Goal: Information Seeking & Learning: Learn about a topic

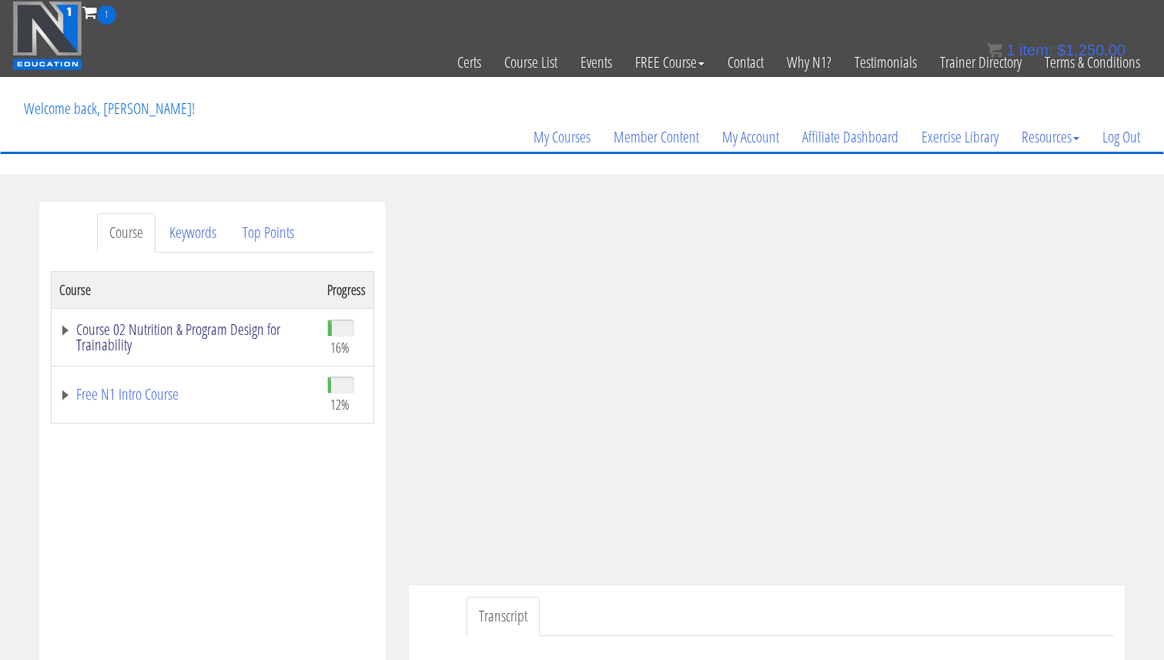
click at [172, 342] on link "Course 02 Nutrition & Program Design for Trainability" at bounding box center [185, 337] width 253 height 31
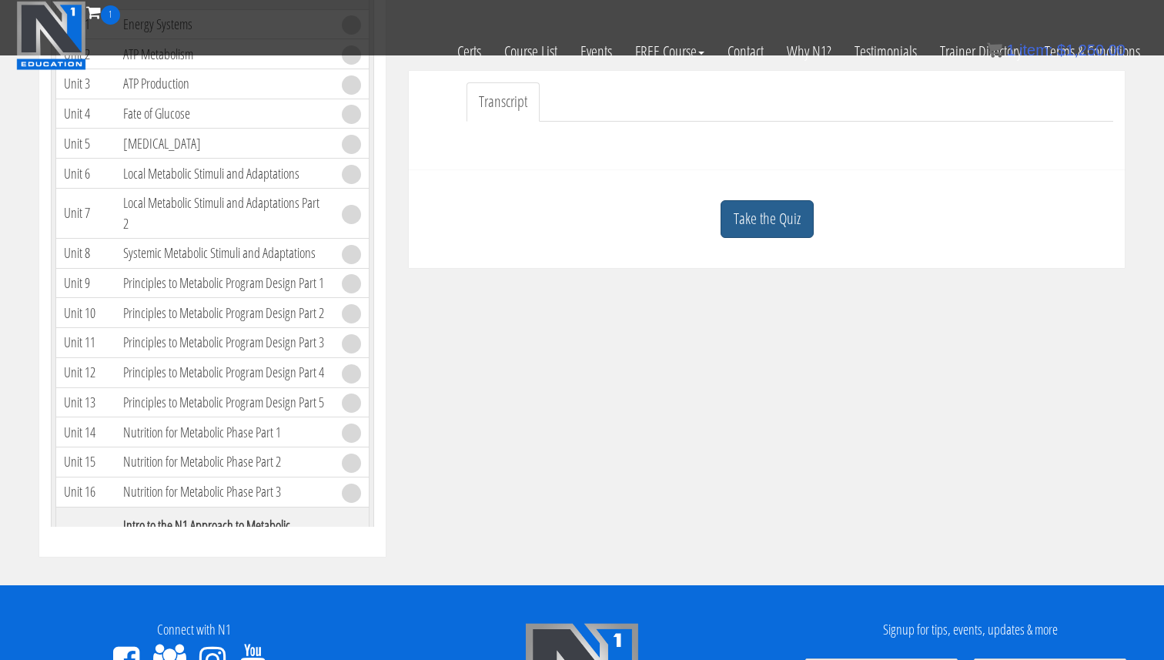
scroll to position [405, 0]
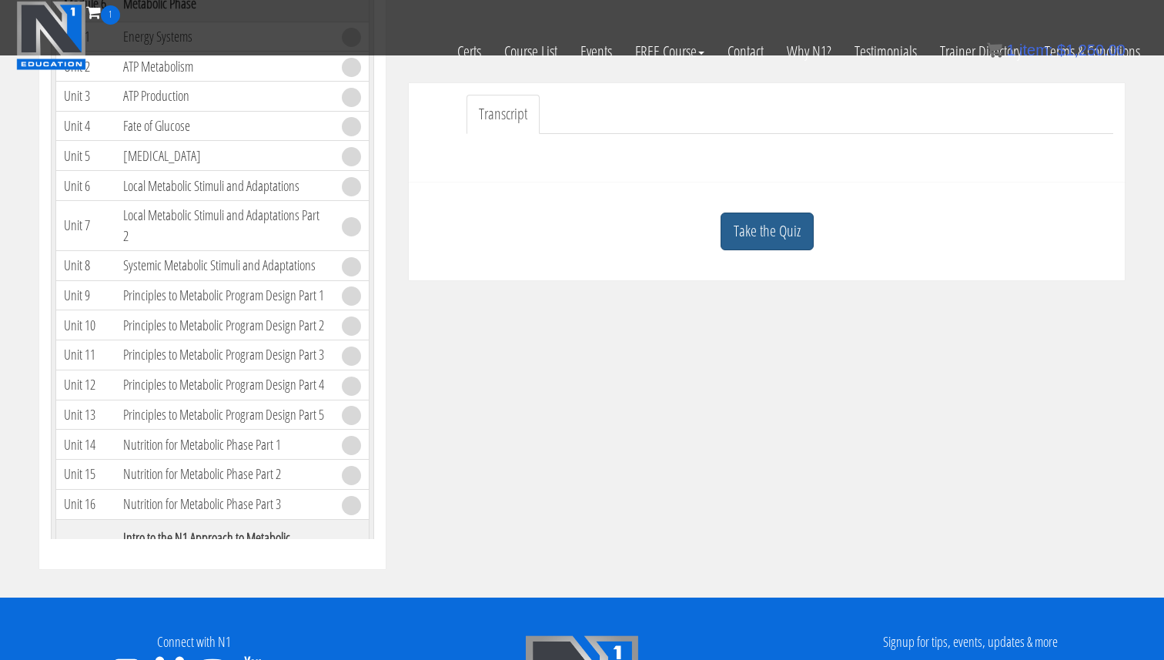
click at [777, 238] on link "Take the Quiz" at bounding box center [767, 232] width 93 height 38
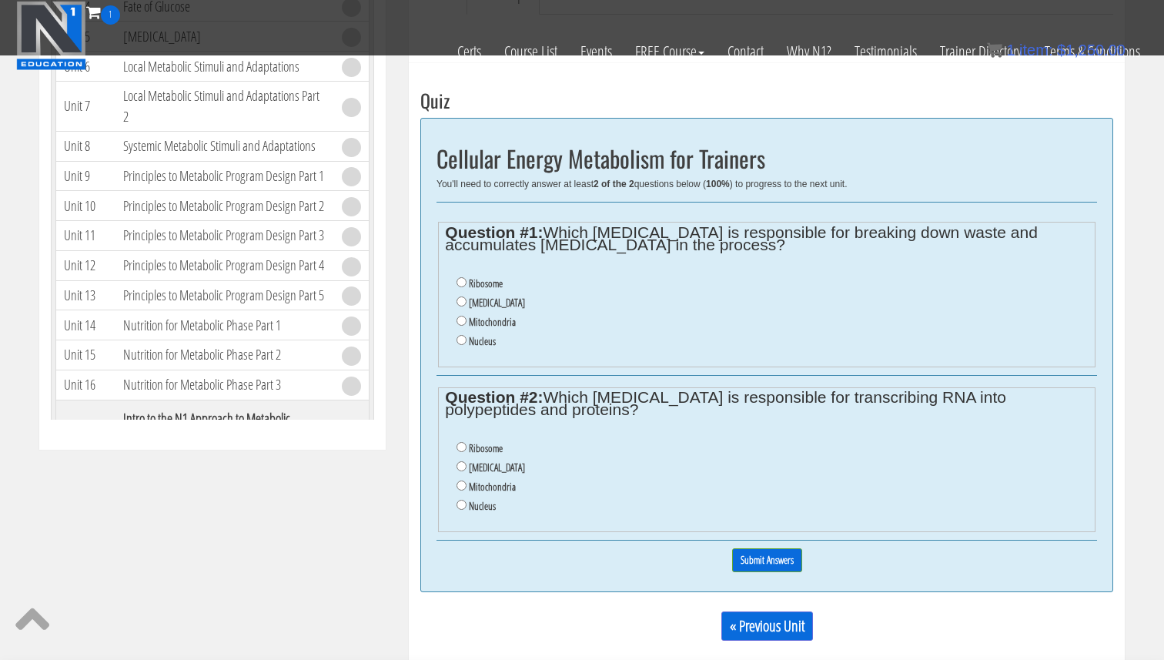
scroll to position [525, 0]
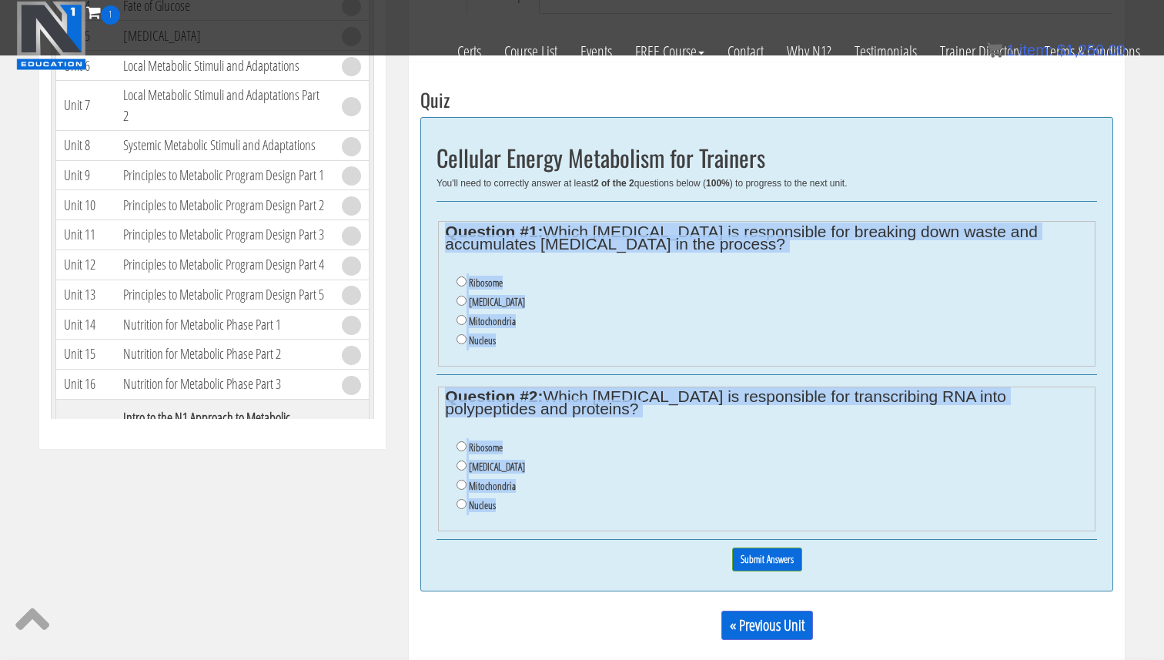
drag, startPoint x: 504, startPoint y: 517, endPoint x: 430, endPoint y: 212, distance: 314.7
click at [430, 212] on div "Cellular Energy Metabolism for Trainers You'll need to correctly answer at leas…" at bounding box center [766, 354] width 693 height 474
copy div "Question #1: Which organelle is responsible for breaking down waste and accumul…"
click at [460, 303] on input "Lysosome" at bounding box center [462, 301] width 10 height 10
radio input "true"
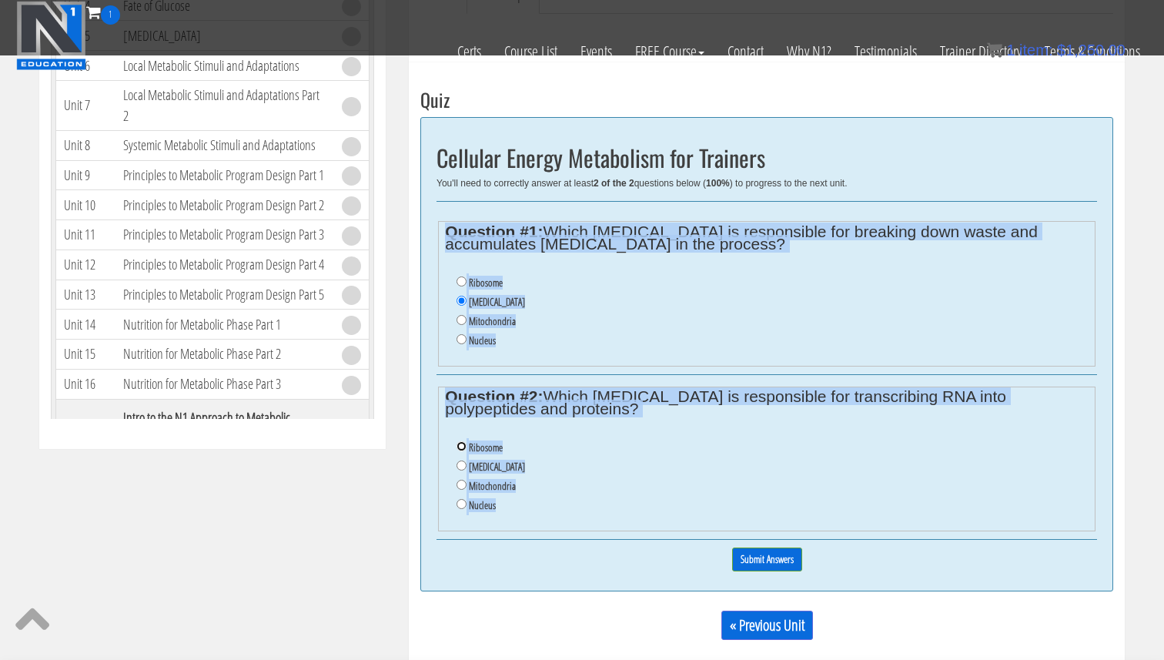
click at [460, 445] on input "Ribosome" at bounding box center [462, 446] width 10 height 10
radio input "true"
click at [795, 563] on input "Submit Answers" at bounding box center [767, 559] width 70 height 24
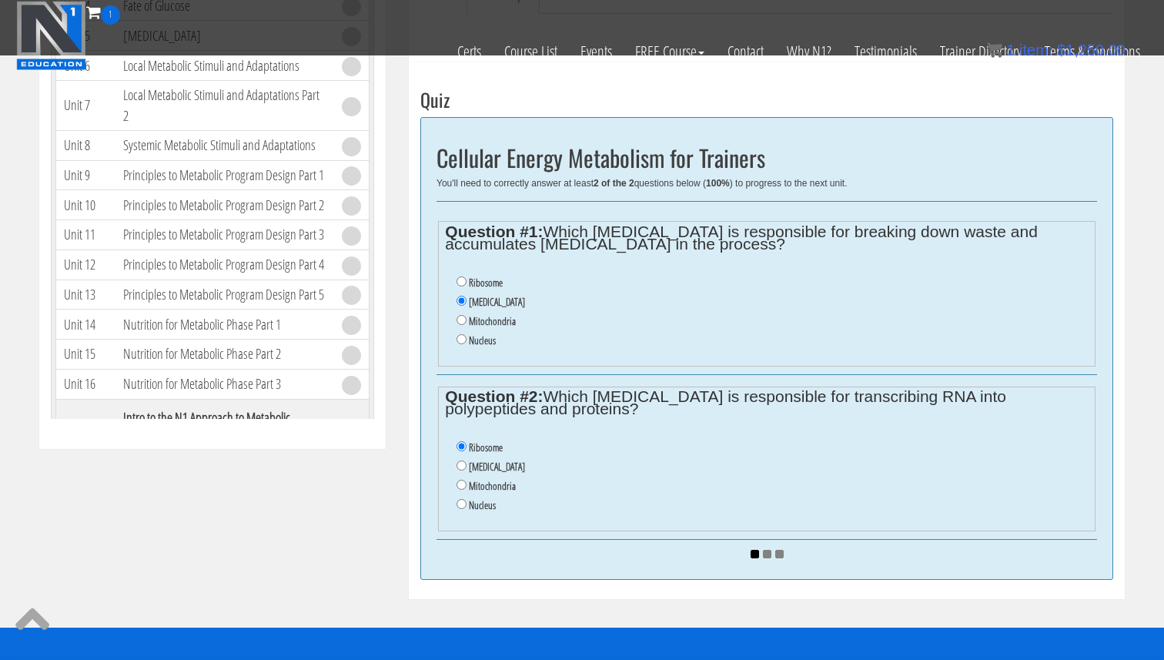
click at [646, 296] on li "Lysosome" at bounding box center [772, 302] width 631 height 19
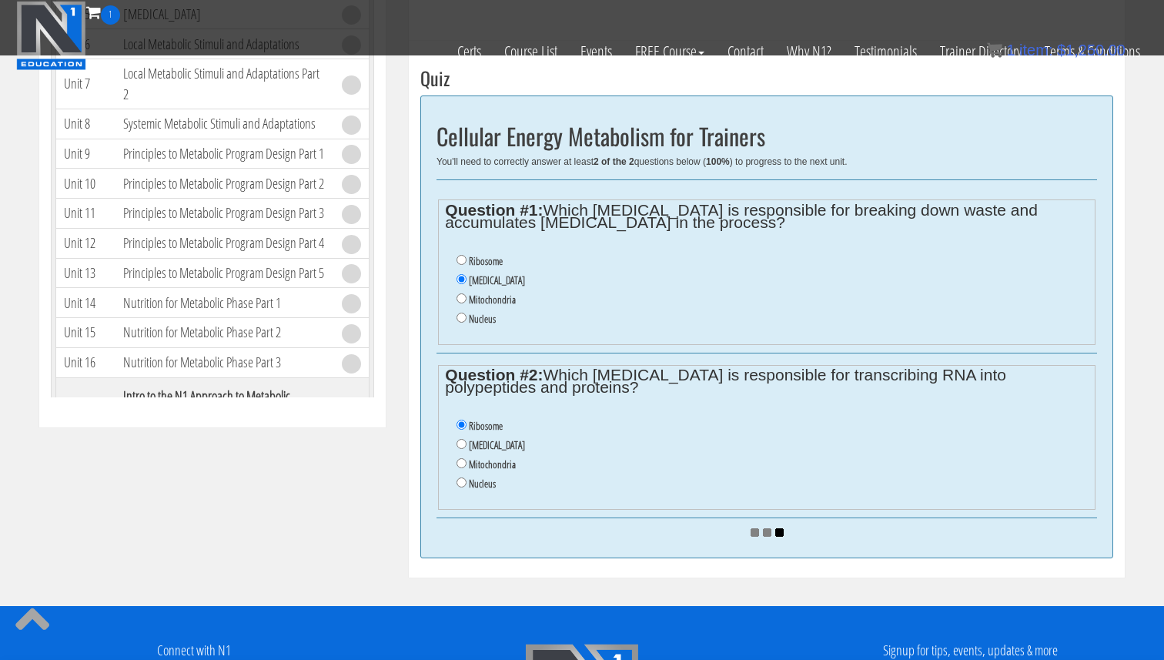
scroll to position [494, 0]
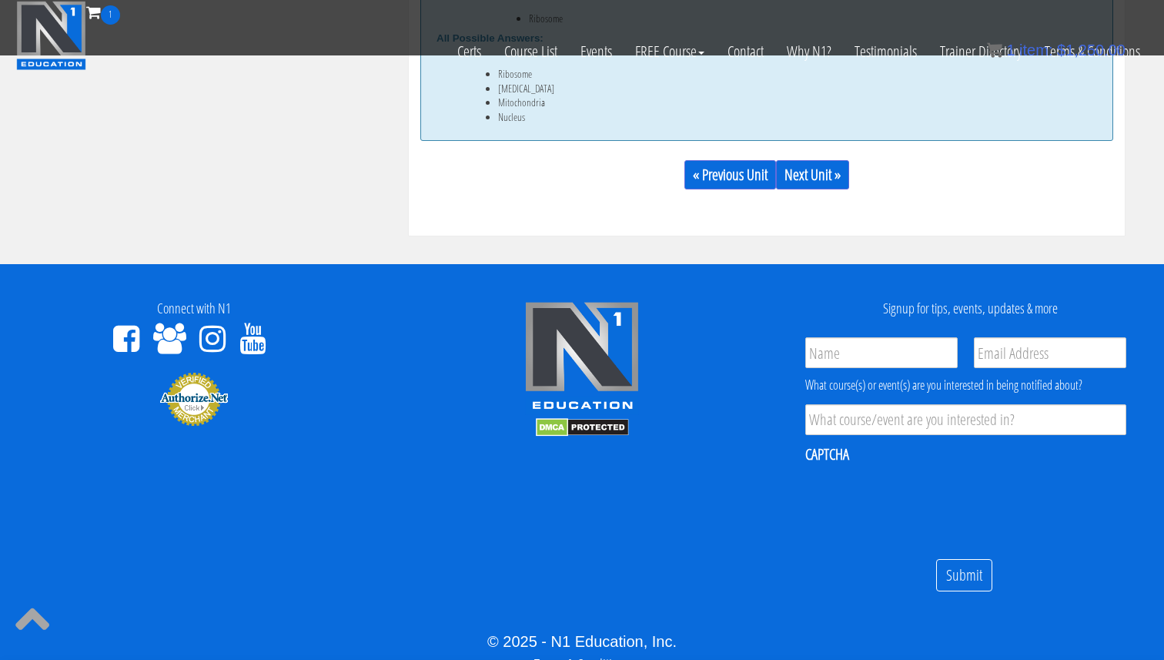
scroll to position [1153, 0]
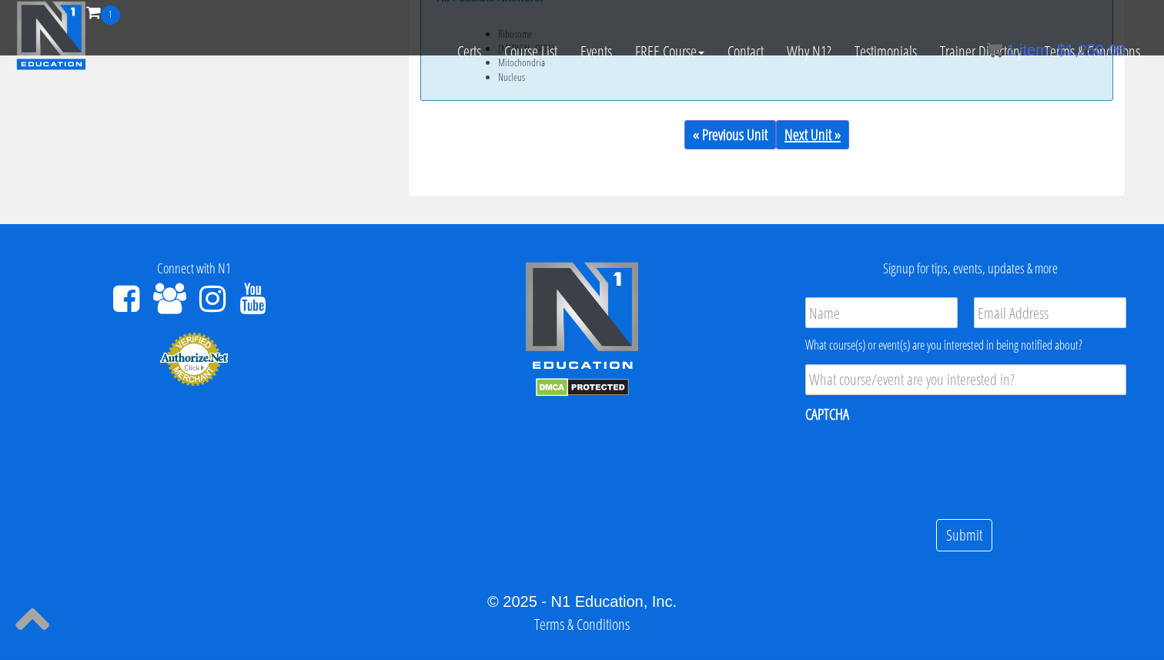
click at [812, 129] on link "Next Unit »" at bounding box center [812, 134] width 73 height 29
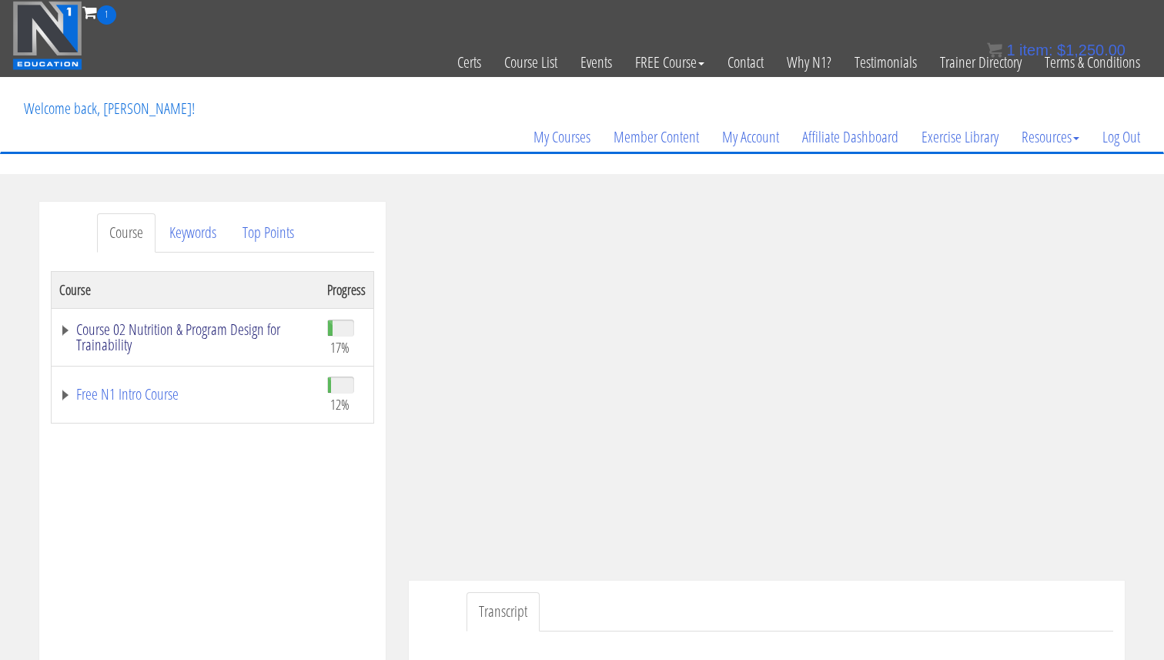
click at [225, 333] on link "Course 02 Nutrition & Program Design for Trainability" at bounding box center [185, 337] width 253 height 31
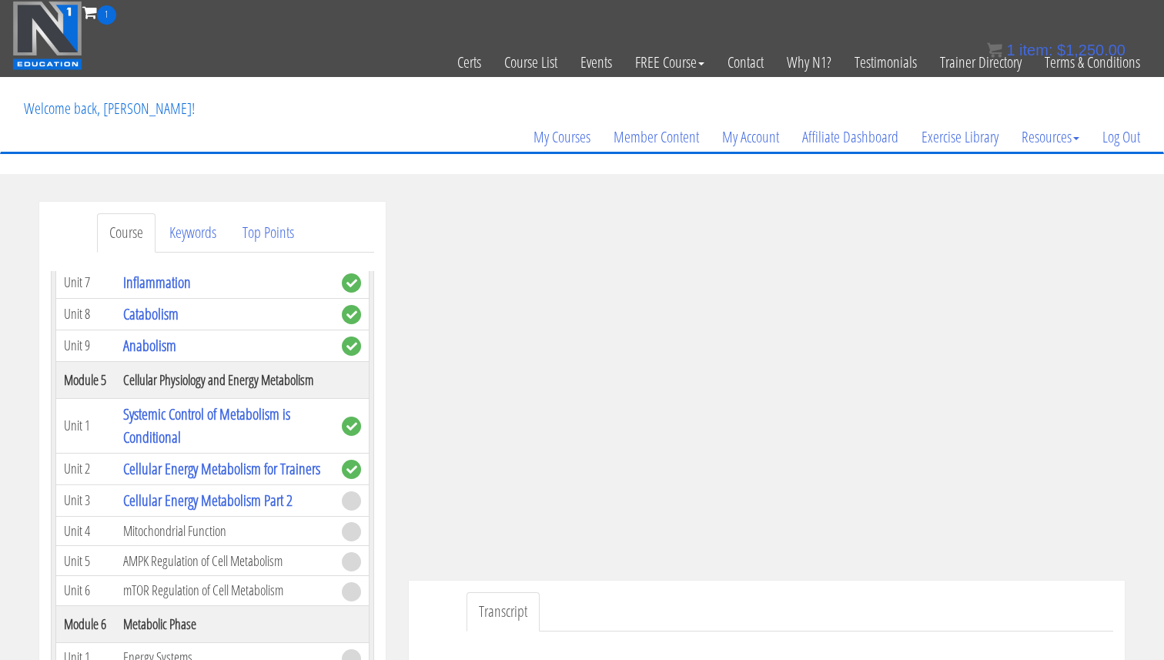
scroll to position [633, 0]
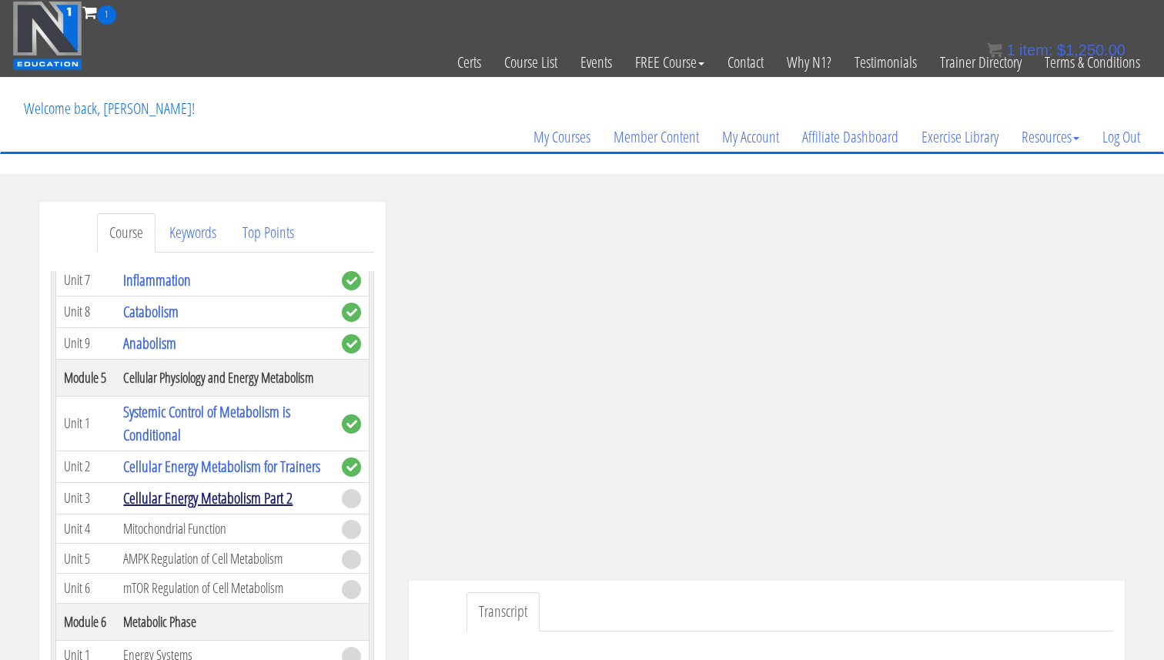
click at [270, 502] on link "Cellular Energy Metabolism Part 2" at bounding box center [207, 497] width 169 height 21
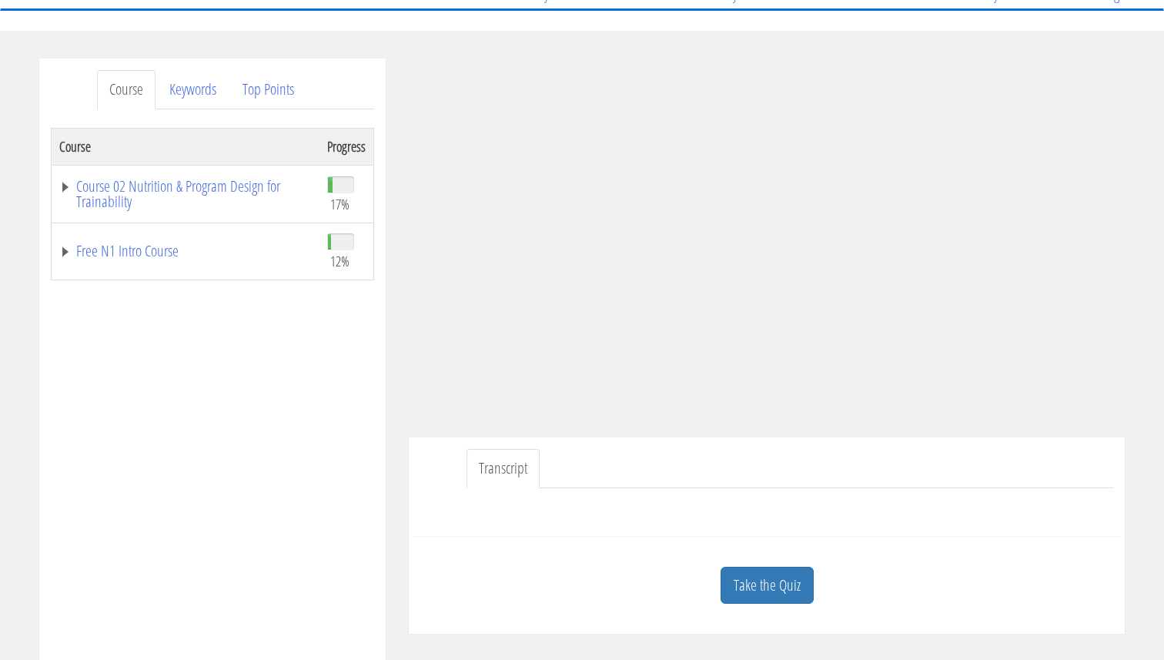
scroll to position [129, 0]
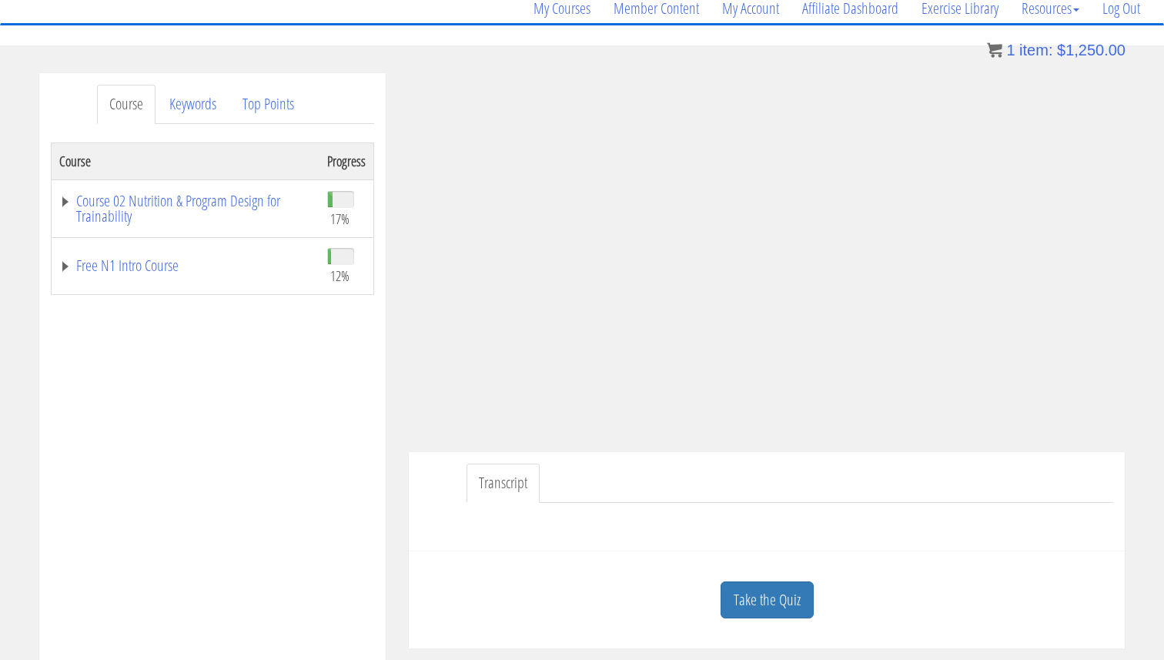
click at [980, 552] on div "Take the Quiz Quiz Cellular Energy Metabolism Part 2 You'll need to correctly a…" at bounding box center [767, 600] width 716 height 98
click at [961, 508] on div at bounding box center [766, 521] width 693 height 37
click at [957, 496] on ul "Transcript" at bounding box center [790, 483] width 647 height 39
click at [958, 486] on ul "Transcript" at bounding box center [790, 483] width 647 height 39
click at [753, 608] on link "Take the Quiz" at bounding box center [767, 600] width 93 height 38
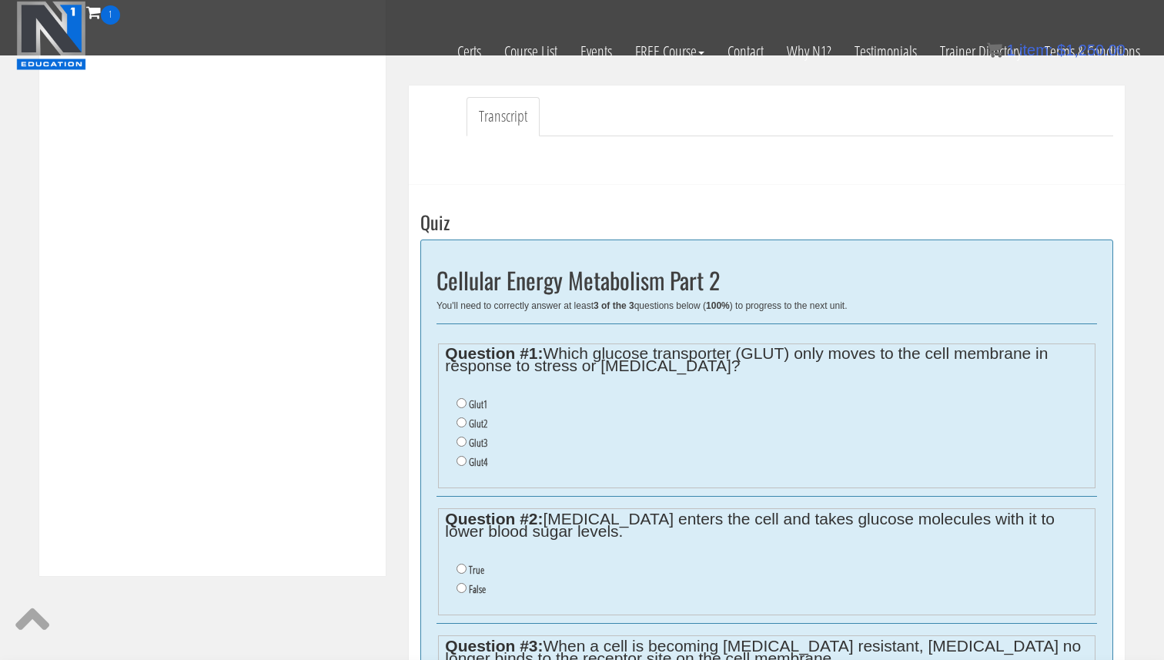
scroll to position [399, 0]
click at [470, 403] on label "Glut1" at bounding box center [478, 403] width 18 height 12
click at [467, 403] on input "Glut1" at bounding box center [462, 402] width 10 height 10
radio input "true"
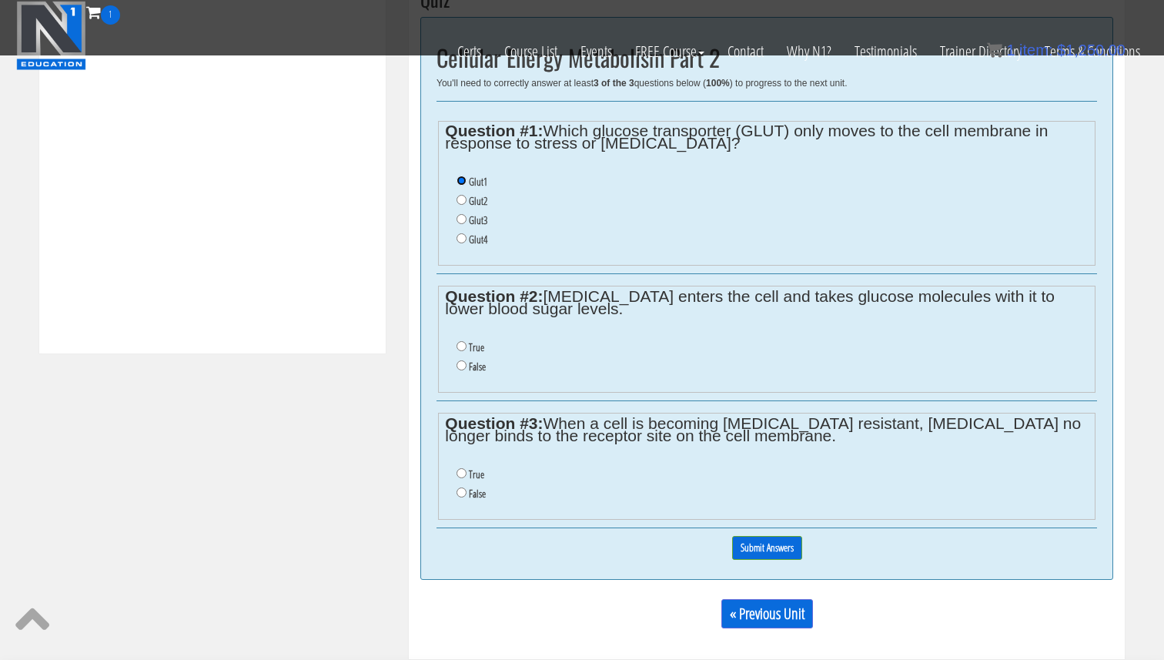
scroll to position [624, 0]
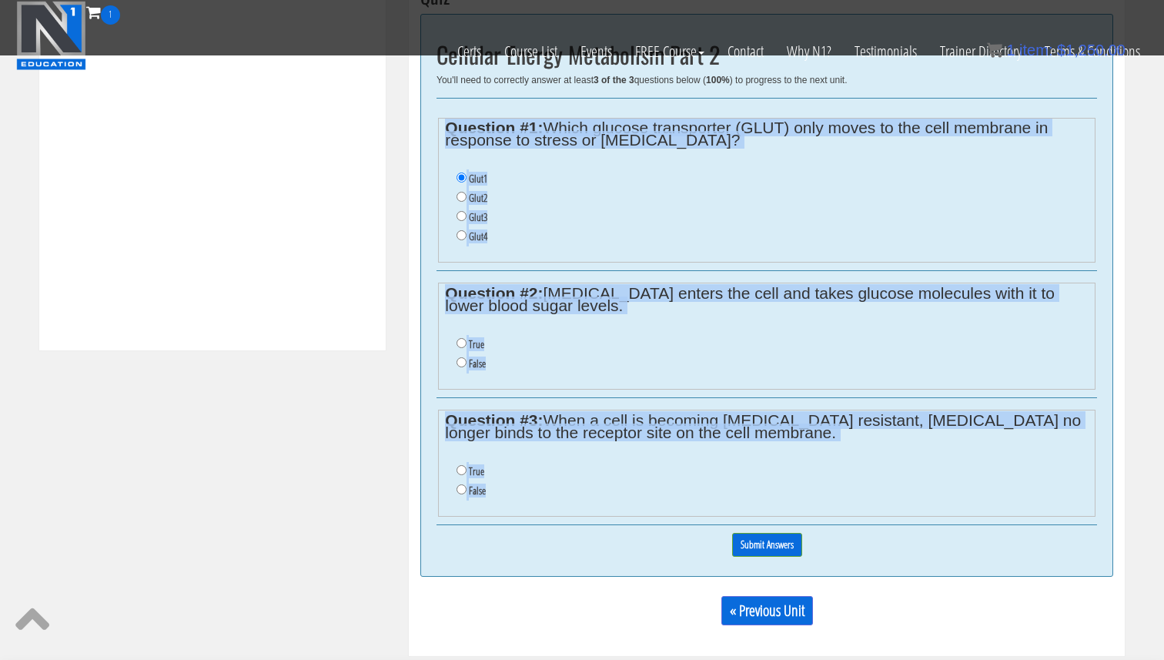
drag, startPoint x: 559, startPoint y: 500, endPoint x: 435, endPoint y: 111, distance: 408.1
click at [435, 111] on div "Cellular Energy Metabolism Part 2 You'll need to correctly answer at least 3 of…" at bounding box center [766, 295] width 693 height 563
copy div "Question #1: Which glucose transporter (GLUT) only moves to the cell membrane i…"
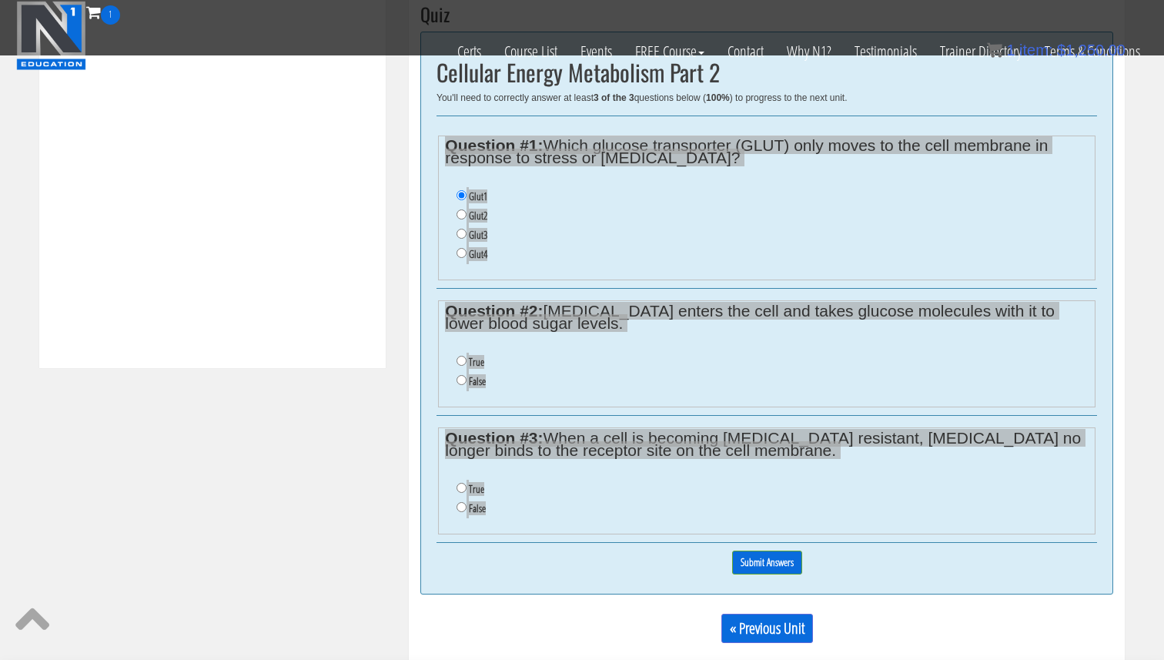
scroll to position [618, 0]
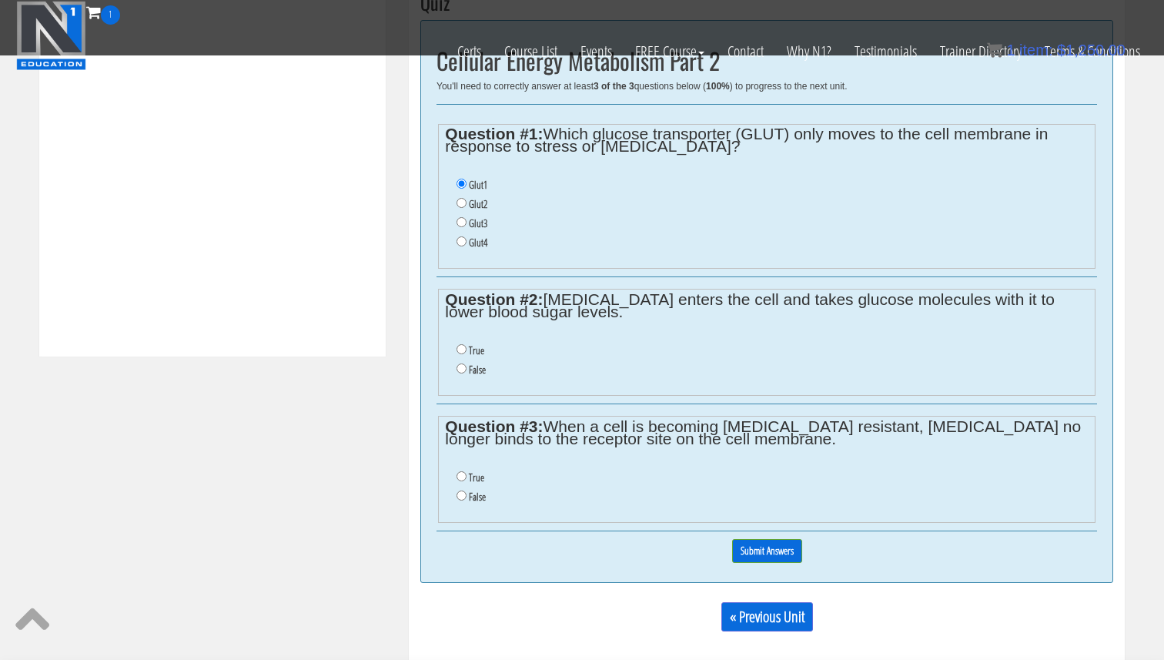
click at [654, 506] on ul "True False" at bounding box center [766, 487] width 643 height 54
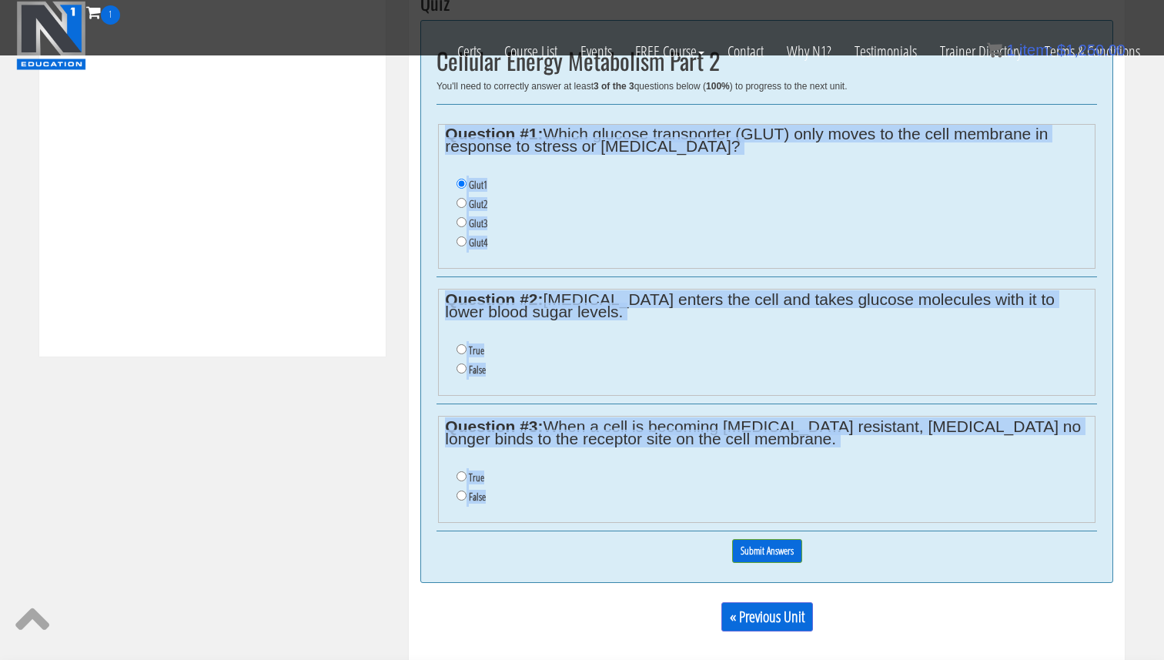
drag, startPoint x: 623, startPoint y: 506, endPoint x: 446, endPoint y: 129, distance: 416.1
click at [446, 129] on div "Cellular Energy Metabolism Part 2 You'll need to correctly answer at least 3 of…" at bounding box center [766, 301] width 693 height 563
copy div "Question #1: Which glucose transporter (GLUT) only moves to the cell membrane i…"
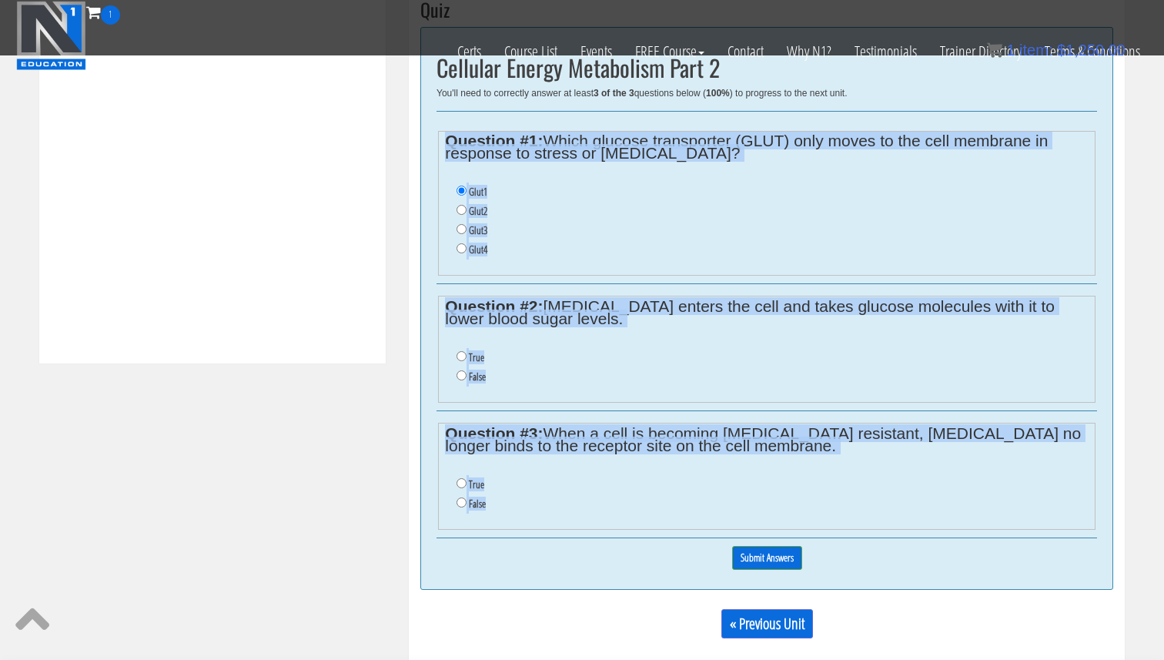
scroll to position [577, 0]
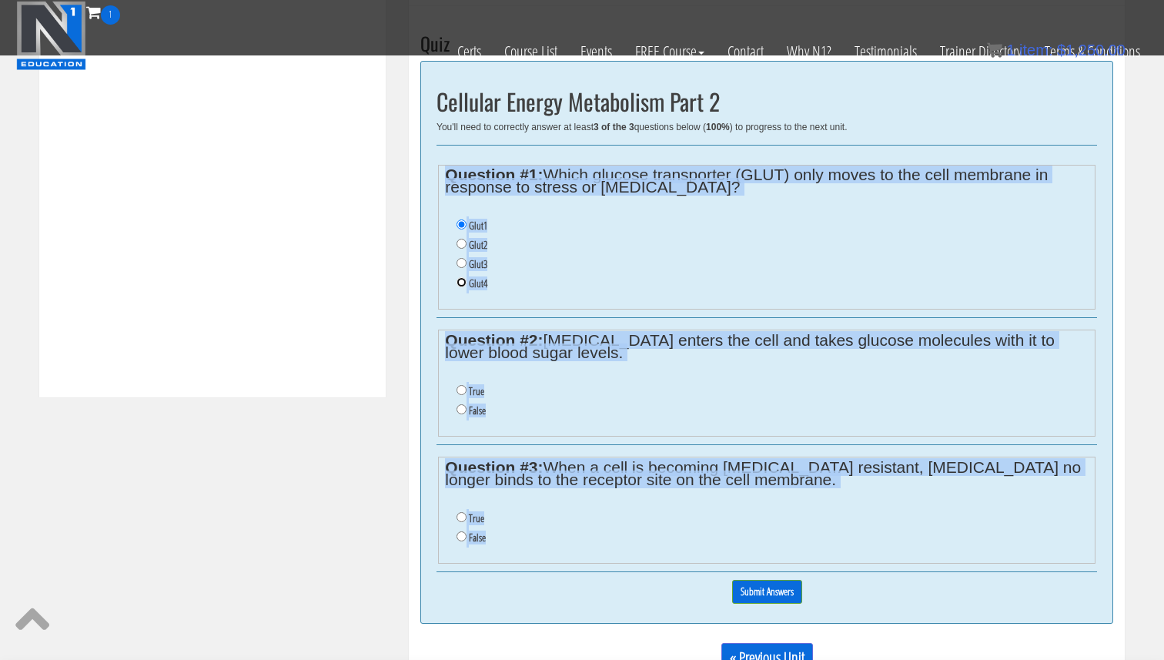
click at [461, 282] on input "Glut4" at bounding box center [462, 282] width 10 height 10
radio input "true"
click at [460, 413] on input "False" at bounding box center [462, 409] width 10 height 10
radio input "true"
click at [465, 538] on input "False" at bounding box center [462, 536] width 10 height 10
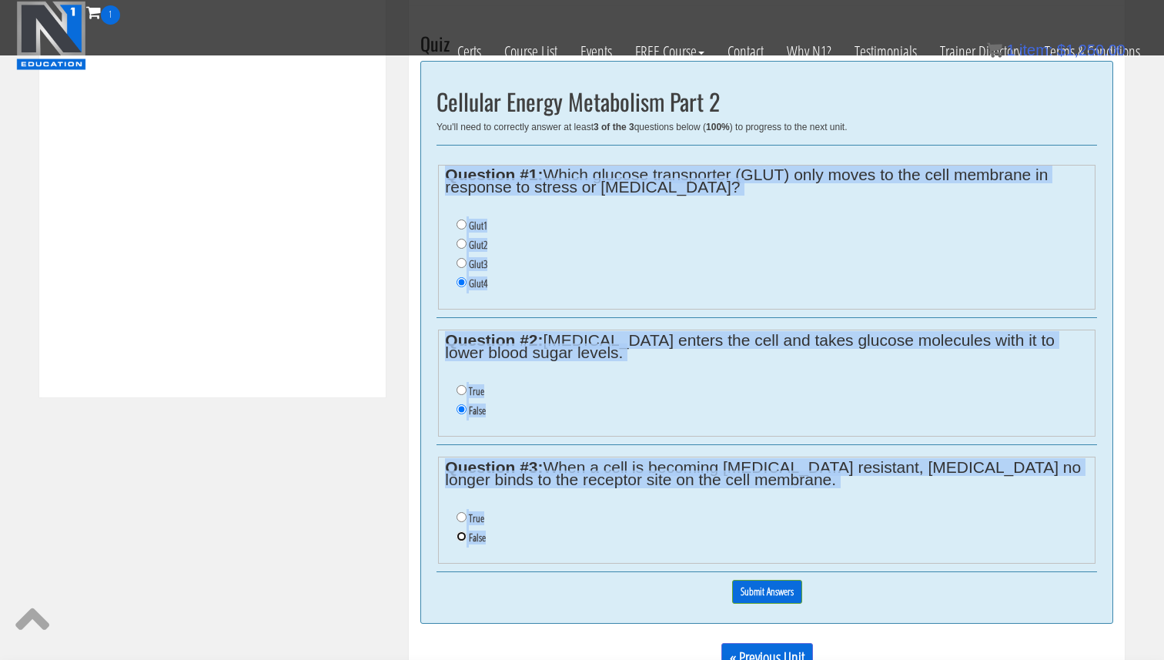
radio input "true"
click at [792, 581] on input "Submit Answers" at bounding box center [767, 592] width 70 height 24
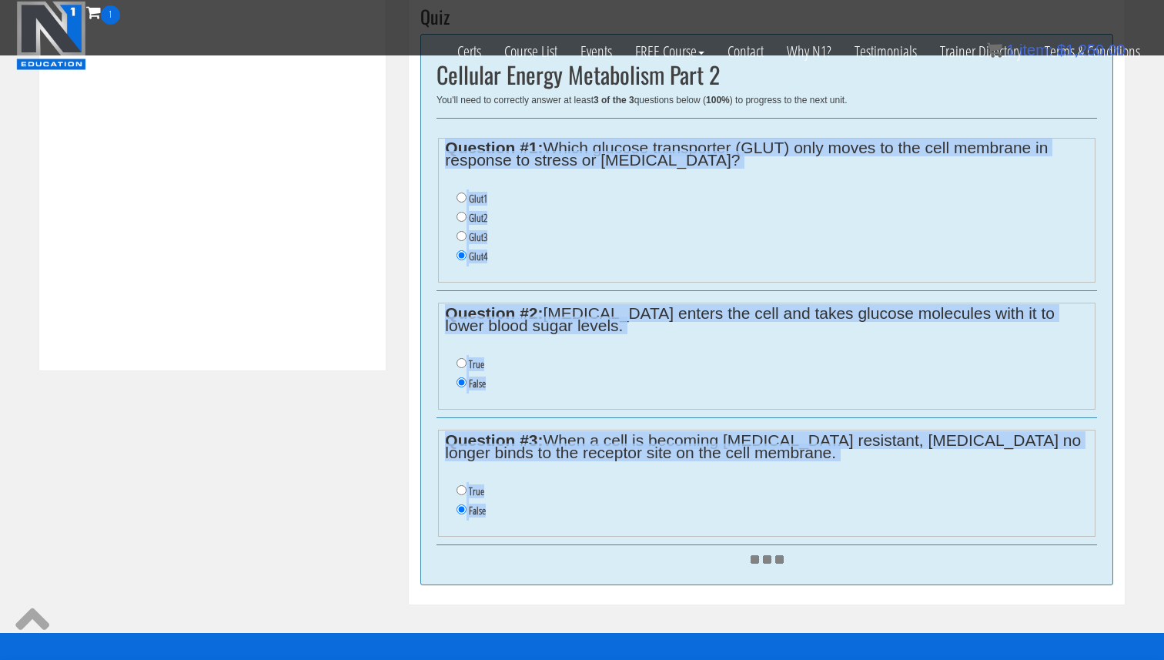
scroll to position [603, 0]
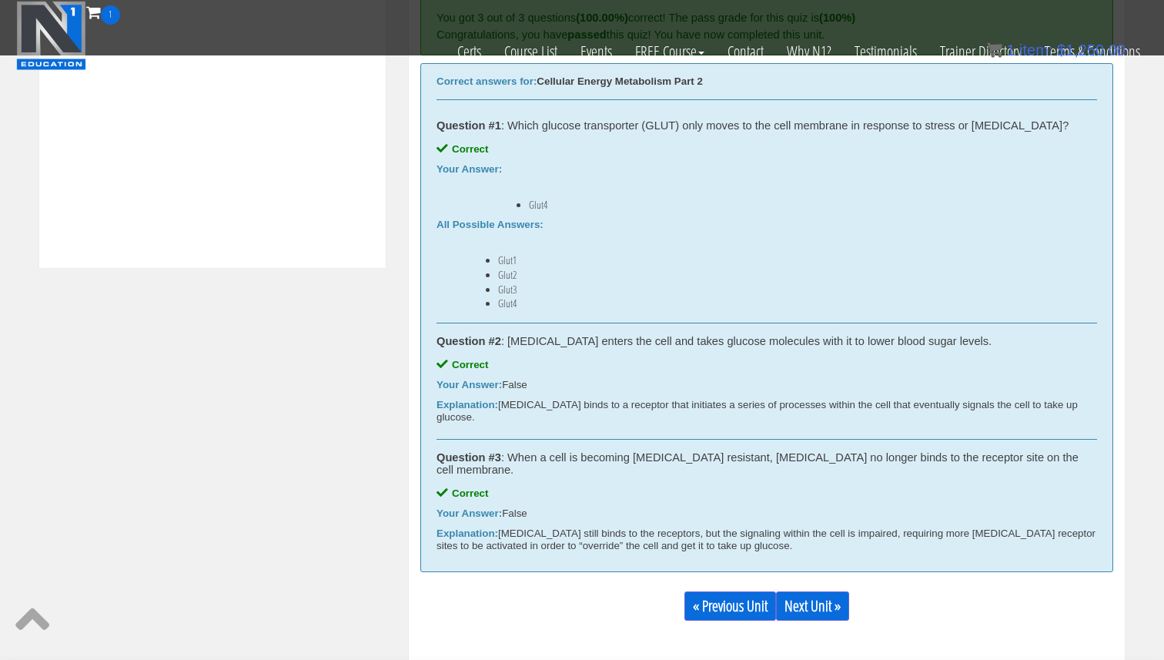
scroll to position [722, 0]
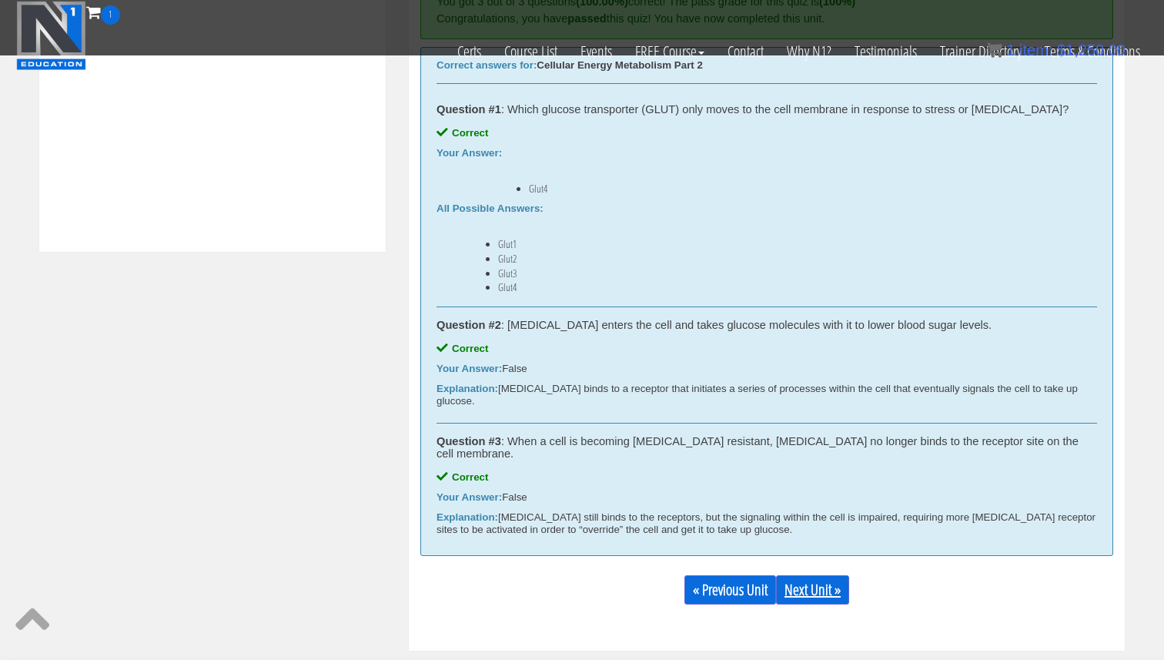
click at [831, 575] on link "Next Unit »" at bounding box center [812, 589] width 73 height 29
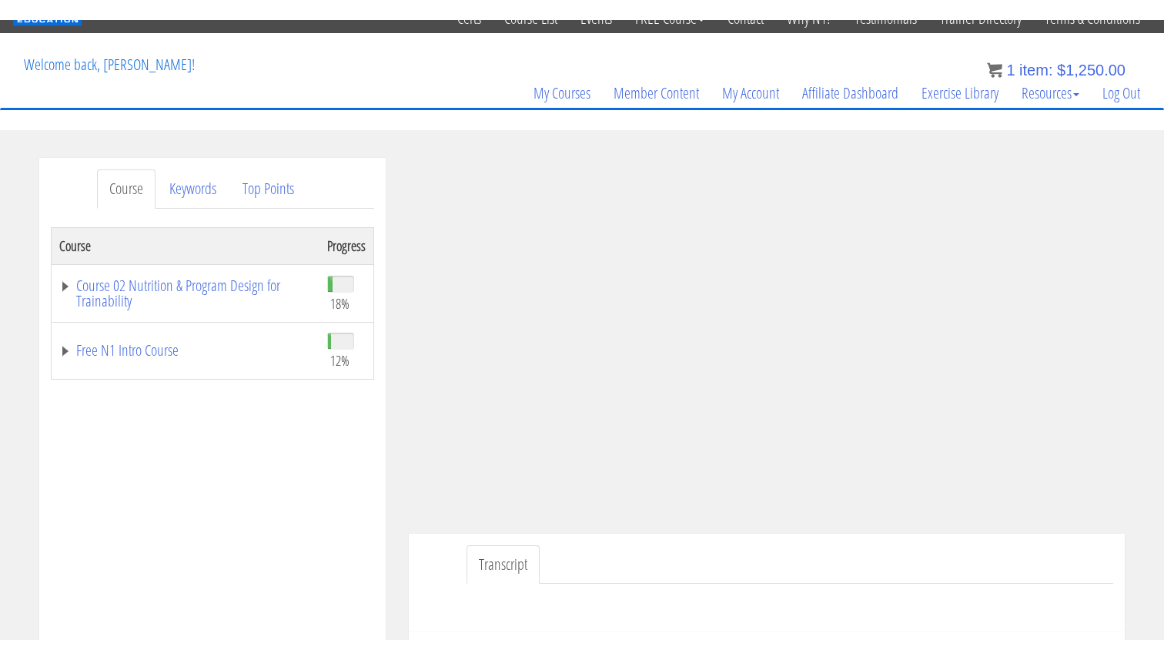
scroll to position [65, 0]
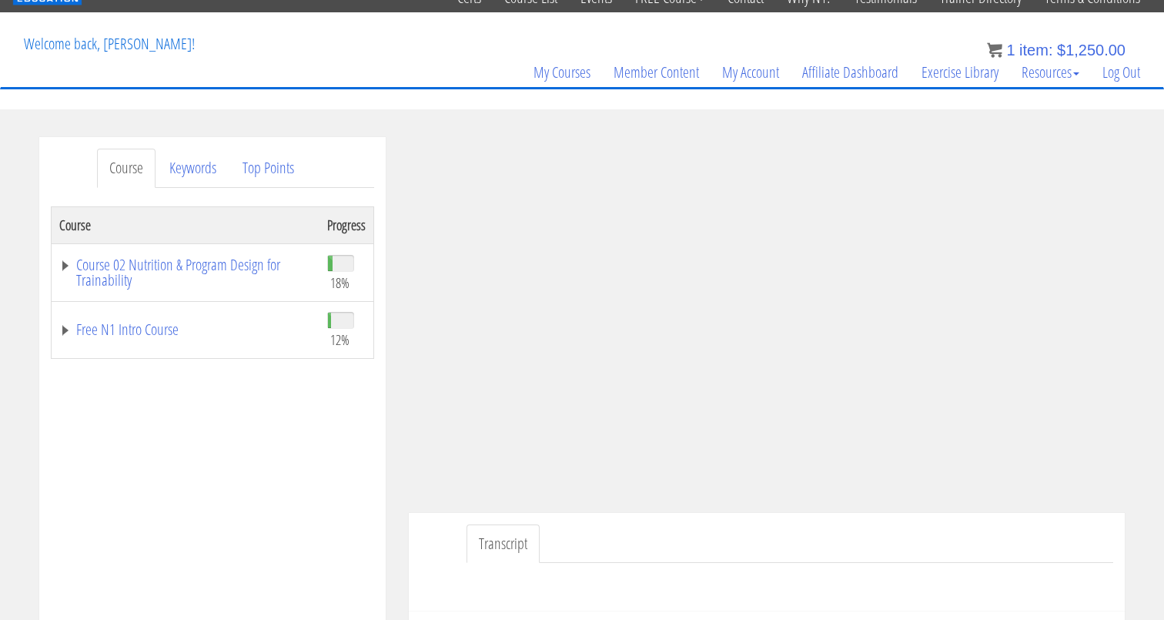
click at [300, 521] on div "Course Progress Course 02 Nutrition & Program Design for Trainability 18% Modul…" at bounding box center [212, 591] width 323 height 770
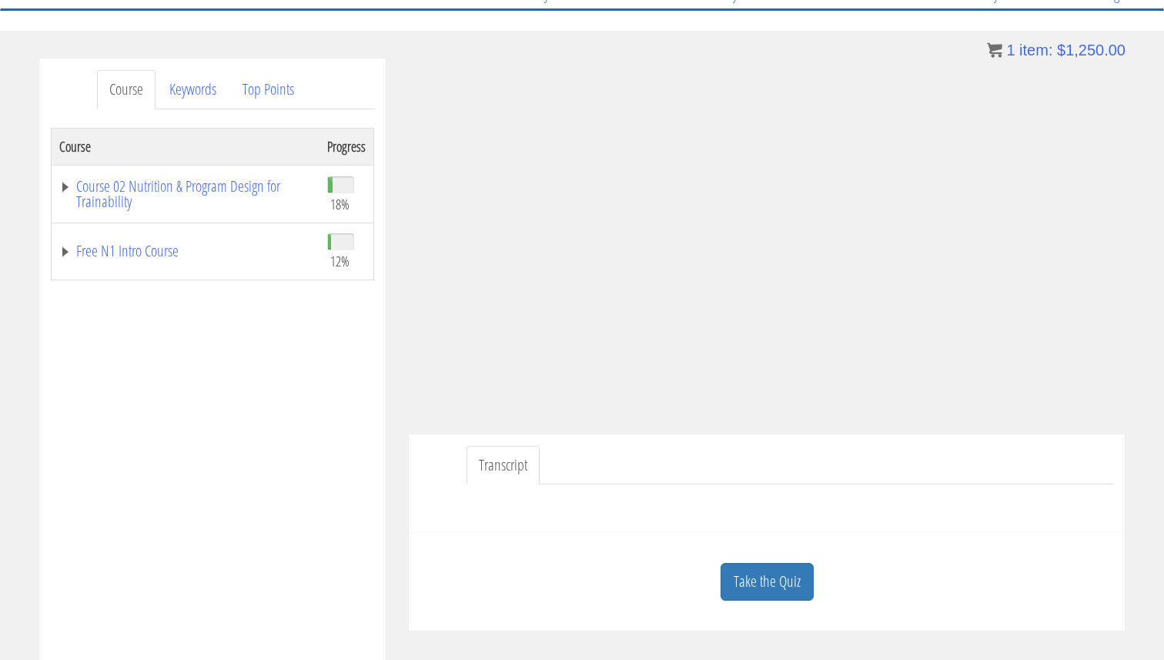
scroll to position [176, 0]
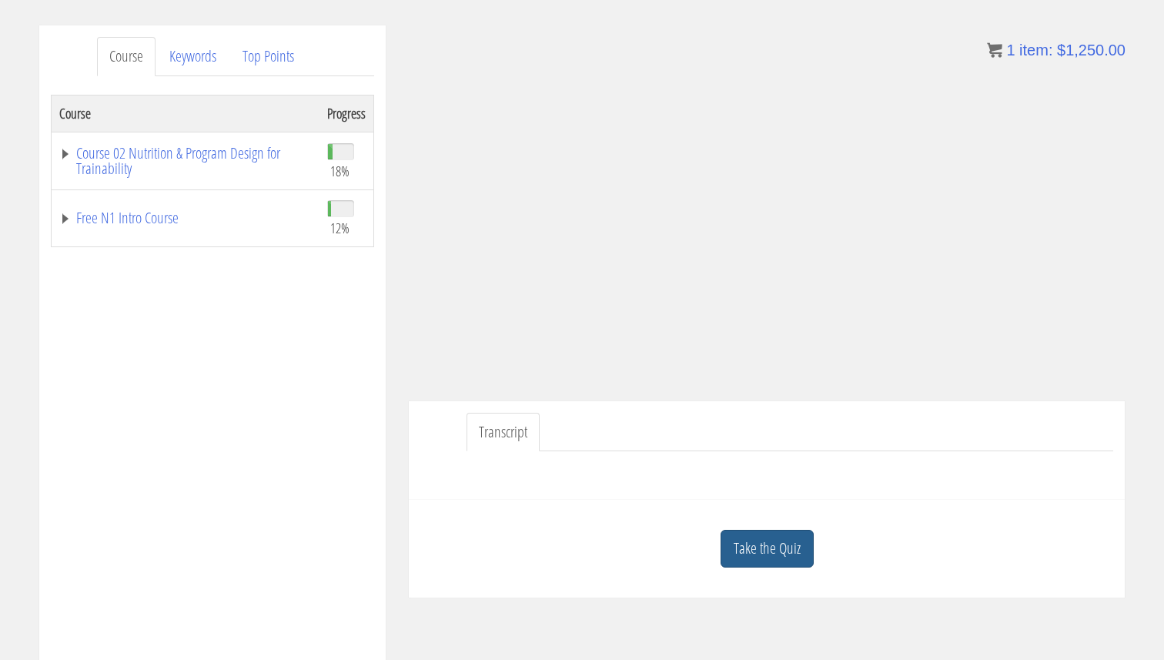
click at [765, 550] on link "Take the Quiz" at bounding box center [767, 549] width 93 height 38
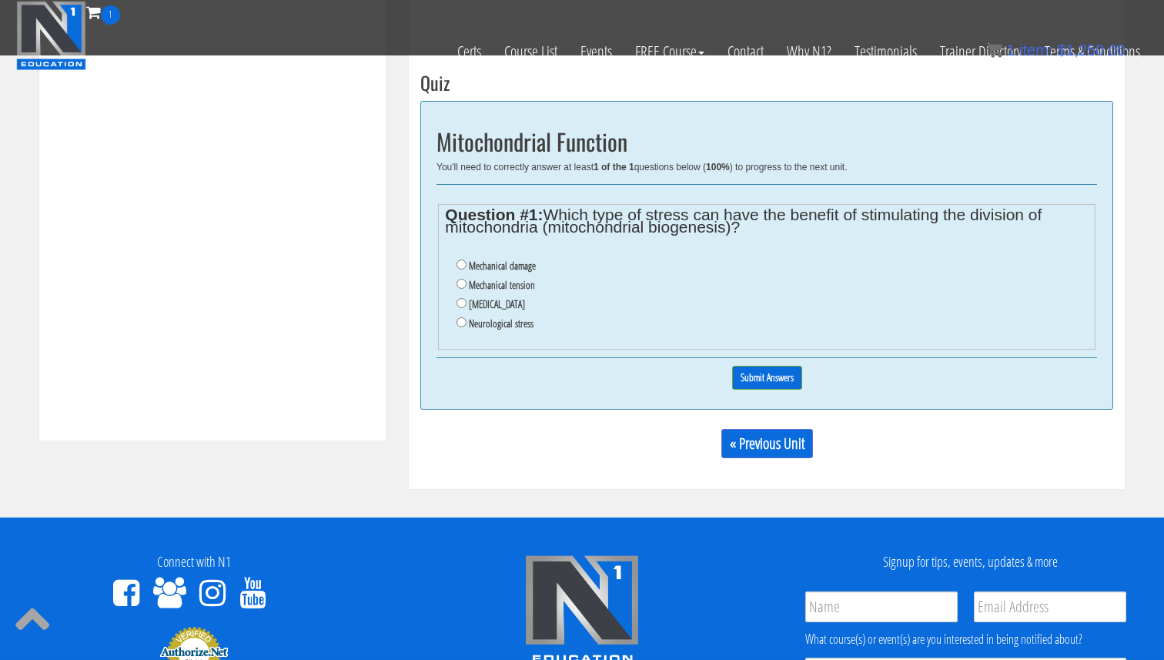
scroll to position [533, 0]
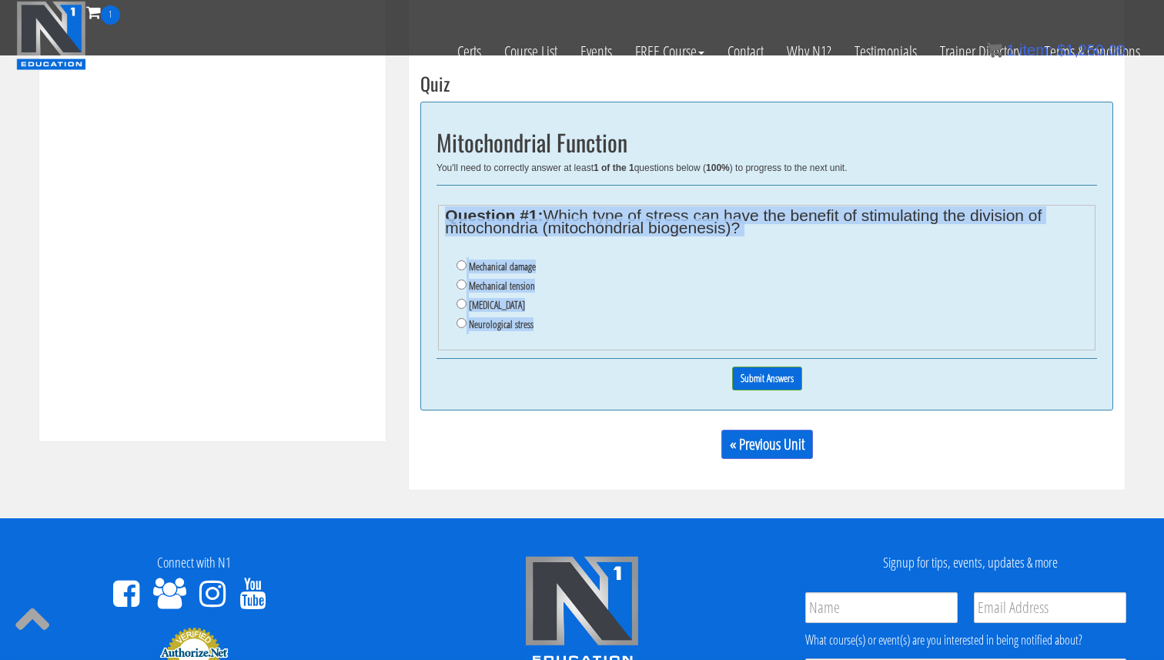
drag, startPoint x: 544, startPoint y: 323, endPoint x: 446, endPoint y: 209, distance: 149.6
click at [446, 209] on fieldset "Question #1: Which type of stress can have the benefit of stimulating the divis…" at bounding box center [767, 278] width 658 height 146
copy fieldset "Question #1: Which type of stress can have the benefit of stimulating the divis…"
click at [505, 302] on label "Oxidative stress" at bounding box center [497, 305] width 56 height 12
click at [467, 302] on input "Oxidative stress" at bounding box center [462, 304] width 10 height 10
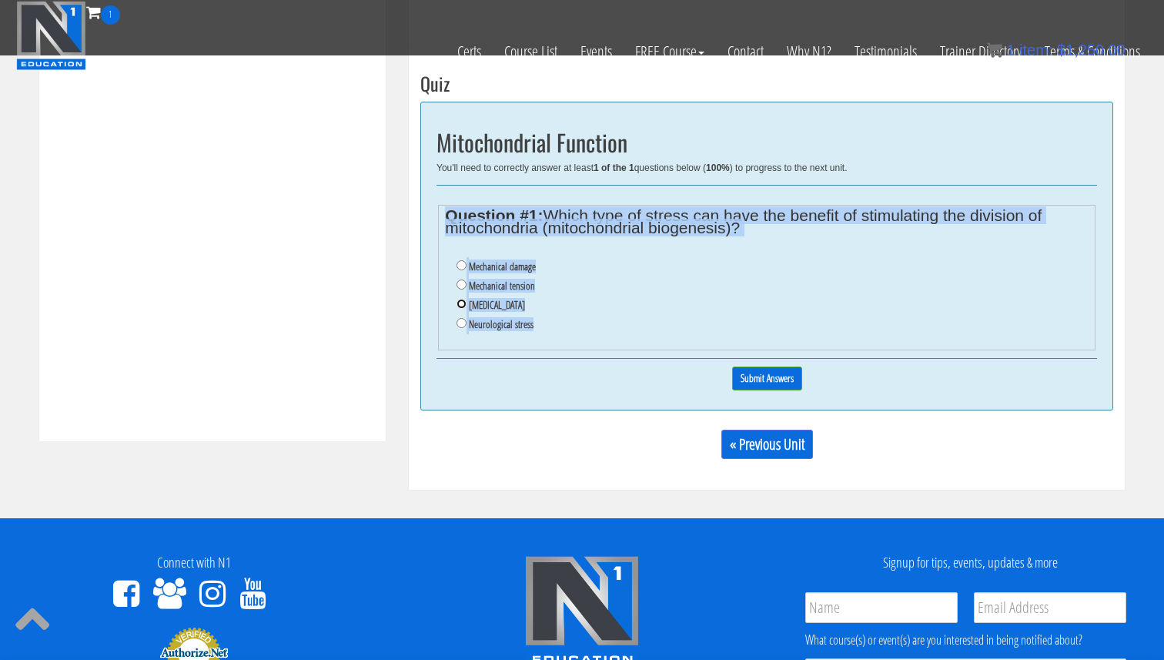
radio input "true"
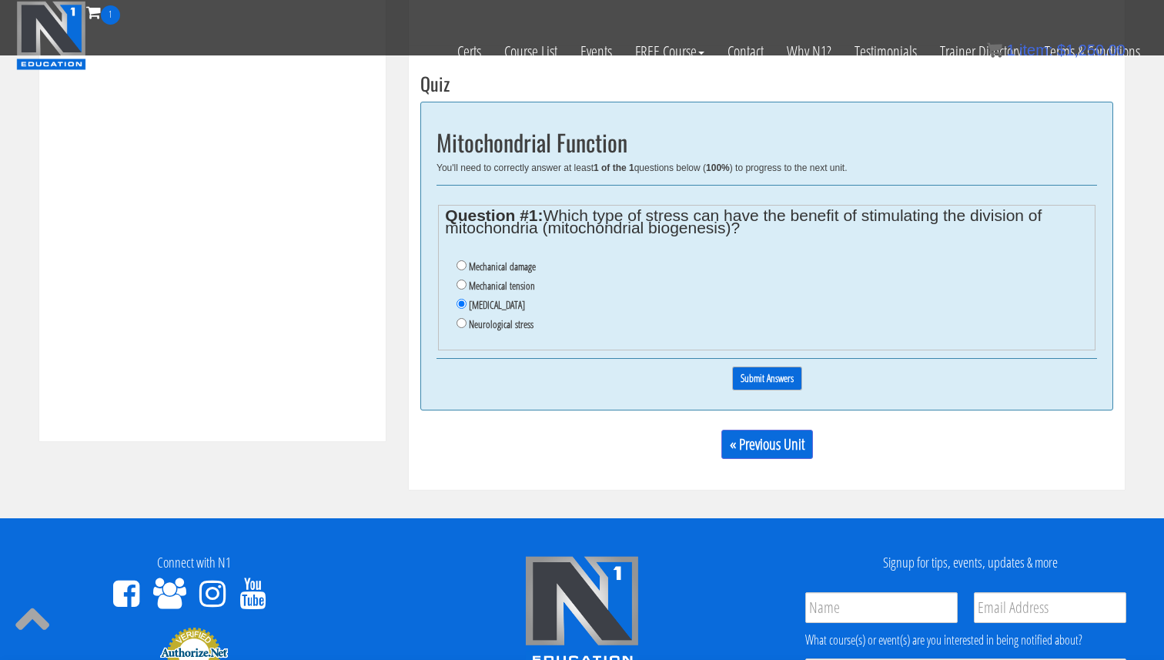
click at [777, 386] on input "Submit Answers" at bounding box center [767, 379] width 70 height 24
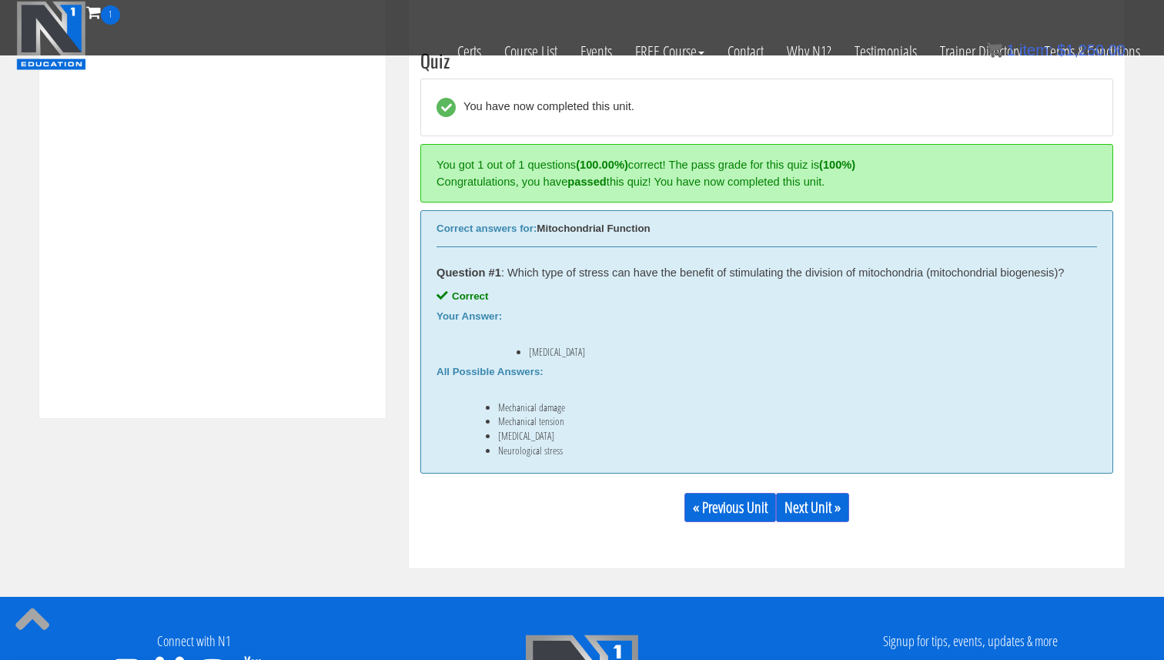
scroll to position [557, 0]
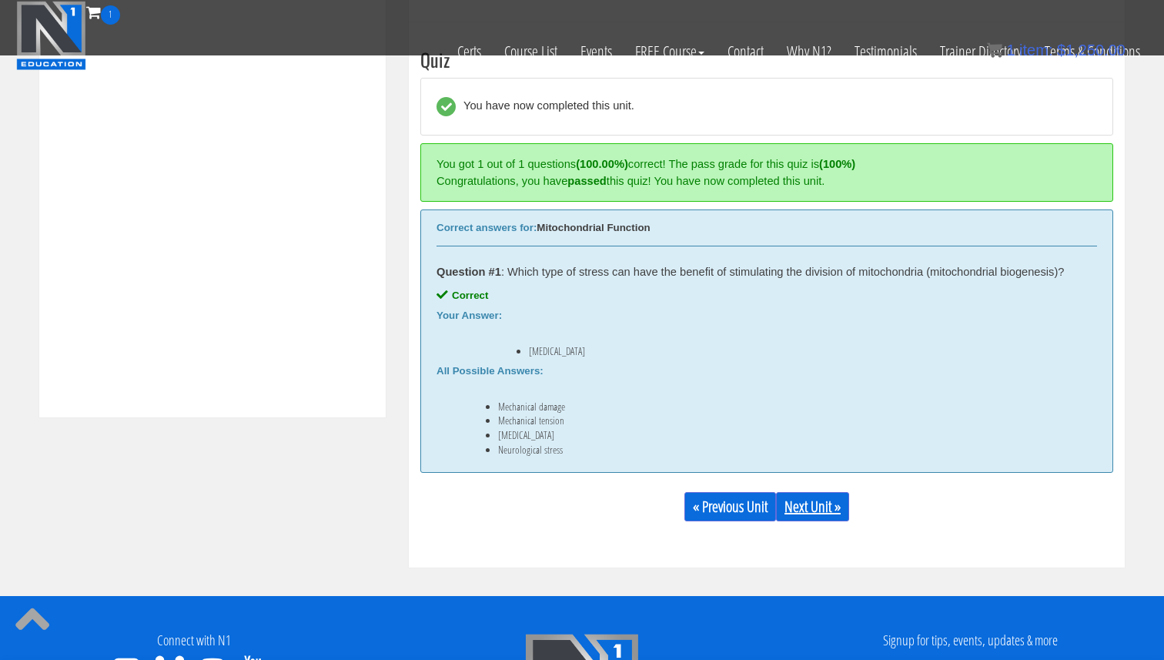
click at [805, 508] on link "Next Unit »" at bounding box center [812, 506] width 73 height 29
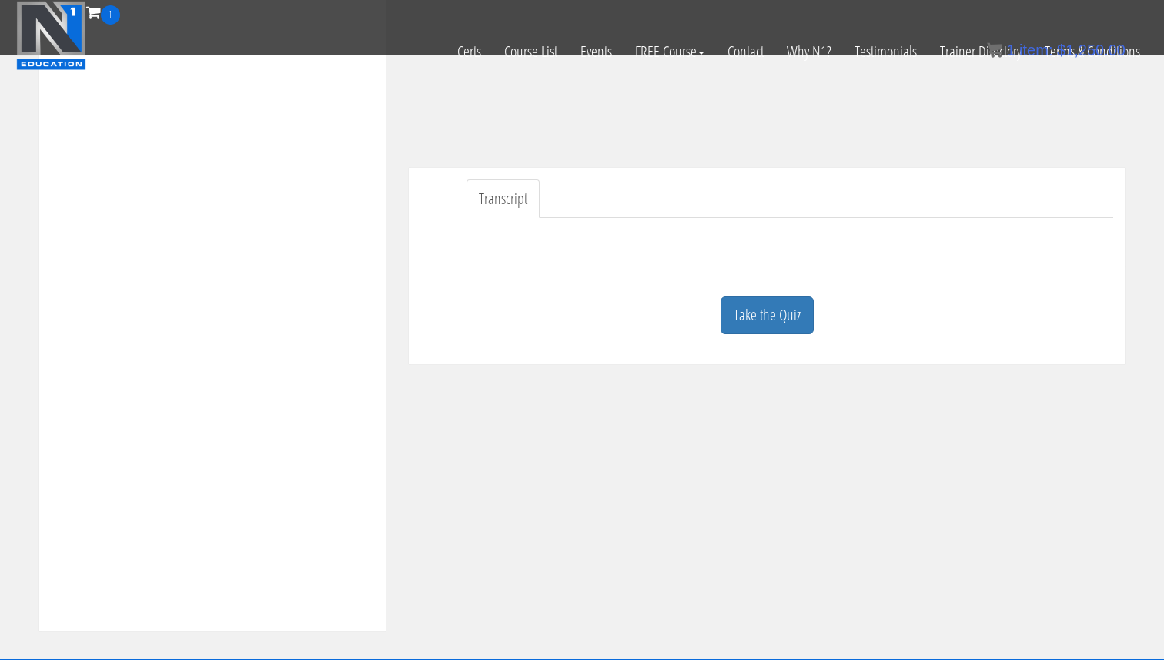
scroll to position [351, 0]
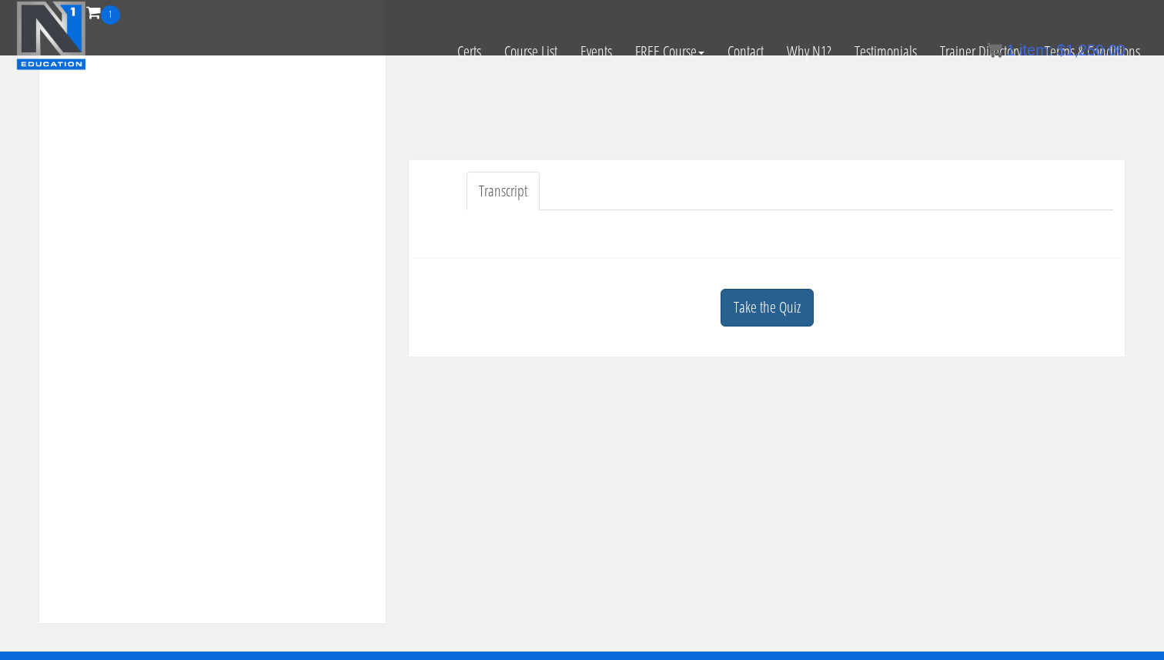
click at [785, 323] on link "Take the Quiz" at bounding box center [767, 308] width 93 height 38
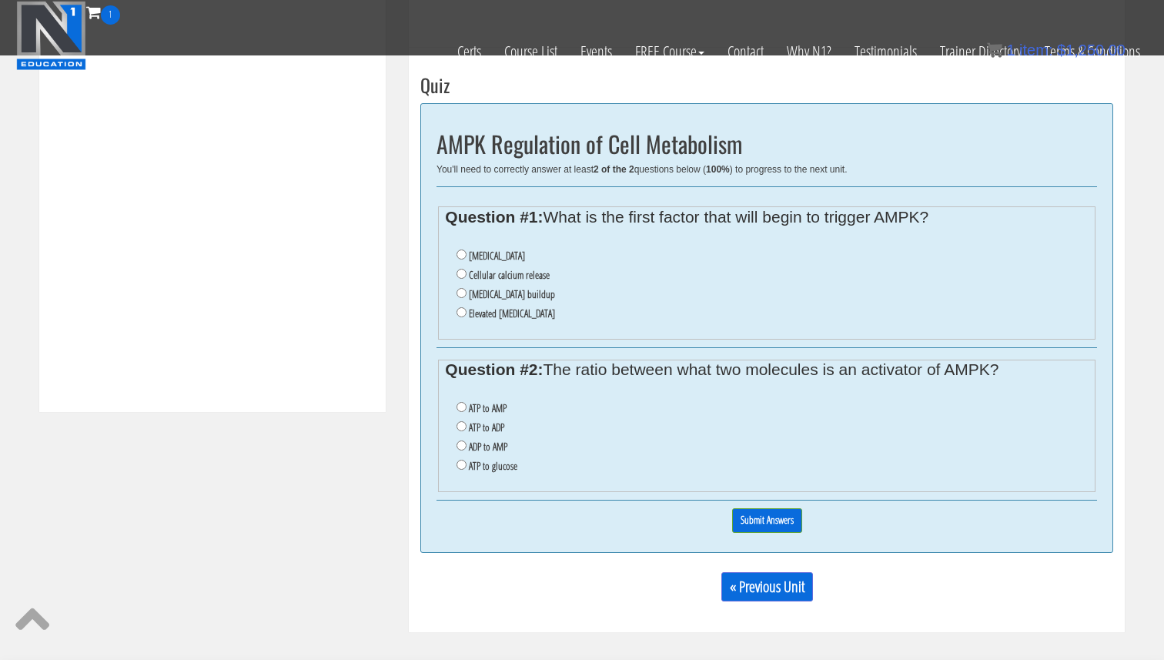
scroll to position [563, 0]
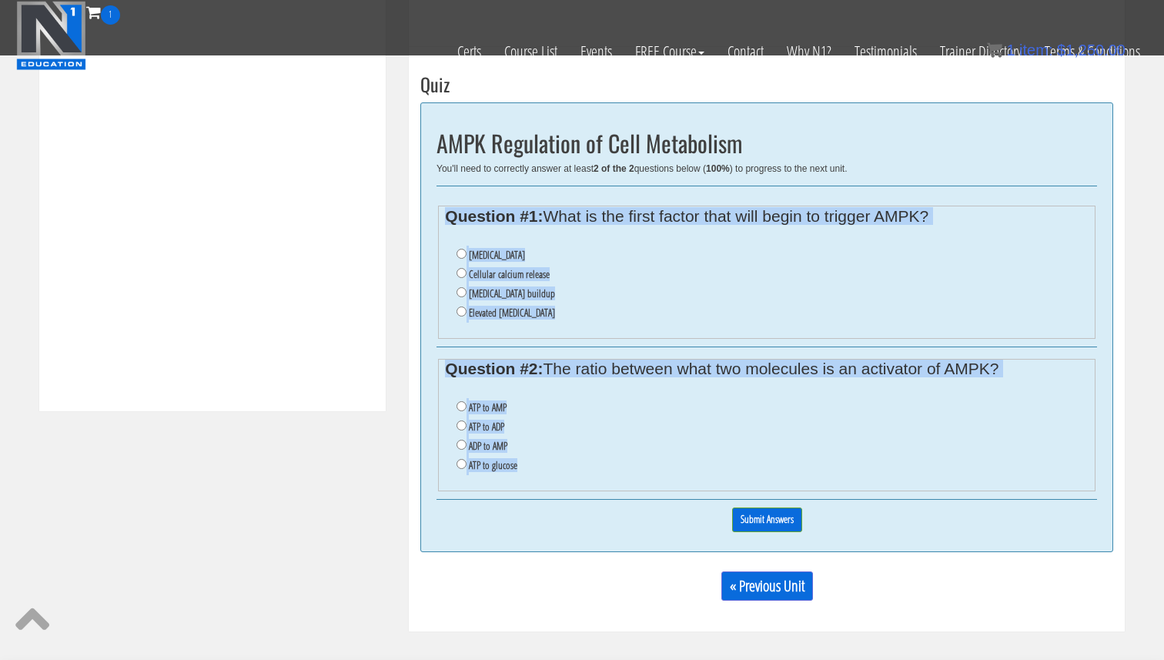
drag, startPoint x: 447, startPoint y: 213, endPoint x: 588, endPoint y: 484, distance: 305.5
click at [587, 484] on div "AMPK Regulation of Cell Metabolism You'll need to correctly answer at least 2 o…" at bounding box center [766, 327] width 693 height 450
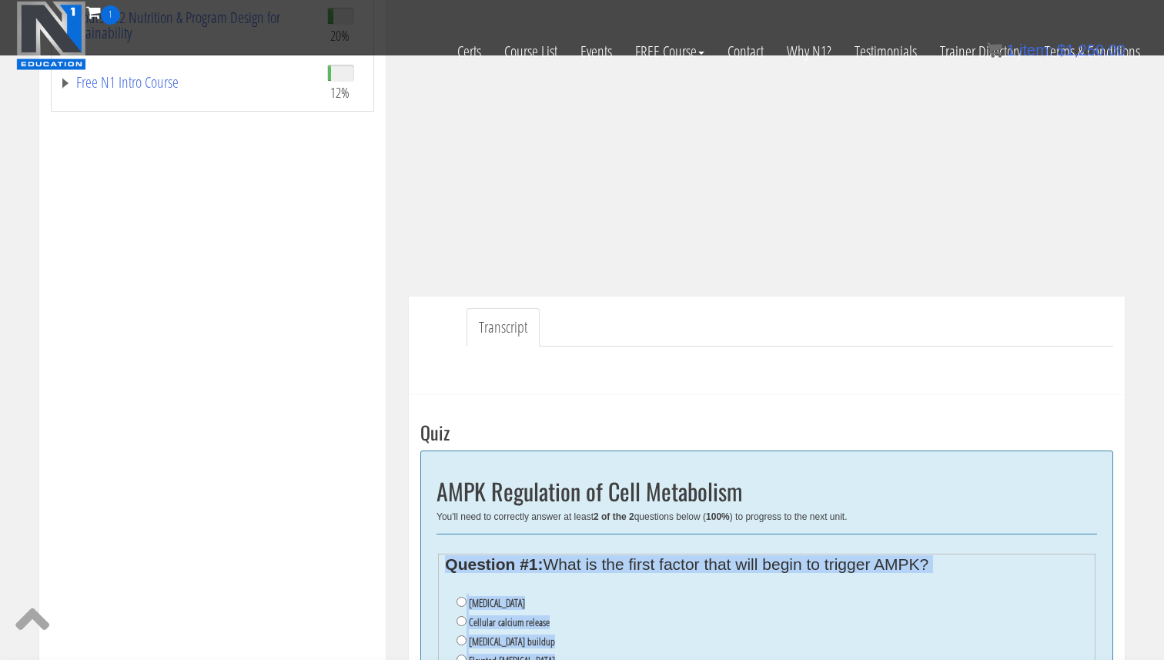
copy div "Question #1: What is the first factor that will begin to trigger AMPK? [MEDICAL…"
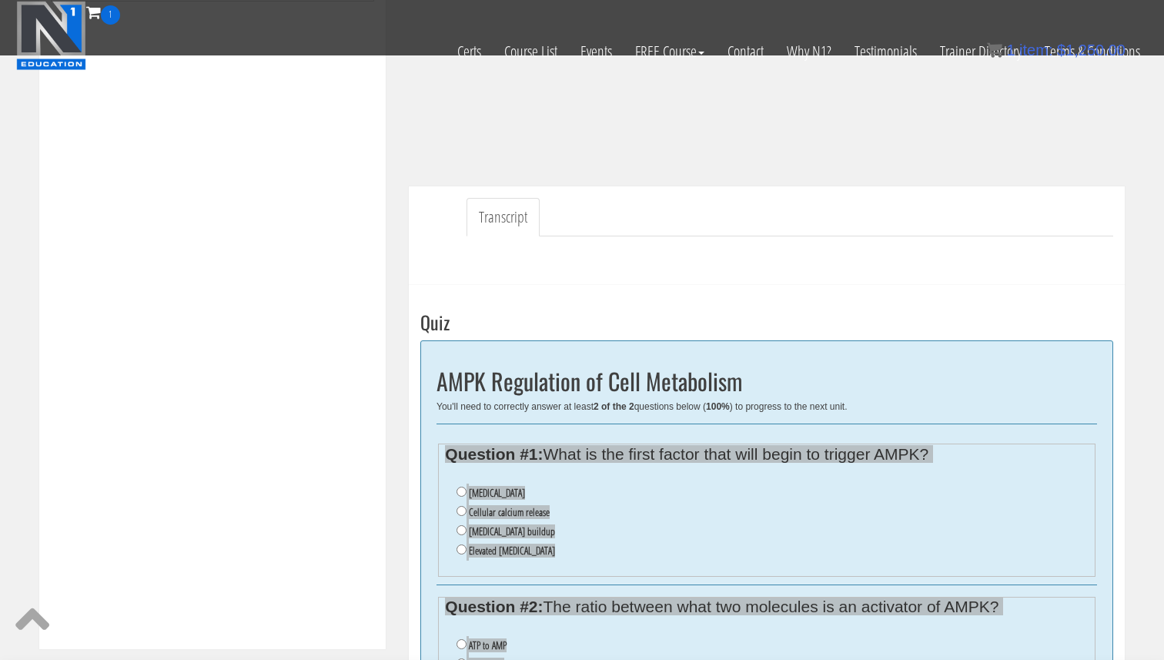
scroll to position [328, 0]
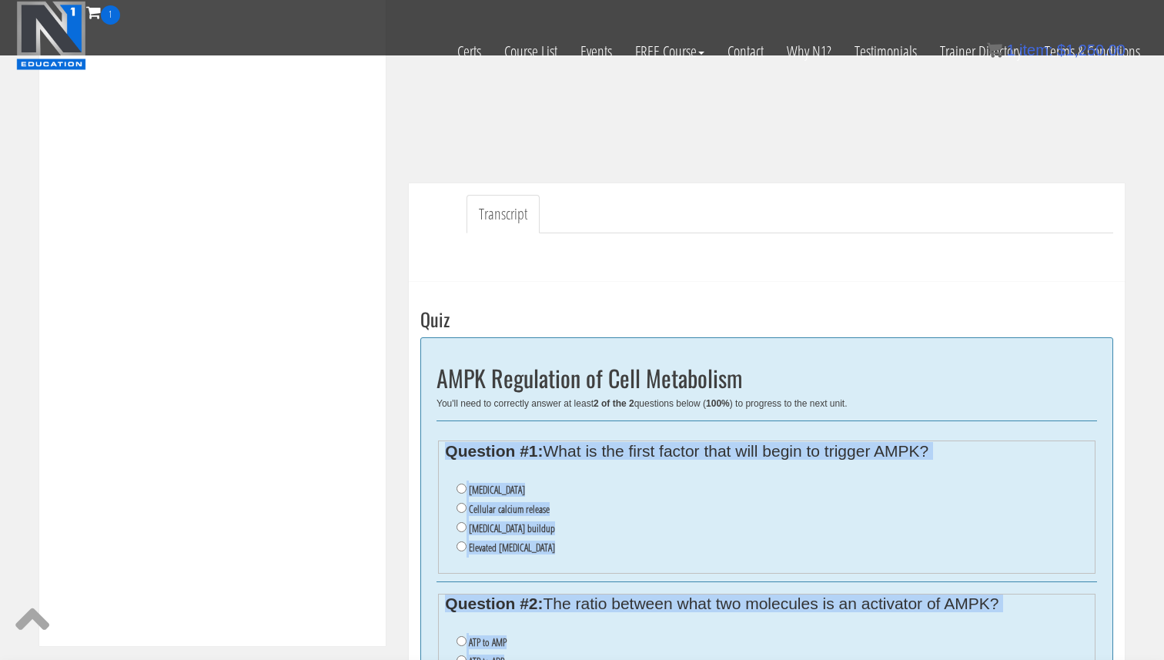
click at [640, 526] on li "Lactic acid buildup" at bounding box center [772, 528] width 631 height 19
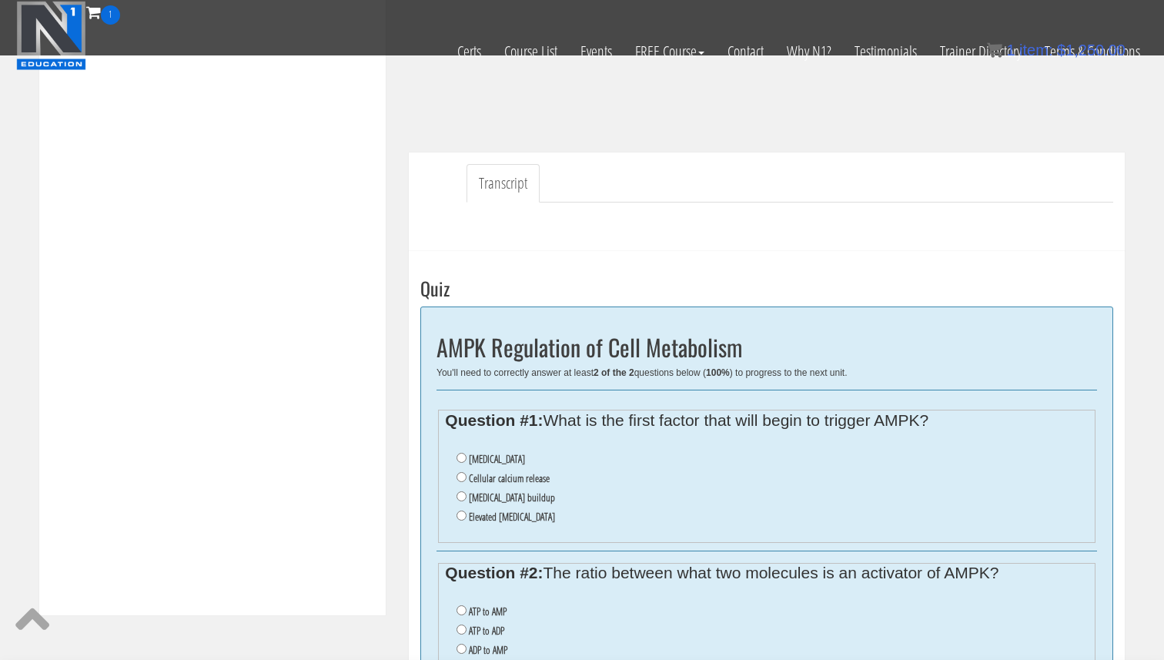
scroll to position [361, 0]
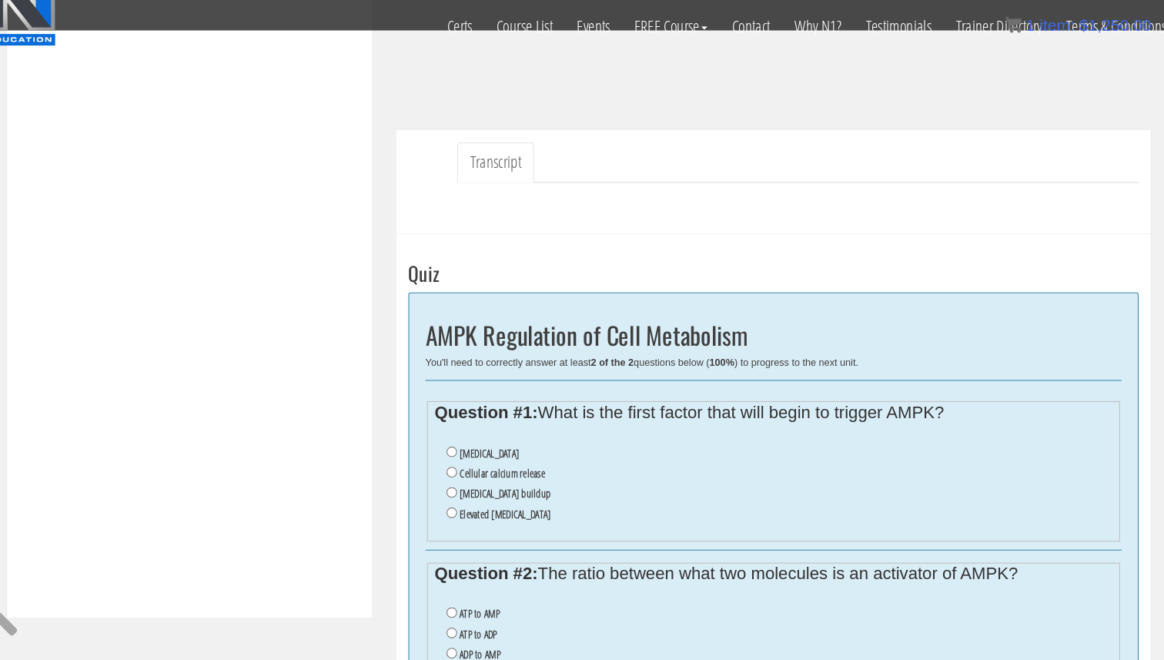
click at [648, 517] on li "Elevated cortisol" at bounding box center [772, 514] width 631 height 19
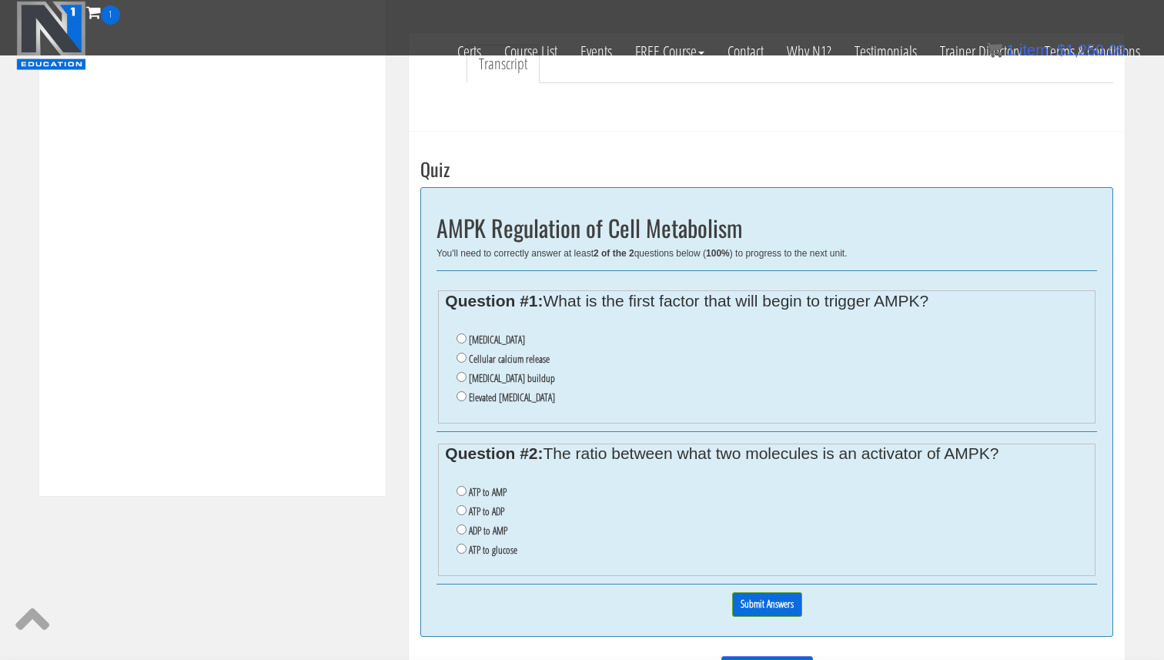
scroll to position [479, 0]
click at [514, 358] on label "Cellular calcium release" at bounding box center [509, 358] width 81 height 12
click at [467, 358] on input "Cellular calcium release" at bounding box center [462, 357] width 10 height 10
radio input "true"
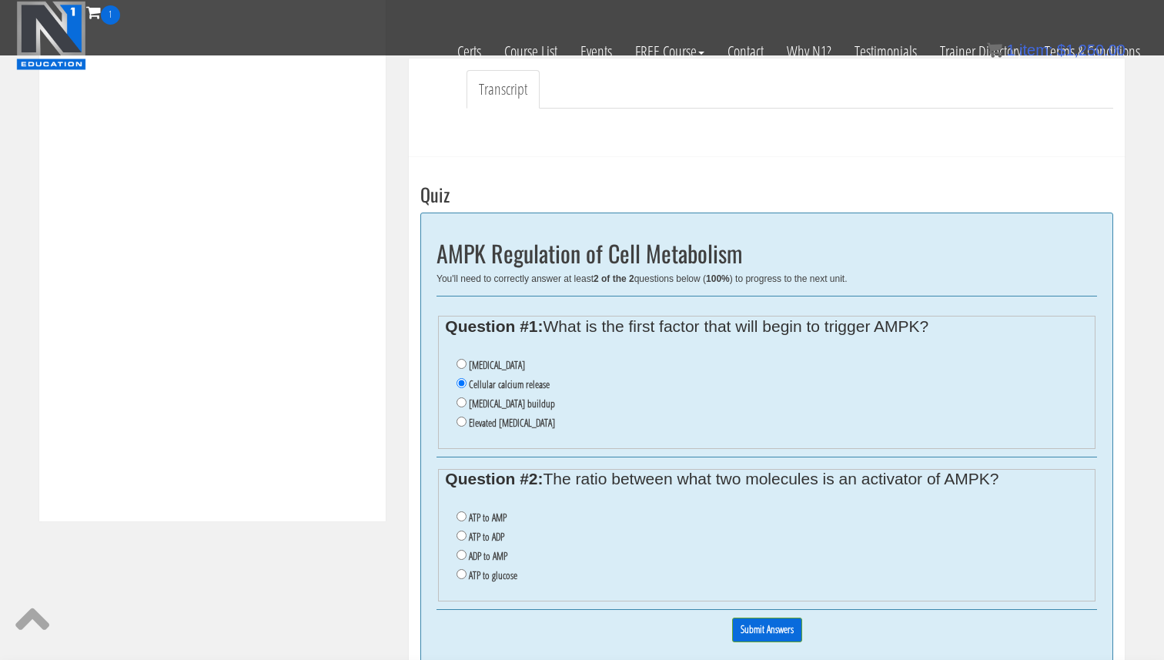
scroll to position [454, 0]
click at [514, 568] on label "ATP to glucose" at bounding box center [493, 573] width 49 height 12
click at [467, 568] on input "ATP to glucose" at bounding box center [462, 572] width 10 height 10
radio input "true"
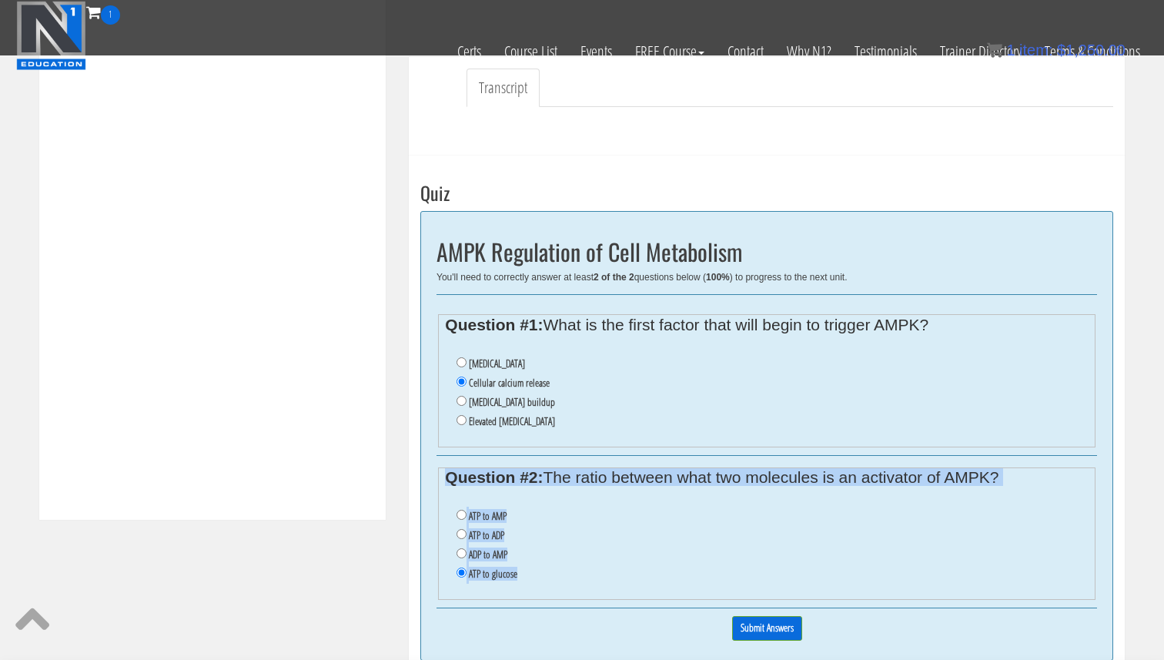
drag, startPoint x: 518, startPoint y: 576, endPoint x: 421, endPoint y: 450, distance: 159.2
click at [421, 450] on div "AMPK Regulation of Cell Metabolism You'll need to correctly answer at least 2 o…" at bounding box center [766, 436] width 693 height 450
copy div "Question #2: The ratio between what two molecules is an activator of AMPK? ATP …"
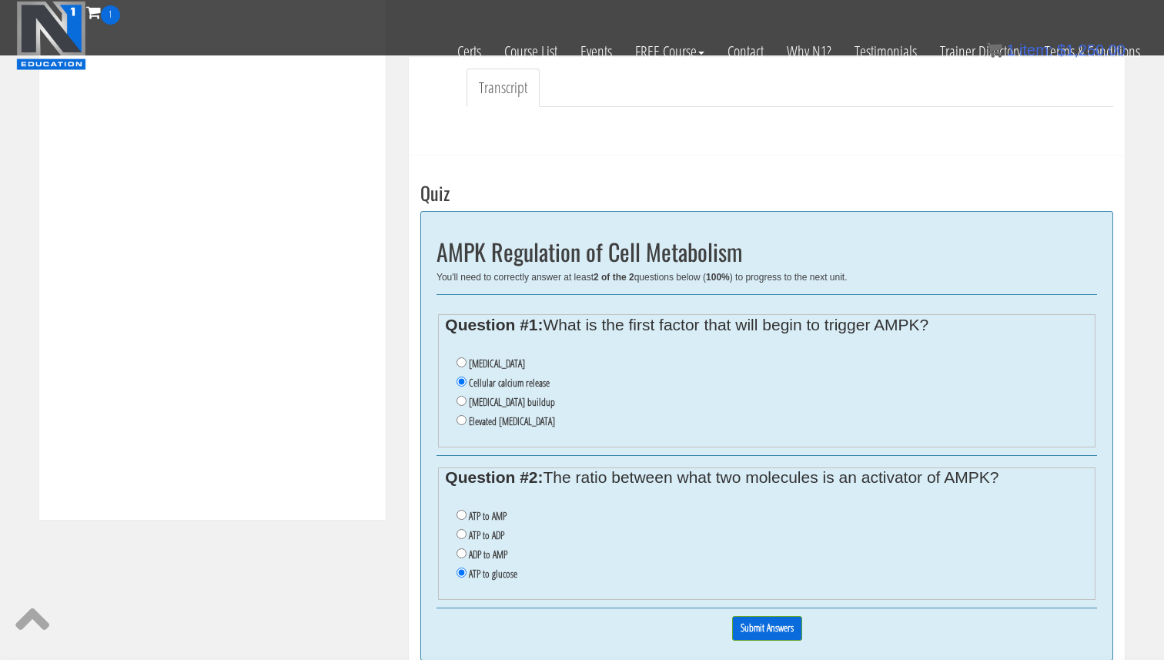
click at [513, 592] on fieldset "Question #2: The ratio between what two molecules is an activator of AMPK? ATP …" at bounding box center [767, 533] width 658 height 133
click at [494, 517] on label "ATP to AMP" at bounding box center [488, 516] width 38 height 12
click at [467, 517] on input "ATP to AMP" at bounding box center [462, 515] width 10 height 10
radio input "true"
click at [785, 623] on input "Submit Answers" at bounding box center [767, 628] width 70 height 24
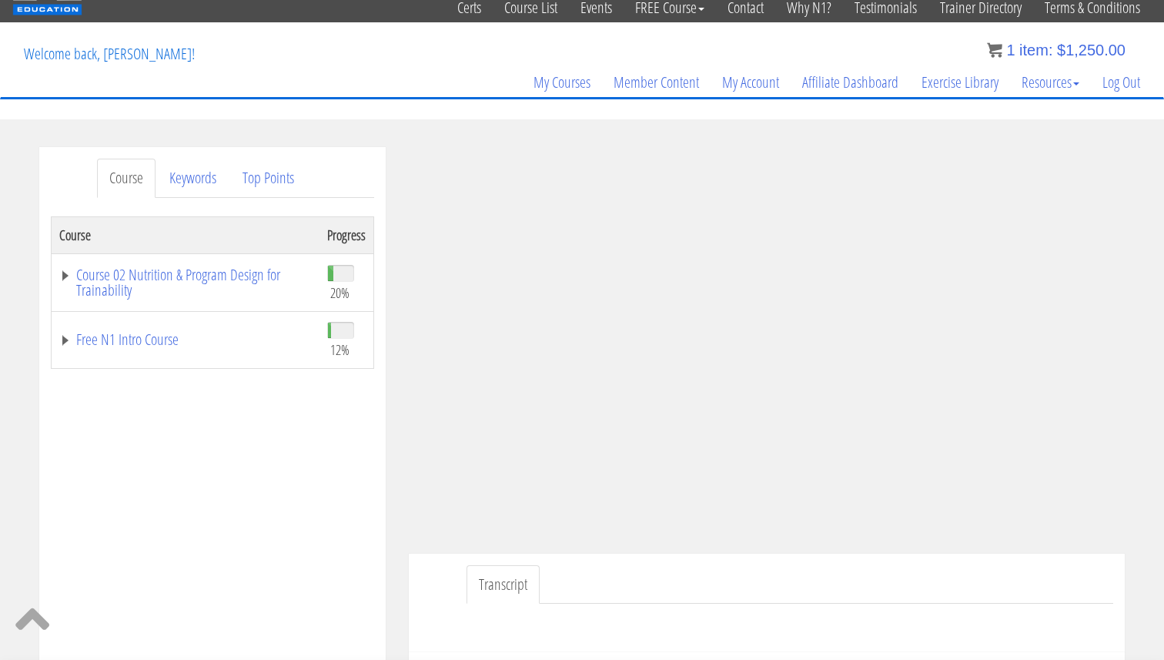
scroll to position [0, 0]
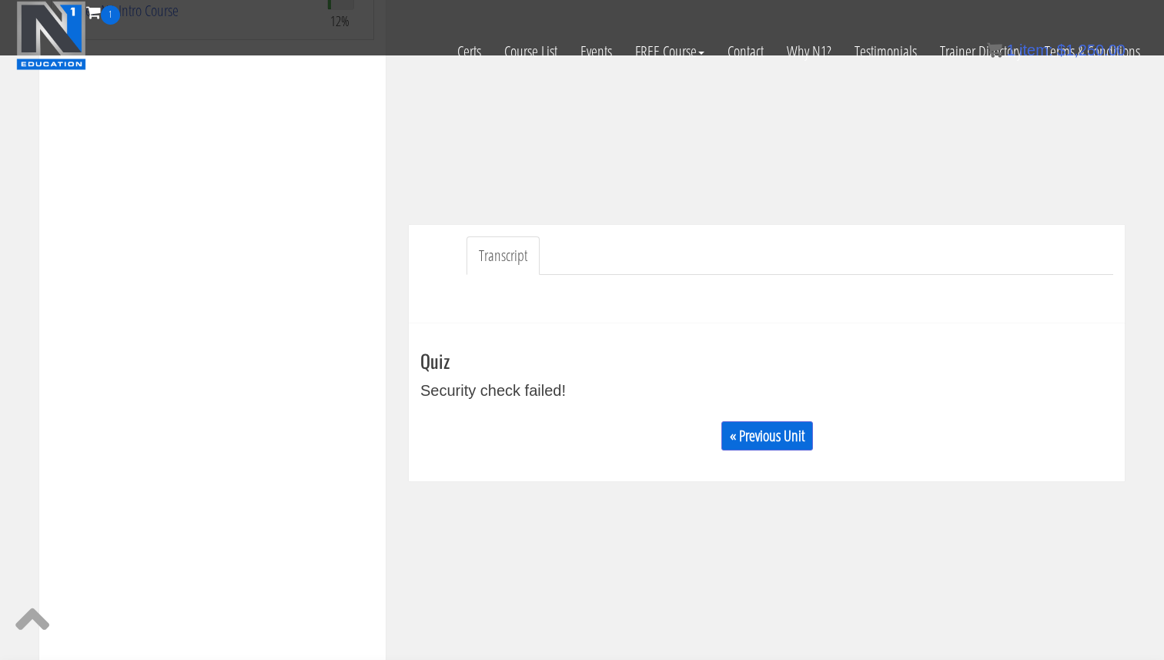
scroll to position [320, 0]
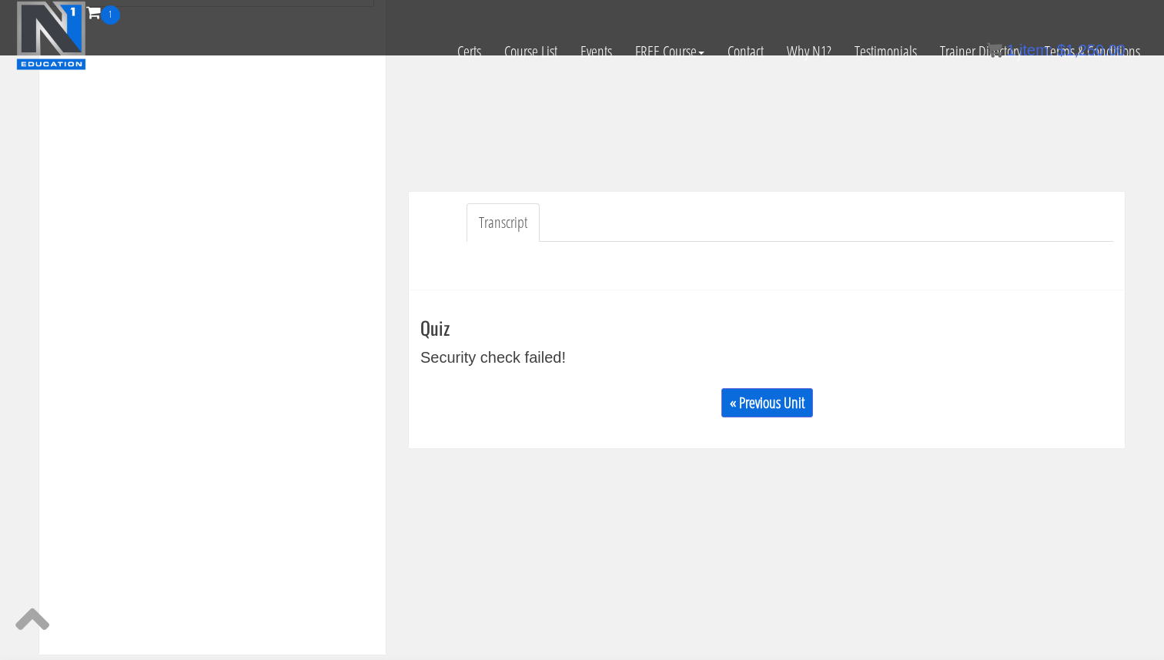
click at [801, 383] on div "« Previous Unit" at bounding box center [766, 403] width 693 height 52
click at [791, 404] on link "« Previous Unit" at bounding box center [767, 402] width 92 height 29
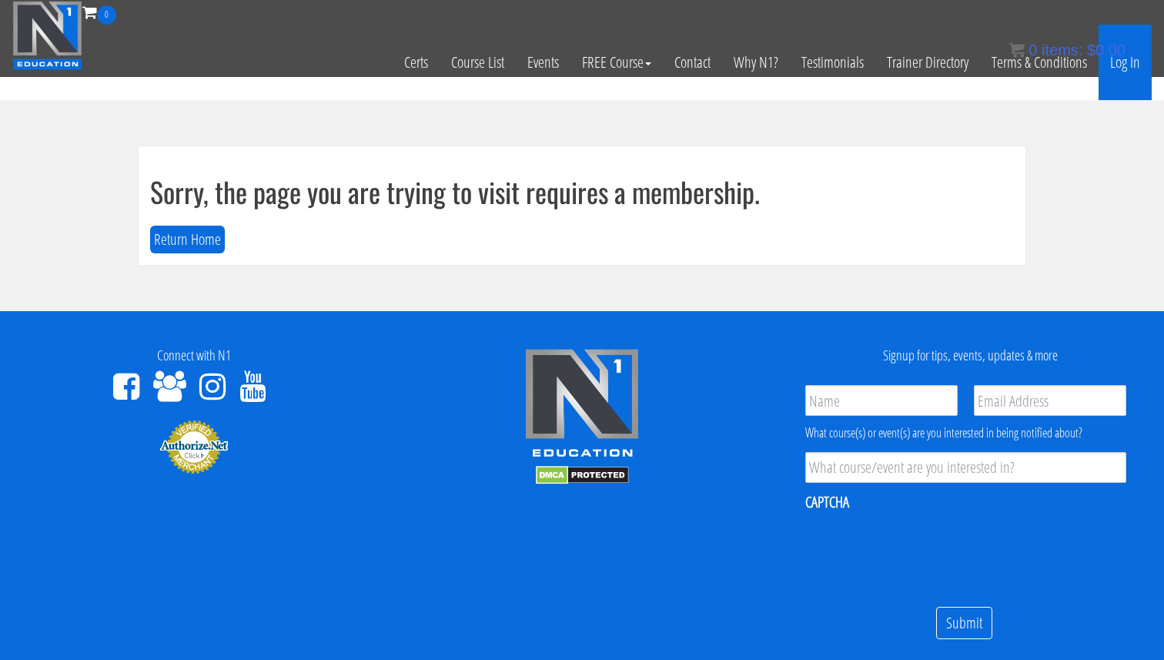
click at [1120, 72] on link "Log In" at bounding box center [1125, 62] width 53 height 75
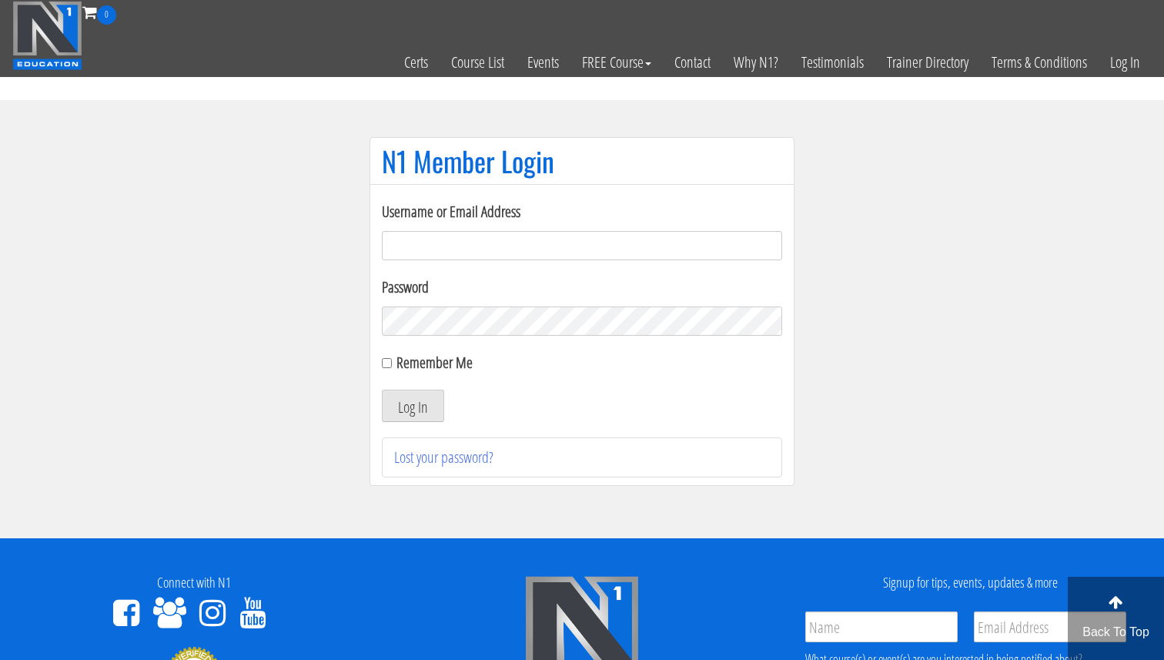
click at [530, 235] on input "Username or Email Address" at bounding box center [582, 245] width 400 height 29
type input "[EMAIL_ADDRESS][DOMAIN_NAME]"
click at [413, 407] on button "Log In" at bounding box center [413, 406] width 62 height 32
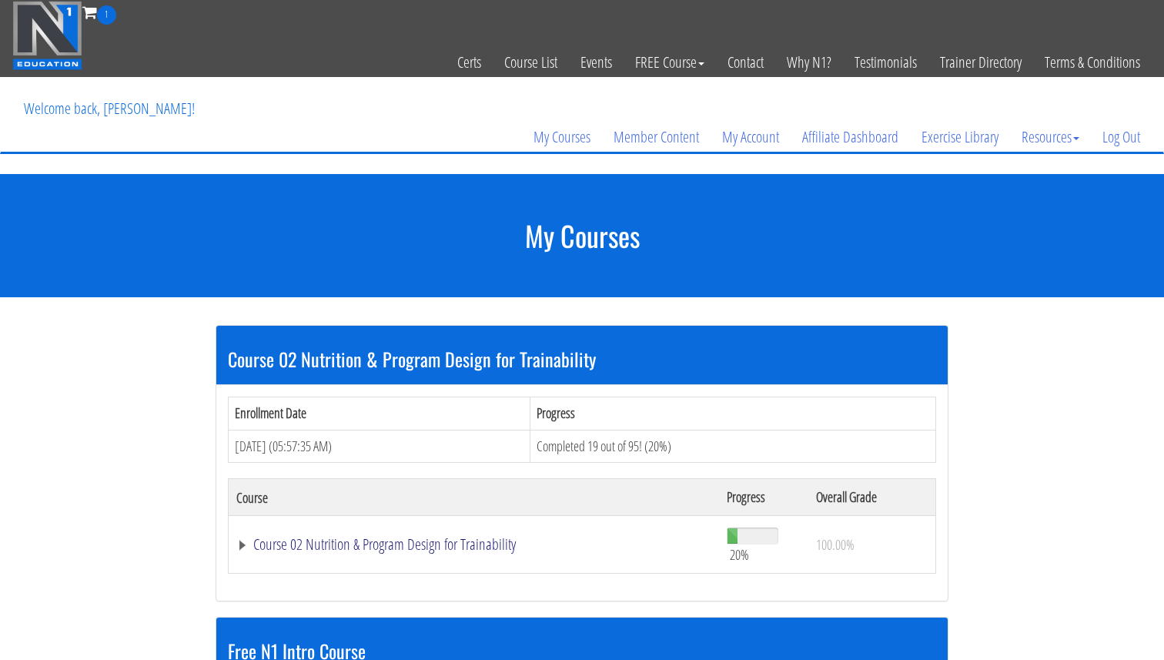
click at [399, 546] on link "Course 02 Nutrition & Program Design for Trainability" at bounding box center [473, 544] width 475 height 15
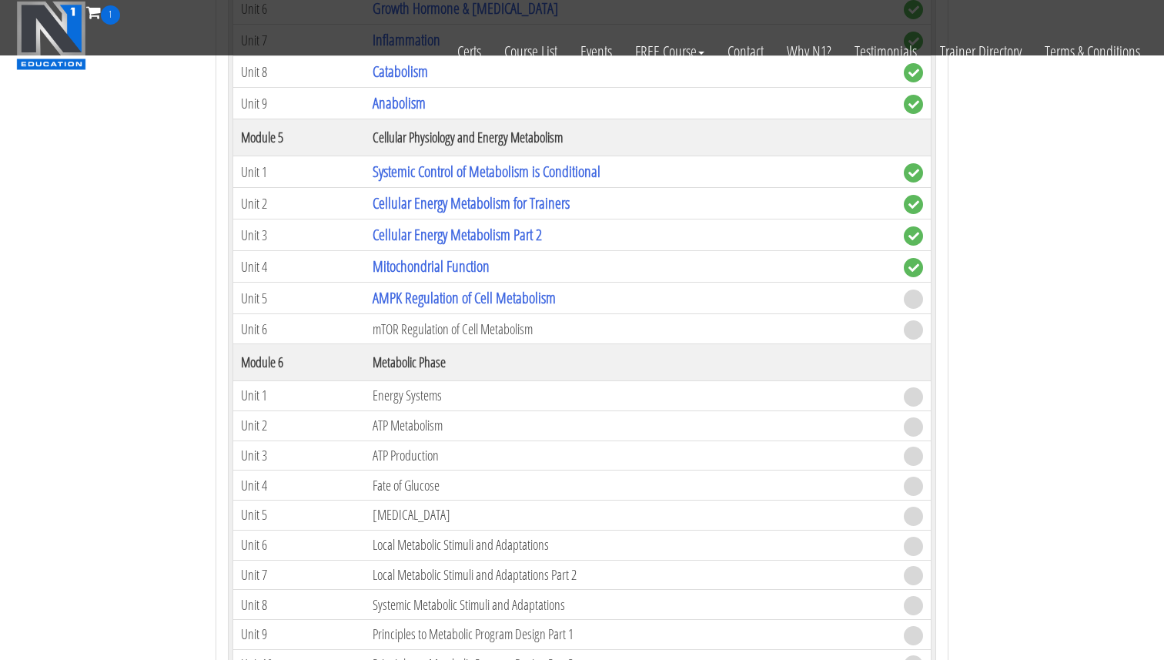
scroll to position [1002, 0]
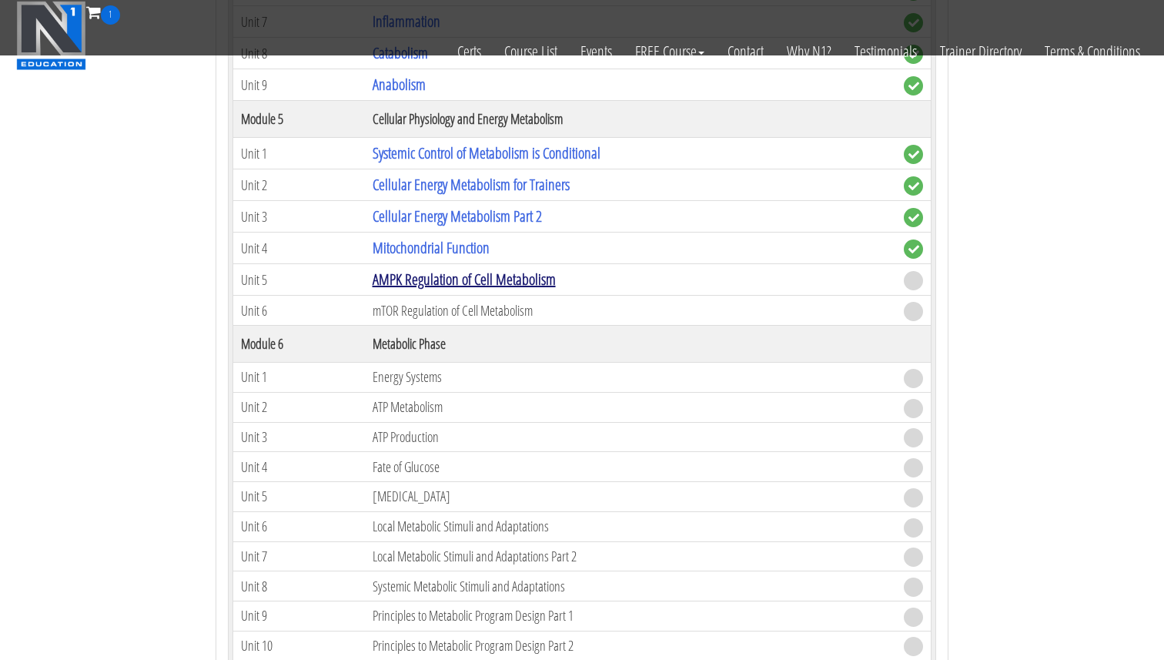
click at [456, 283] on link "AMPK Regulation of Cell Metabolism" at bounding box center [464, 279] width 183 height 21
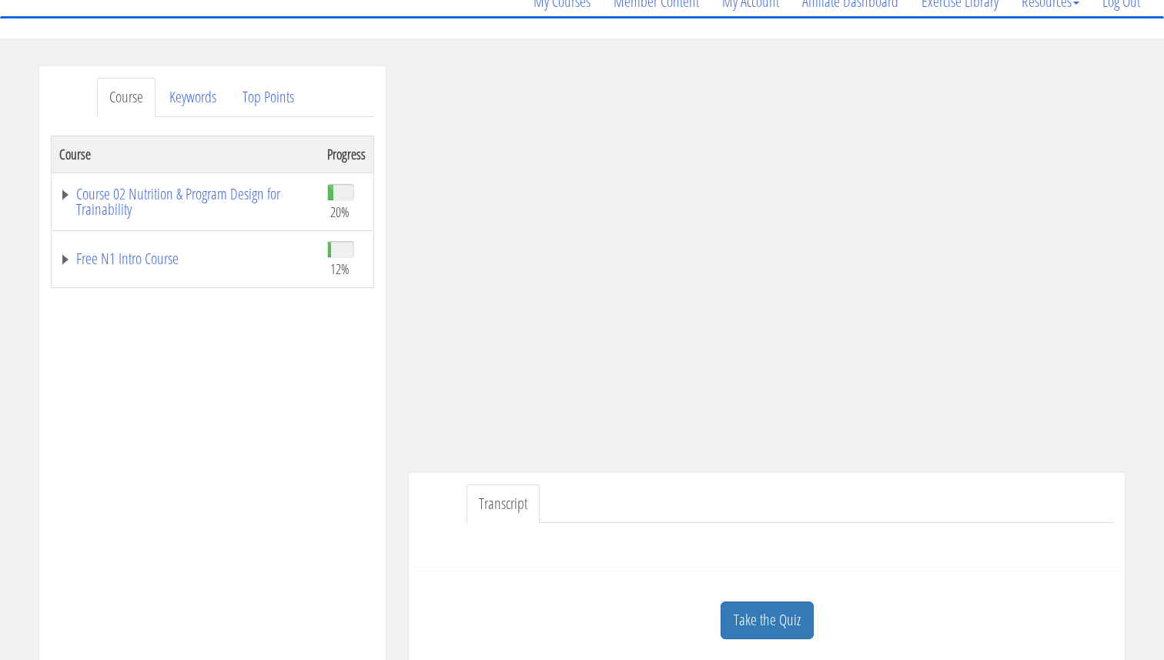
scroll to position [192, 0]
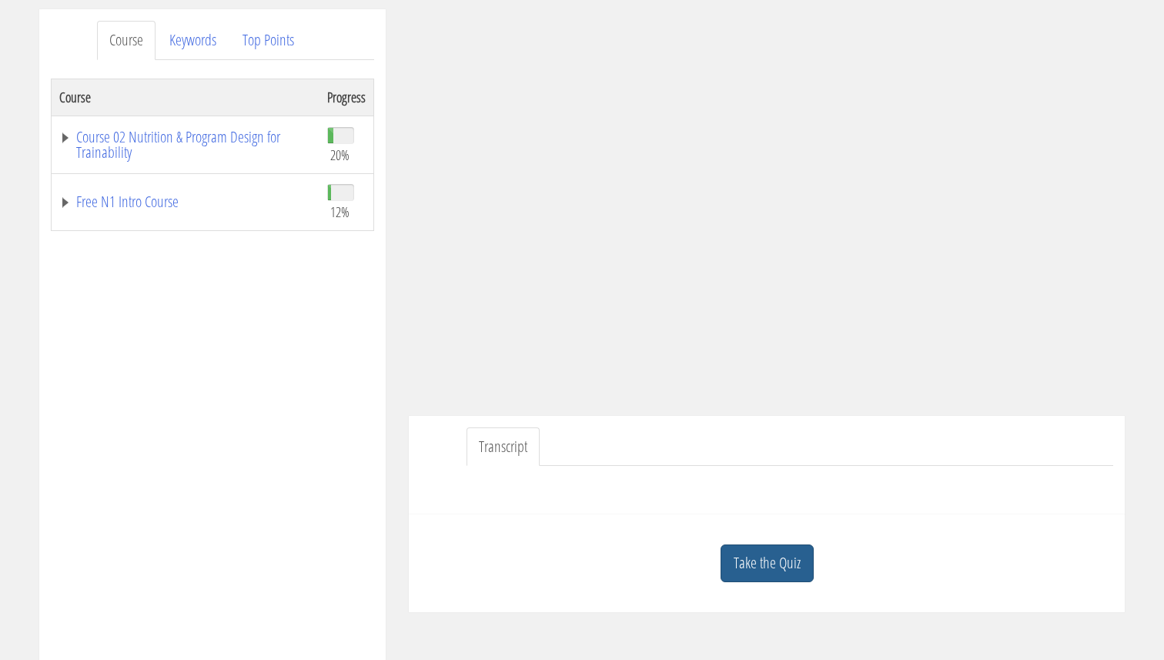
click at [751, 561] on link "Take the Quiz" at bounding box center [767, 563] width 93 height 38
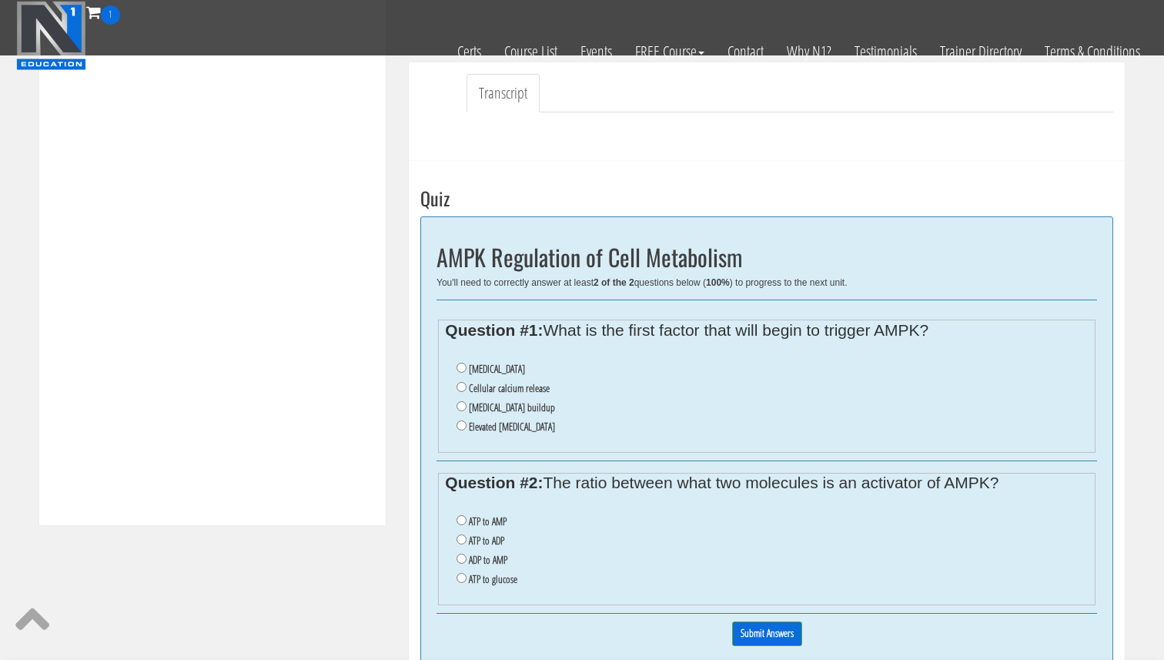
scroll to position [480, 0]
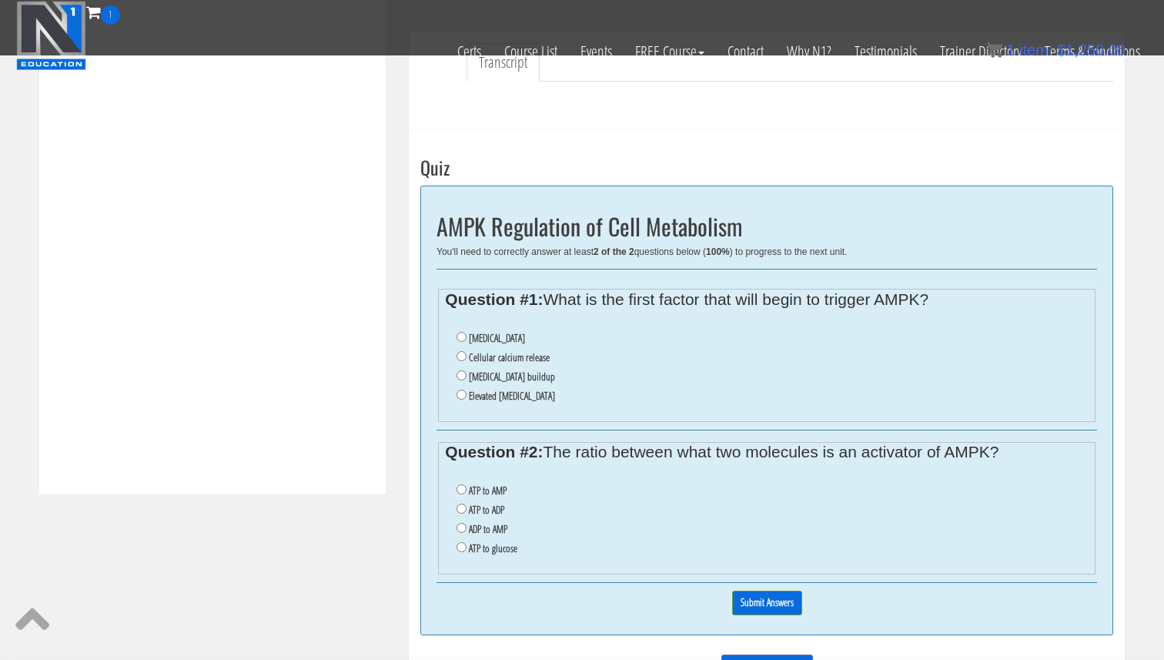
click at [472, 356] on label "Cellular calcium release" at bounding box center [509, 357] width 81 height 12
click at [467, 356] on input "Cellular calcium release" at bounding box center [462, 356] width 10 height 10
radio input "true"
click at [476, 490] on label "ATP to AMP" at bounding box center [488, 490] width 38 height 12
click at [467, 490] on input "ATP to AMP" at bounding box center [462, 489] width 10 height 10
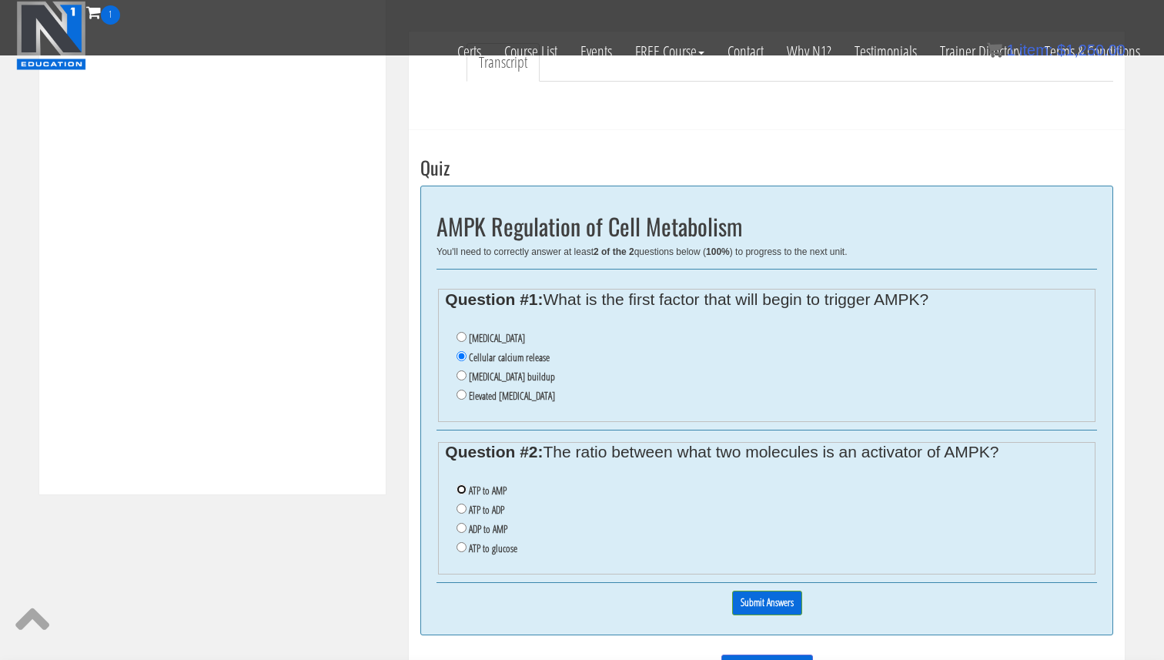
radio input "true"
click at [753, 604] on input "Submit Answers" at bounding box center [767, 603] width 70 height 24
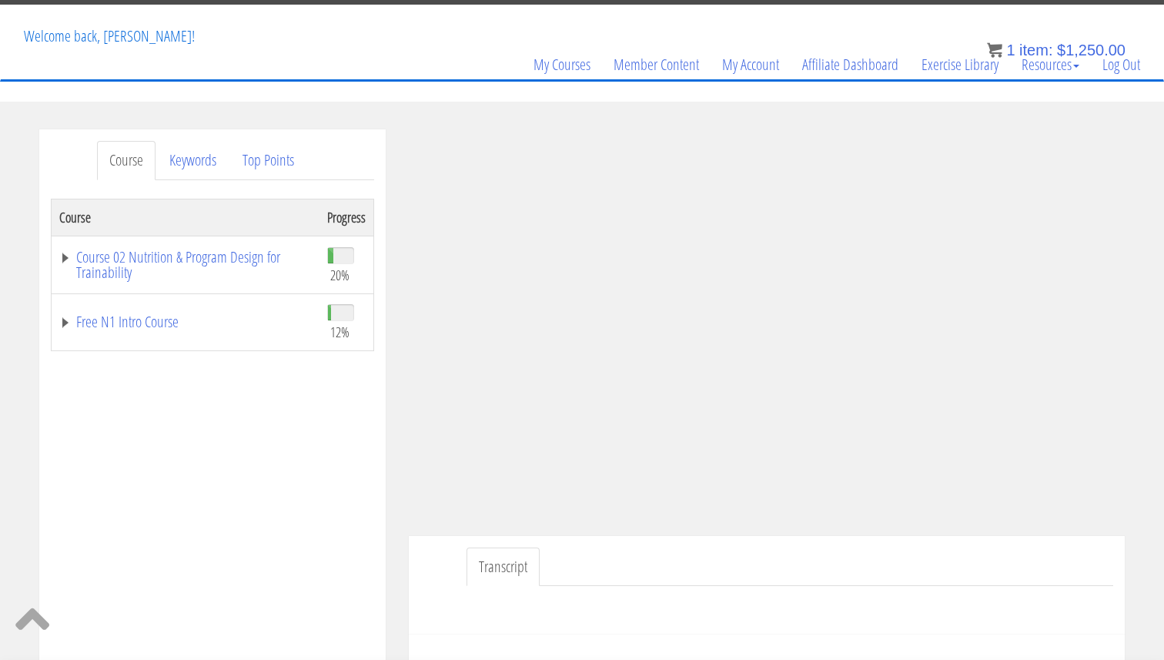
scroll to position [103, 0]
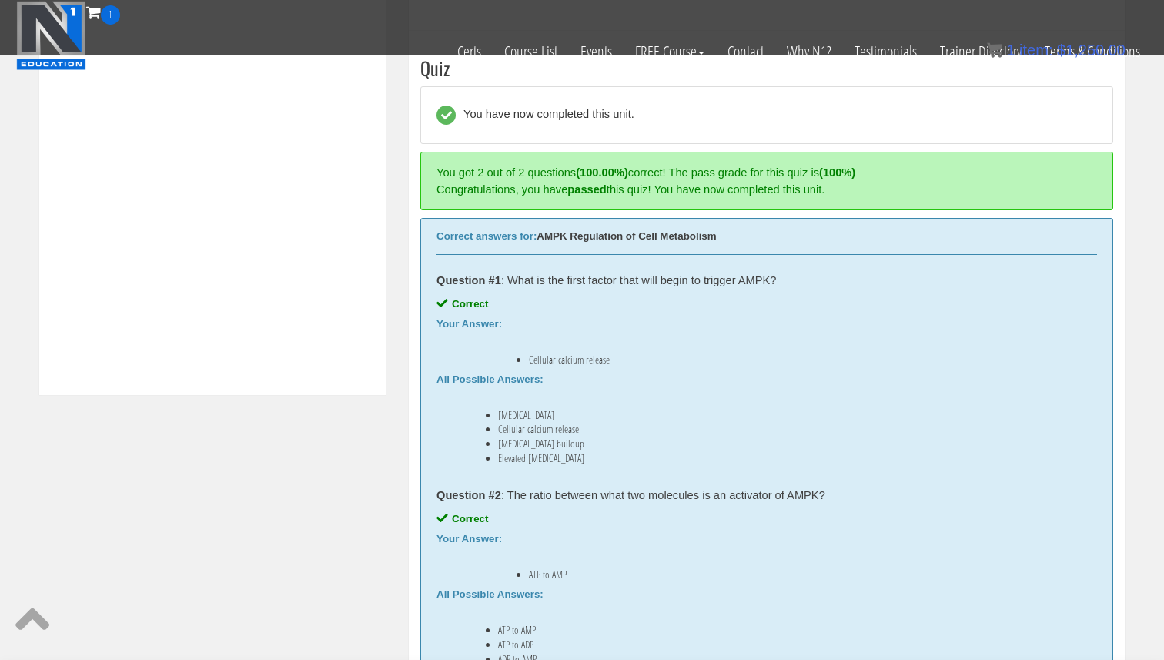
scroll to position [685, 0]
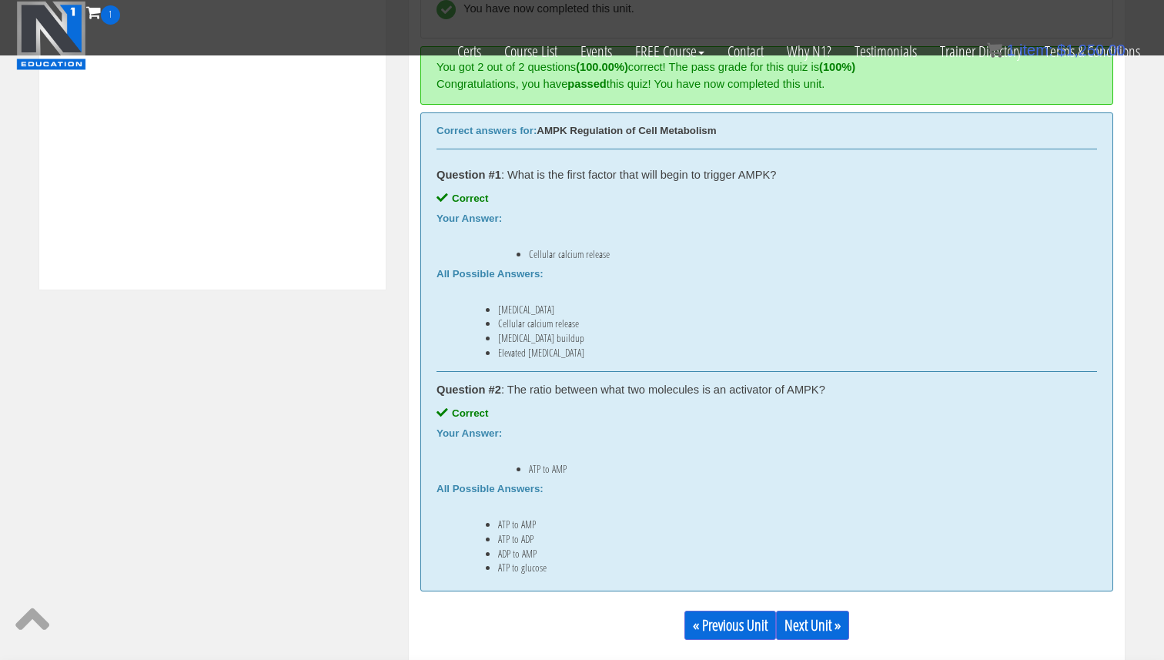
click at [807, 641] on div "« Previous Unit Next Unit »" at bounding box center [766, 625] width 693 height 52
click at [808, 636] on link "Next Unit »" at bounding box center [812, 625] width 73 height 29
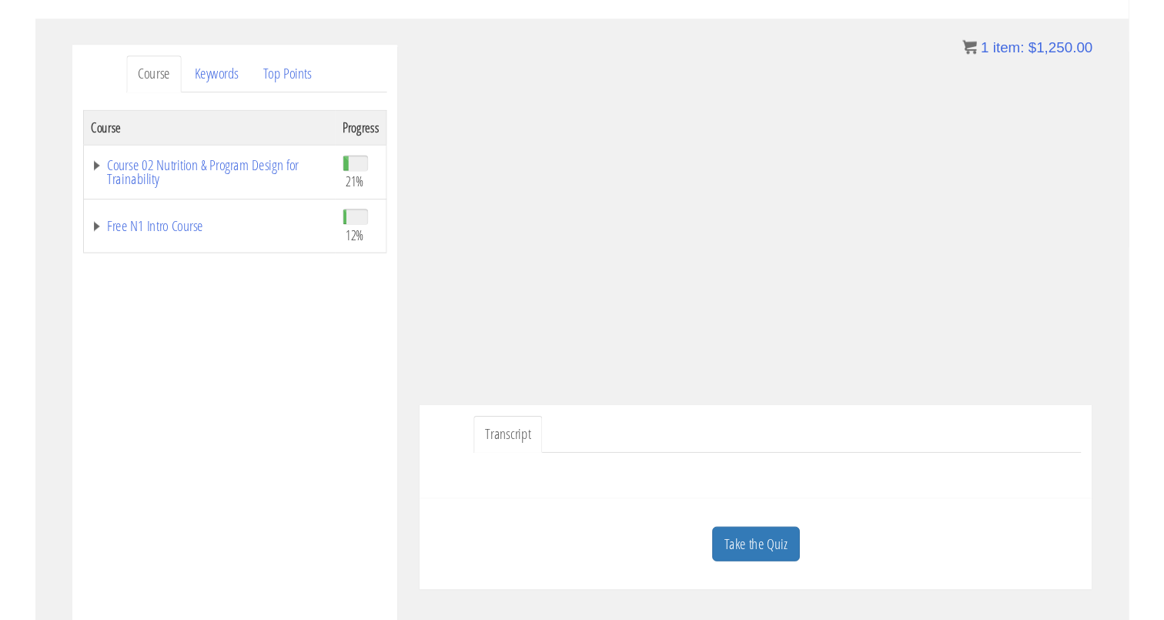
scroll to position [145, 0]
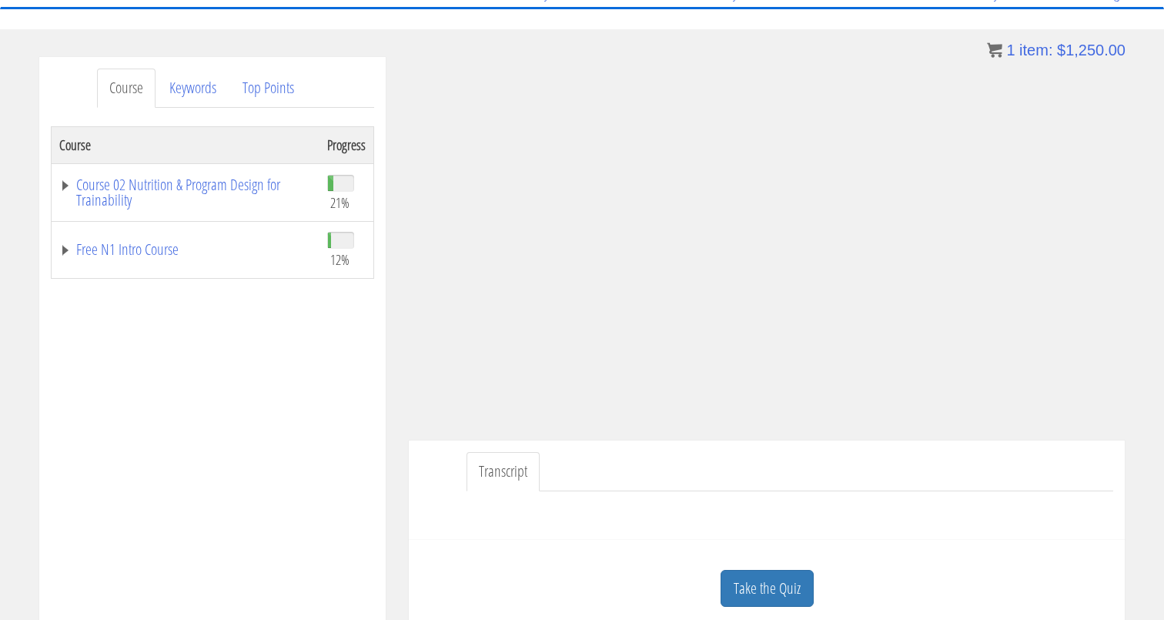
click at [859, 480] on ul "Transcript" at bounding box center [790, 471] width 647 height 39
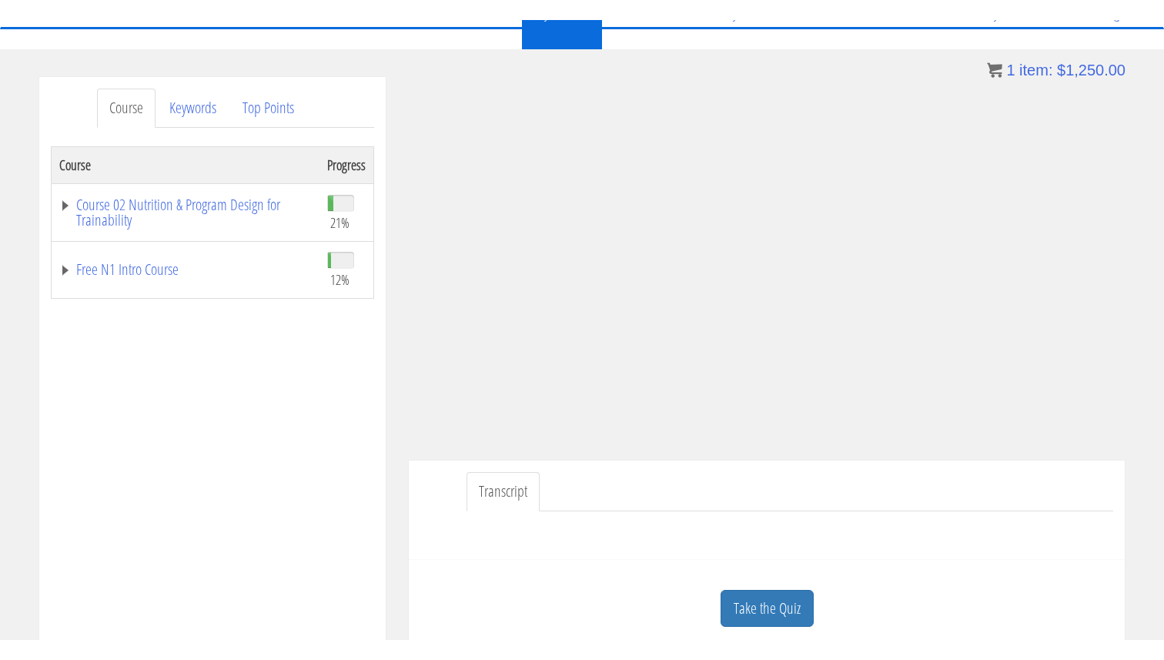
scroll to position [144, 0]
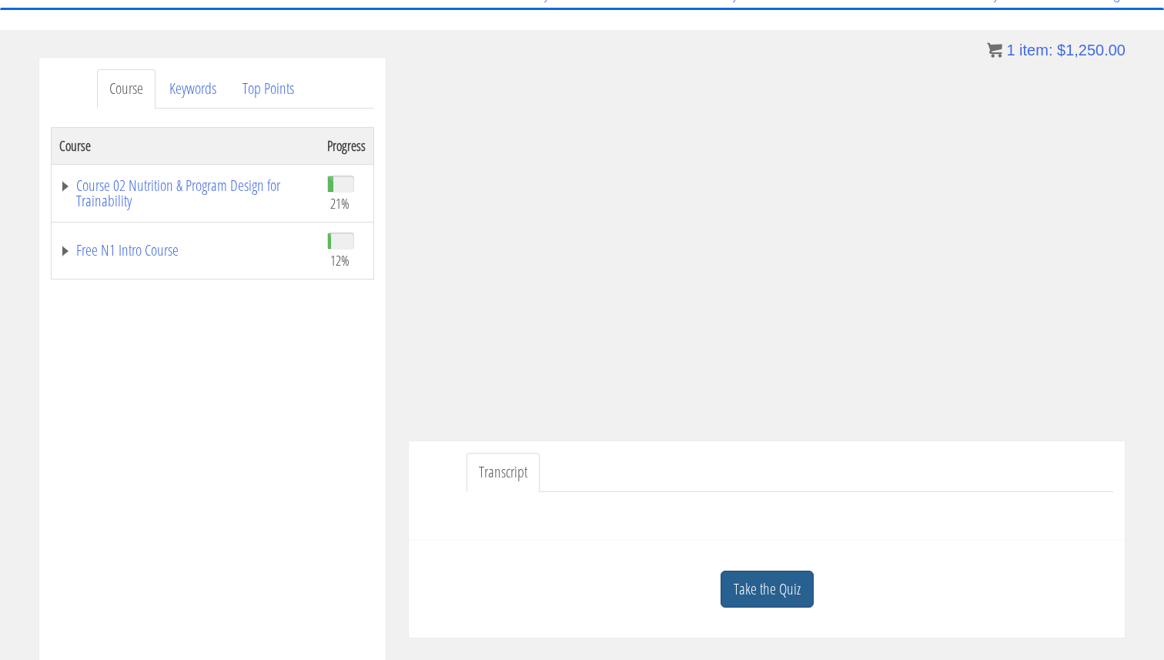
click at [775, 597] on link "Take the Quiz" at bounding box center [767, 590] width 93 height 38
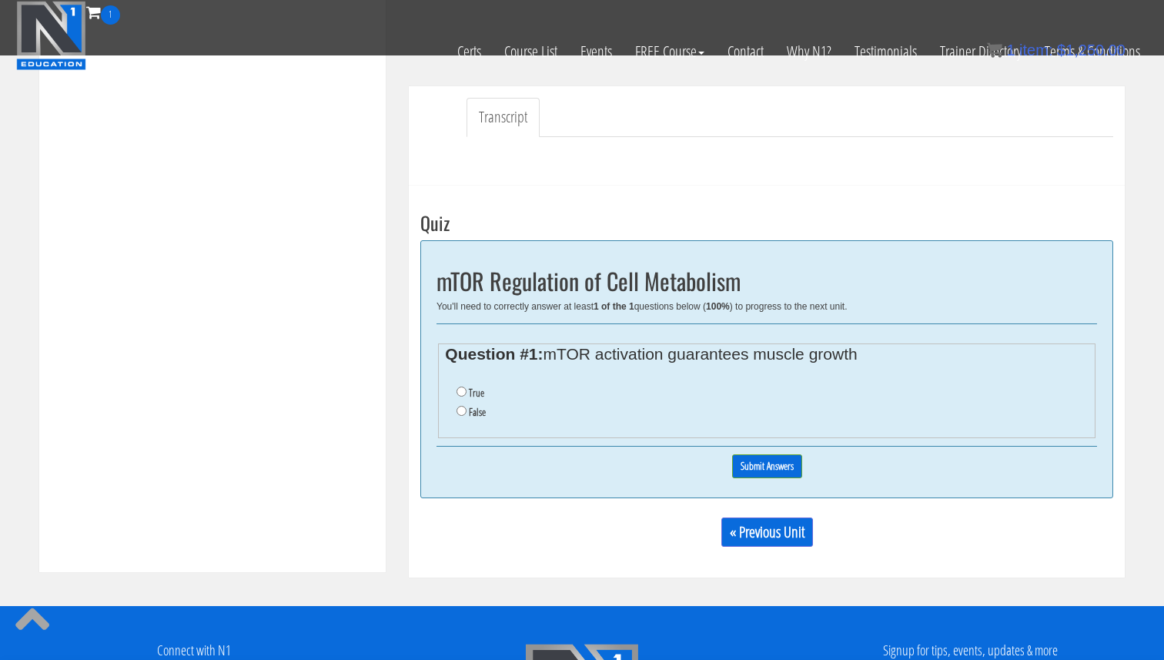
scroll to position [395, 0]
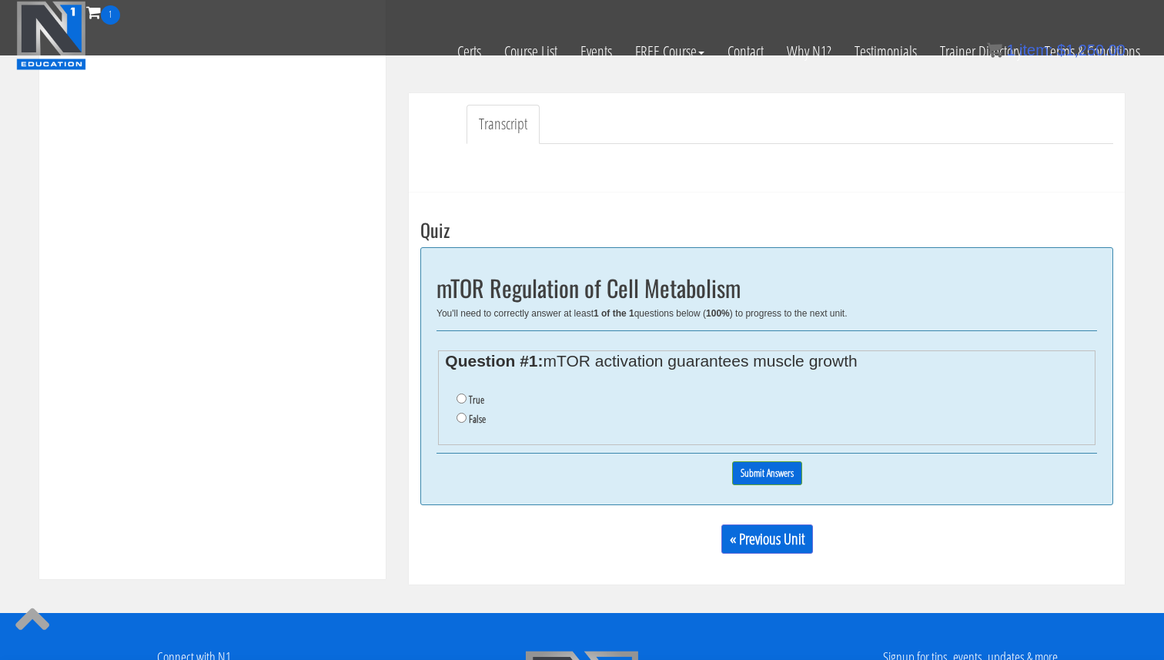
click at [474, 420] on label "False" at bounding box center [477, 419] width 17 height 12
click at [467, 420] on input "False" at bounding box center [462, 418] width 10 height 10
radio input "true"
click at [773, 478] on input "Submit Answers" at bounding box center [767, 473] width 70 height 24
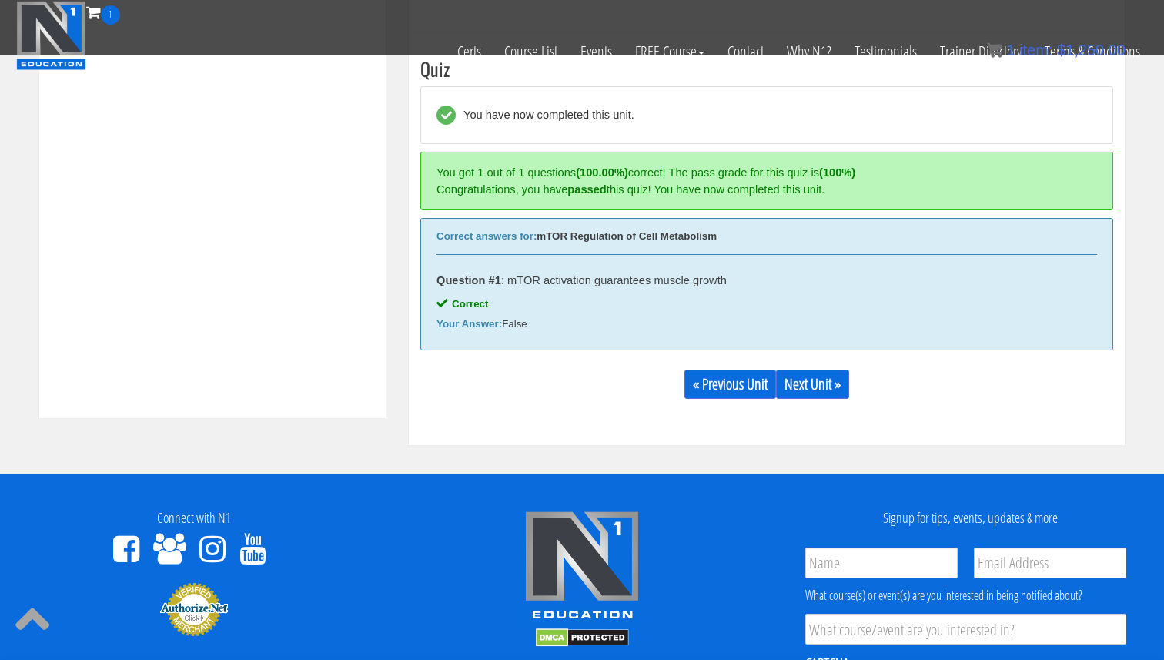
scroll to position [565, 0]
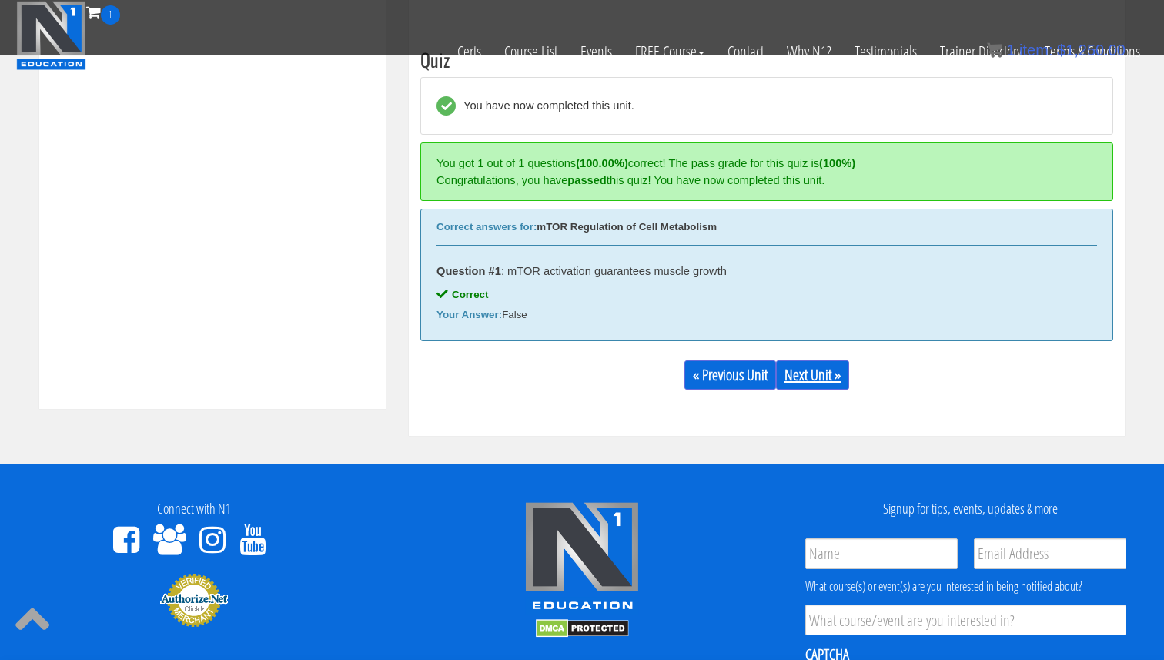
click at [802, 373] on link "Next Unit »" at bounding box center [812, 374] width 73 height 29
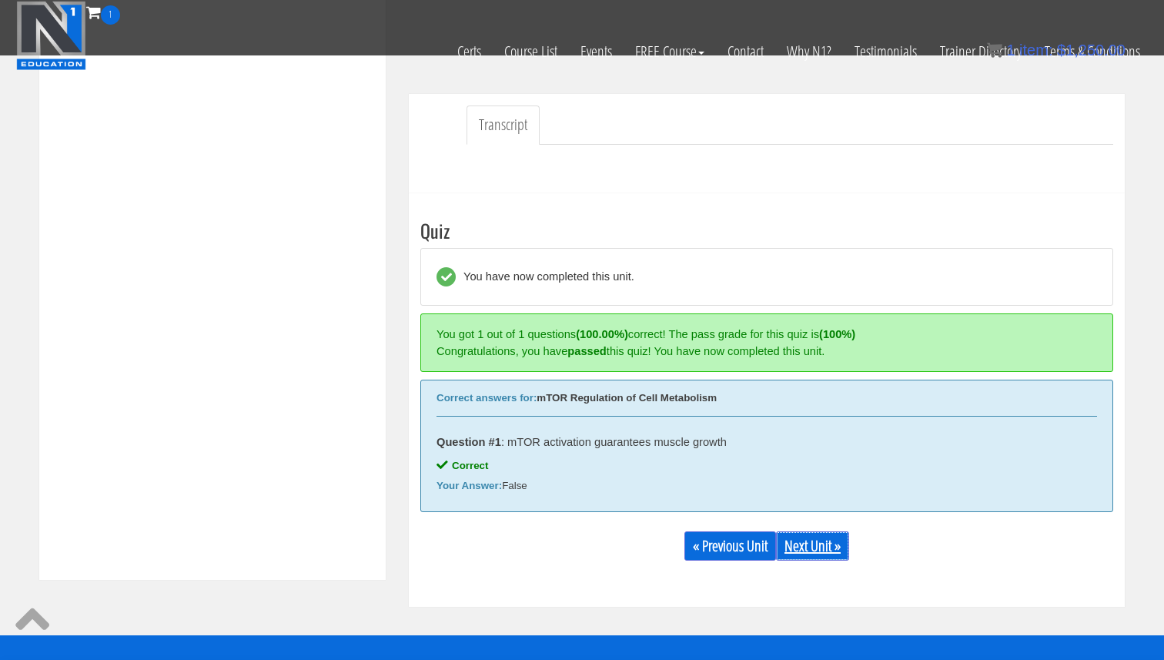
scroll to position [413, 0]
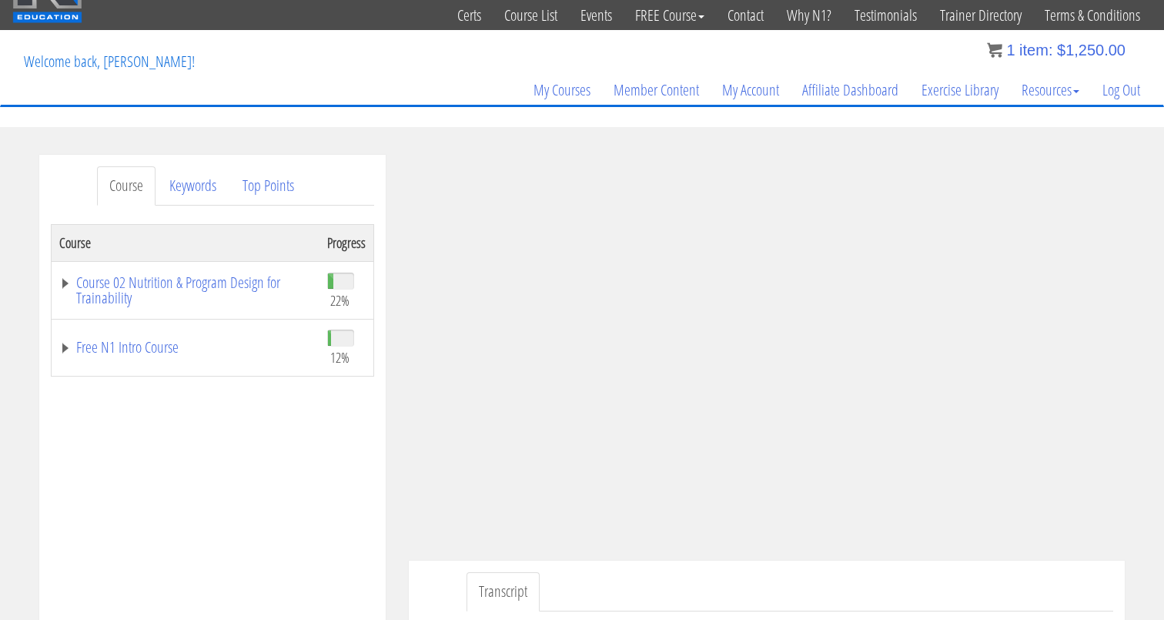
scroll to position [63, 0]
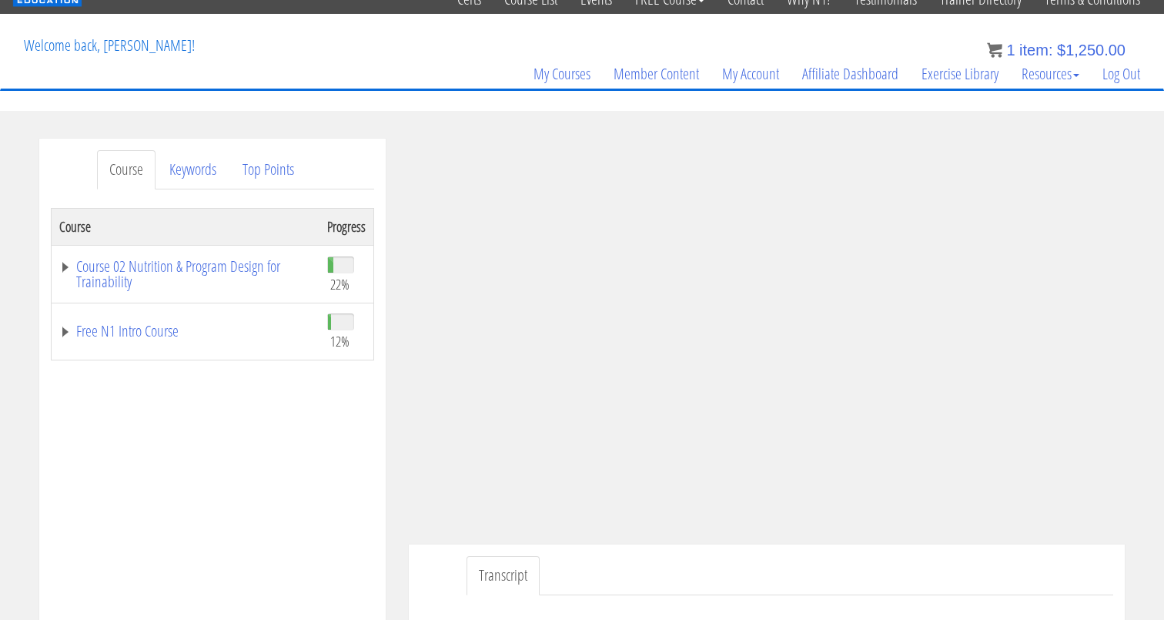
click at [286, 462] on div "Course Progress Course 02 Nutrition & Program Design for Trainability 22% Modul…" at bounding box center [212, 593] width 323 height 770
click at [199, 514] on div "Course Progress Course 02 Nutrition & Program Design for Trainability 22% Modul…" at bounding box center [212, 592] width 323 height 770
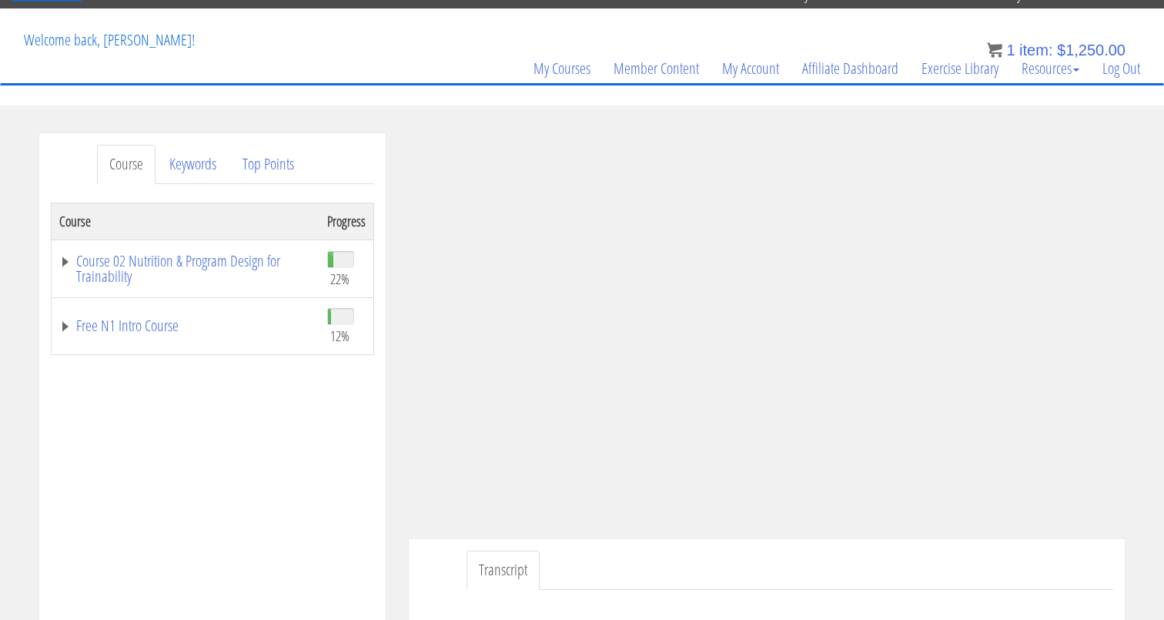
click at [156, 412] on div "Course Progress Course 02 Nutrition & Program Design for Trainability 22% Modul…" at bounding box center [212, 588] width 323 height 770
click at [157, 411] on div "Course Progress Course 02 Nutrition & Program Design for Trainability 22% Modul…" at bounding box center [212, 588] width 323 height 770
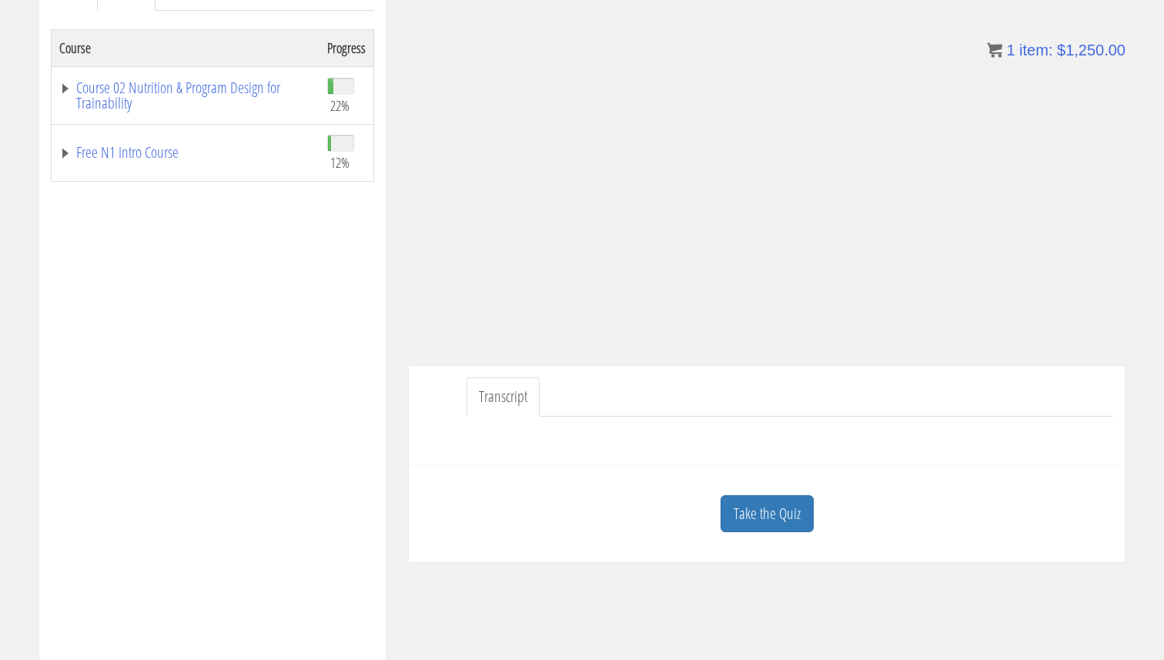
scroll to position [245, 0]
click at [787, 510] on link "Take the Quiz" at bounding box center [767, 511] width 93 height 38
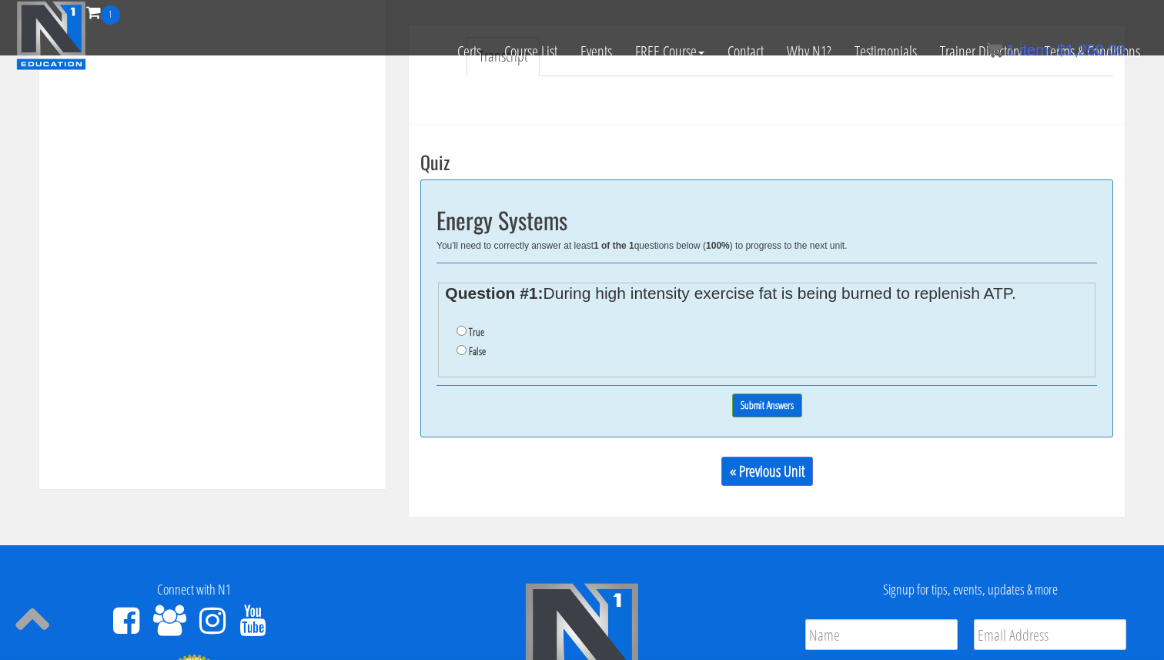
scroll to position [486, 0]
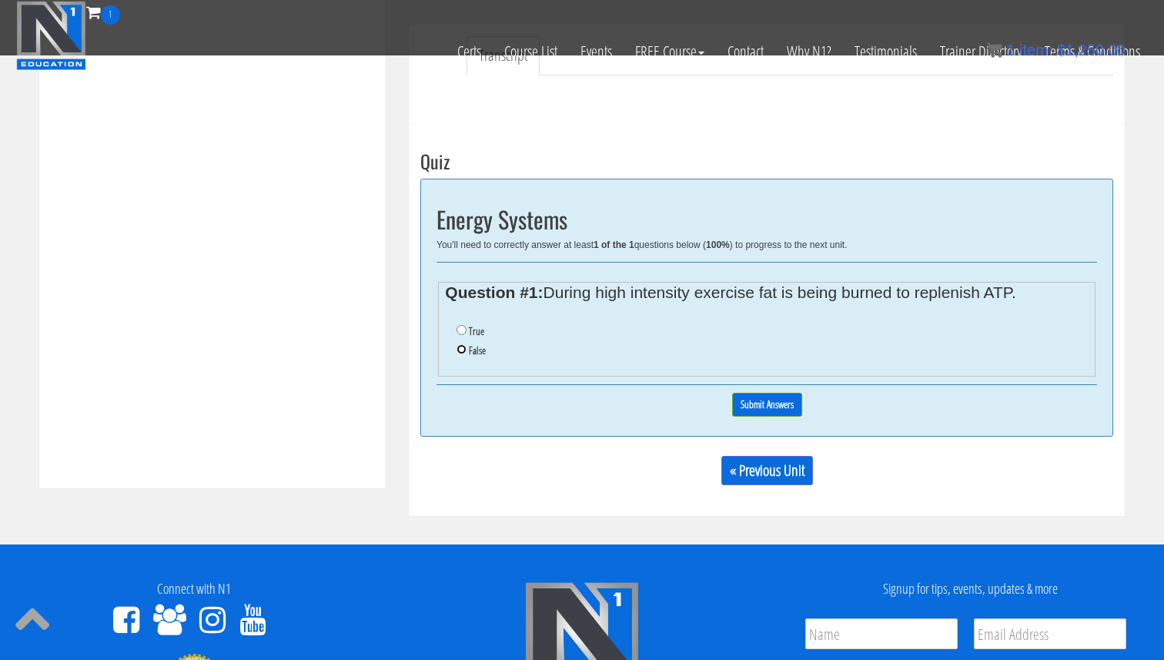
click at [463, 352] on input "False" at bounding box center [462, 349] width 10 height 10
radio input "true"
click at [770, 410] on input "Submit Answers" at bounding box center [767, 405] width 70 height 24
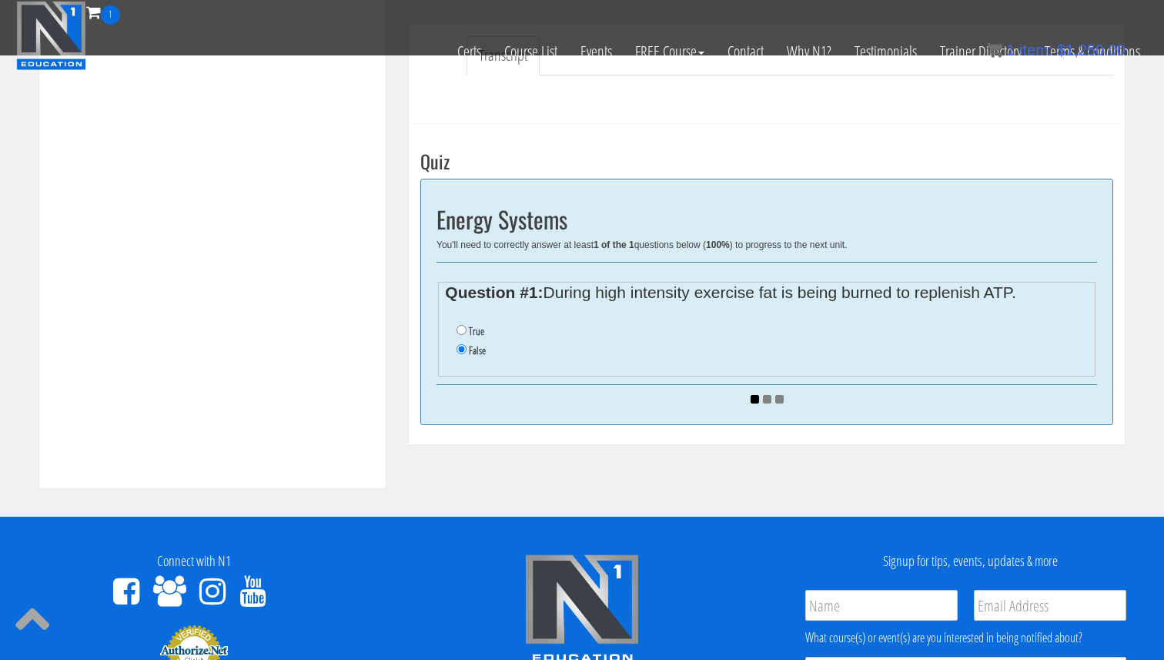
scroll to position [487, 0]
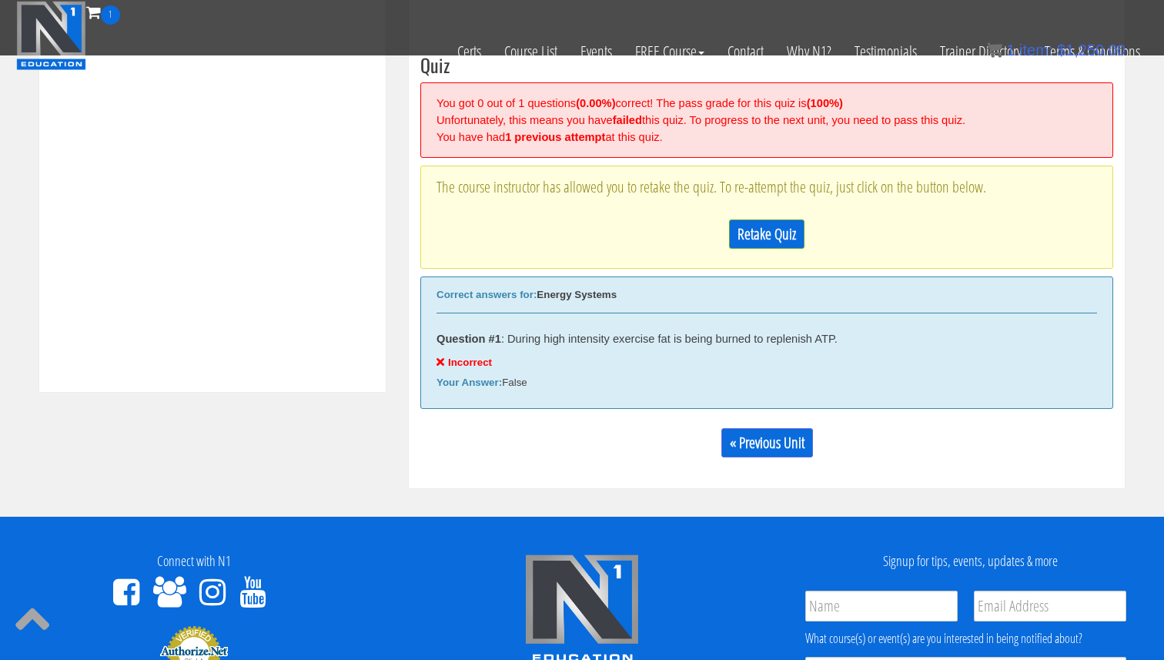
scroll to position [587, 0]
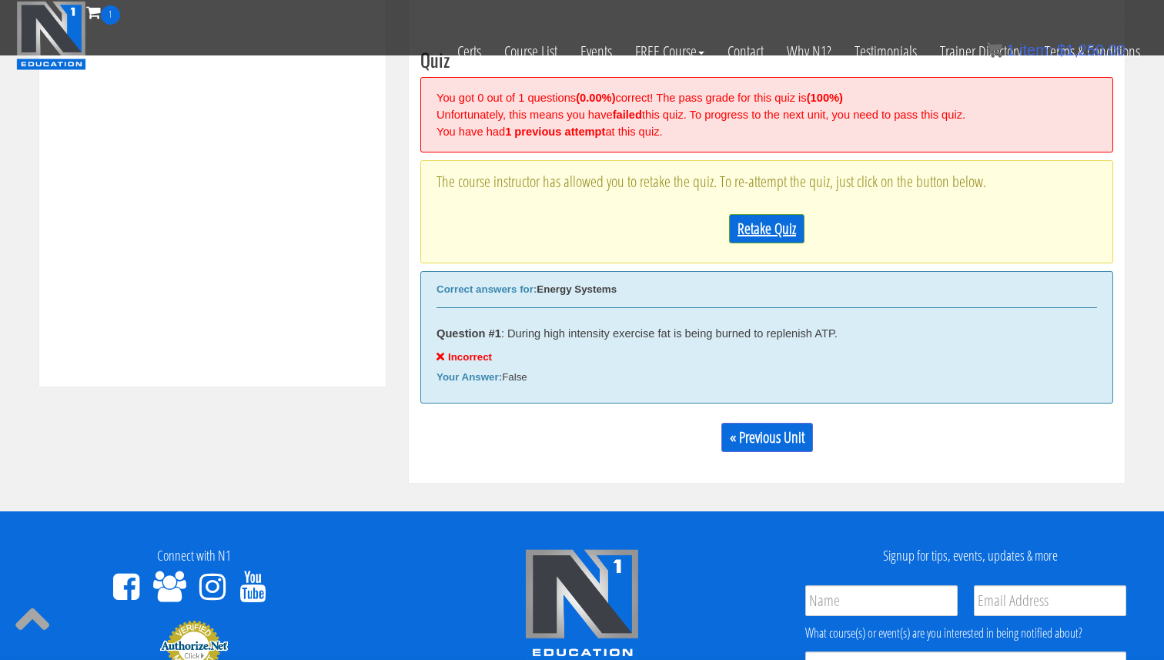
click at [764, 239] on link "Retake Quiz" at bounding box center [766, 228] width 75 height 29
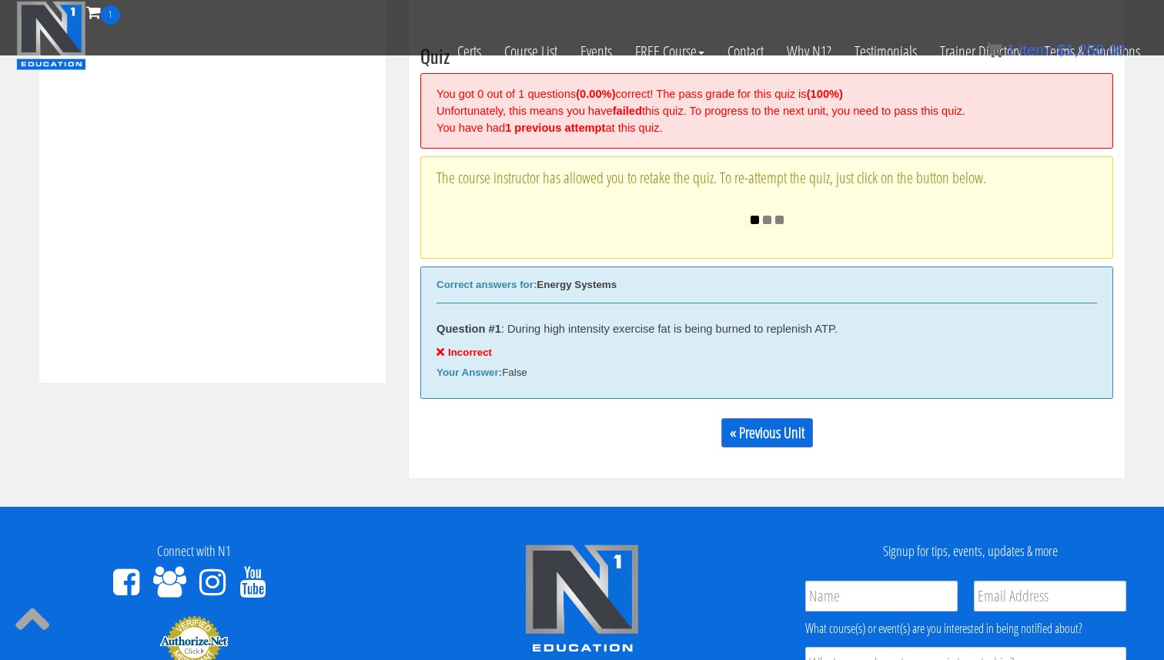
scroll to position [597, 0]
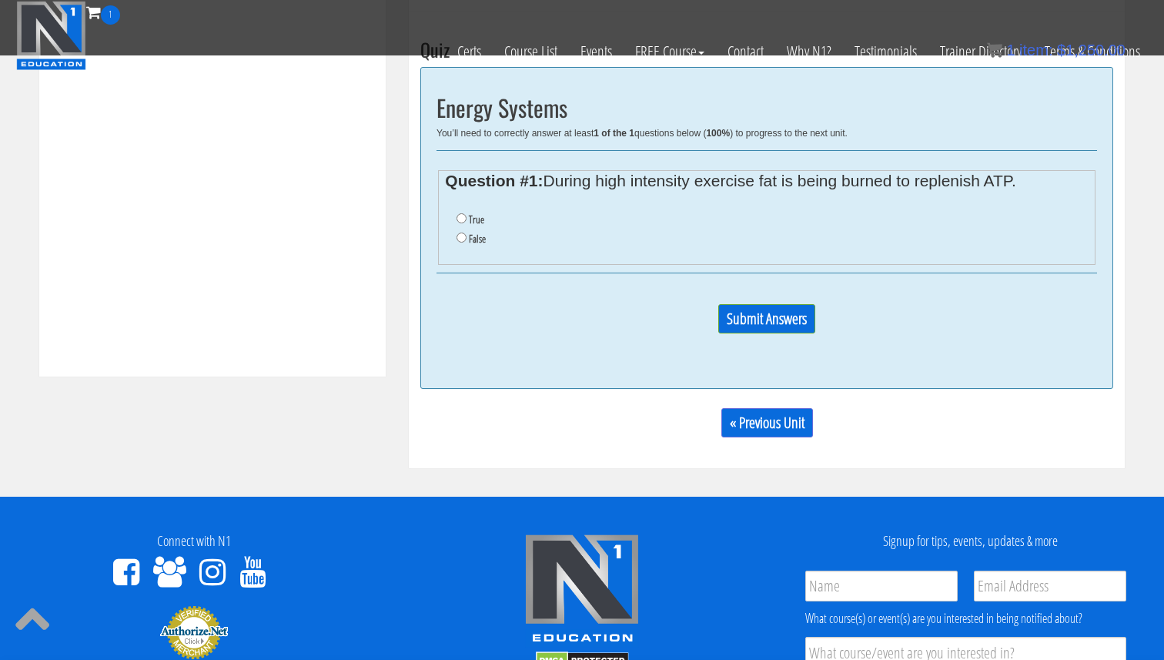
click at [476, 219] on label "True" at bounding box center [476, 219] width 15 height 12
click at [467, 219] on input "True" at bounding box center [462, 218] width 10 height 10
radio input "true"
click at [756, 312] on input "Submit Answers" at bounding box center [766, 318] width 97 height 29
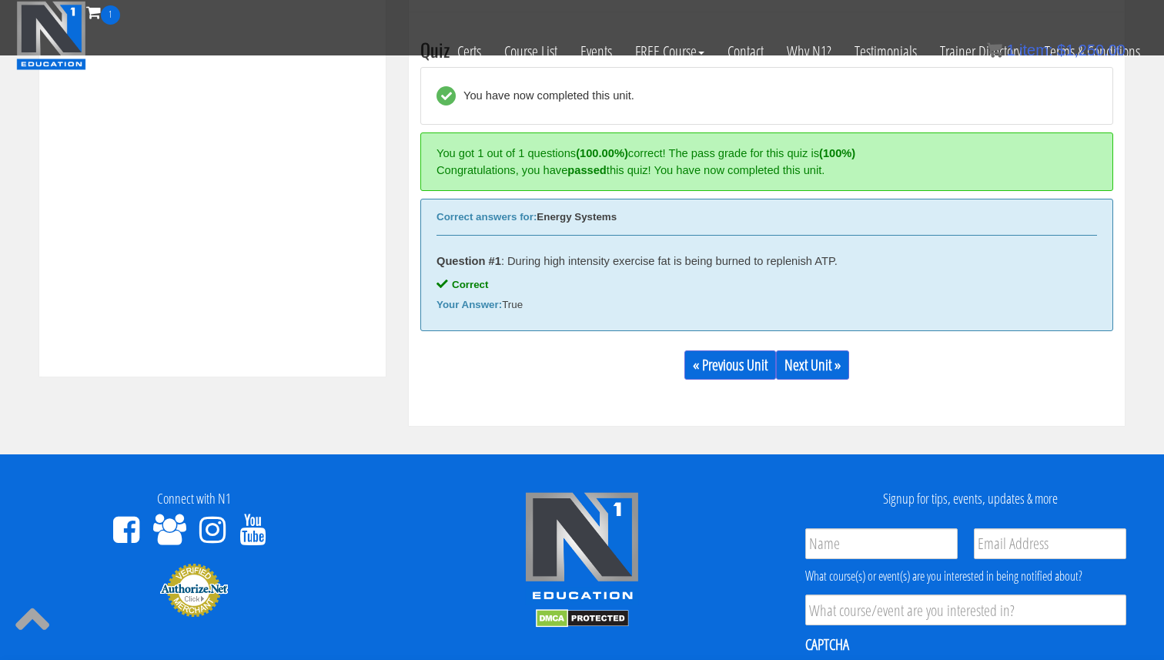
scroll to position [587, 0]
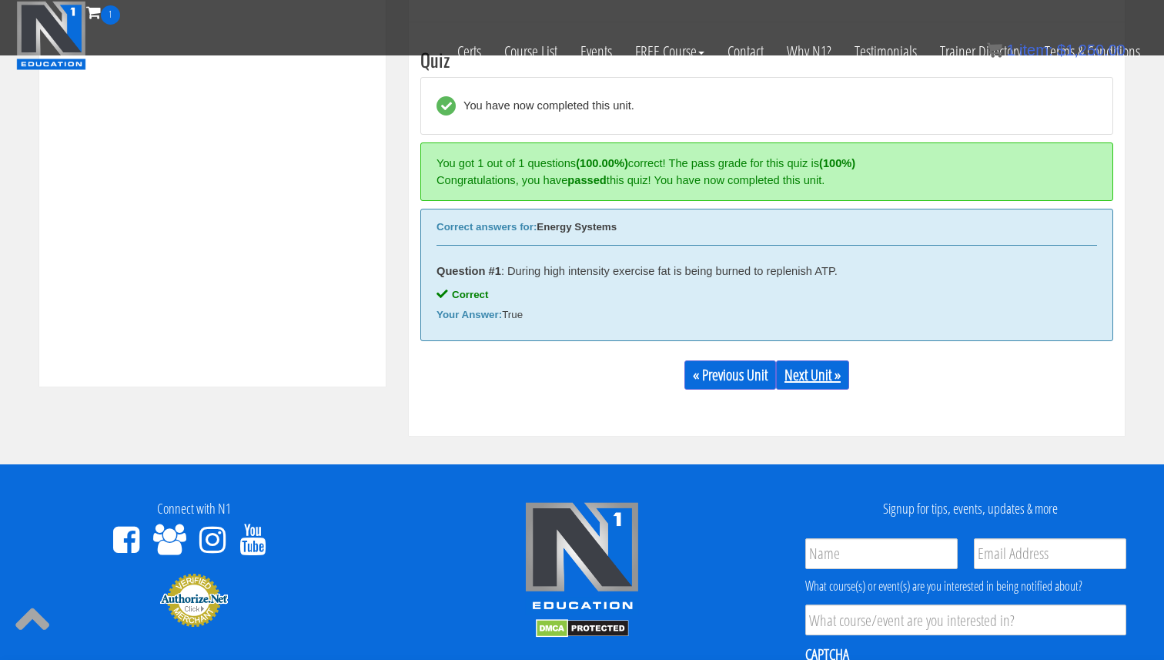
click at [808, 374] on link "Next Unit »" at bounding box center [812, 374] width 73 height 29
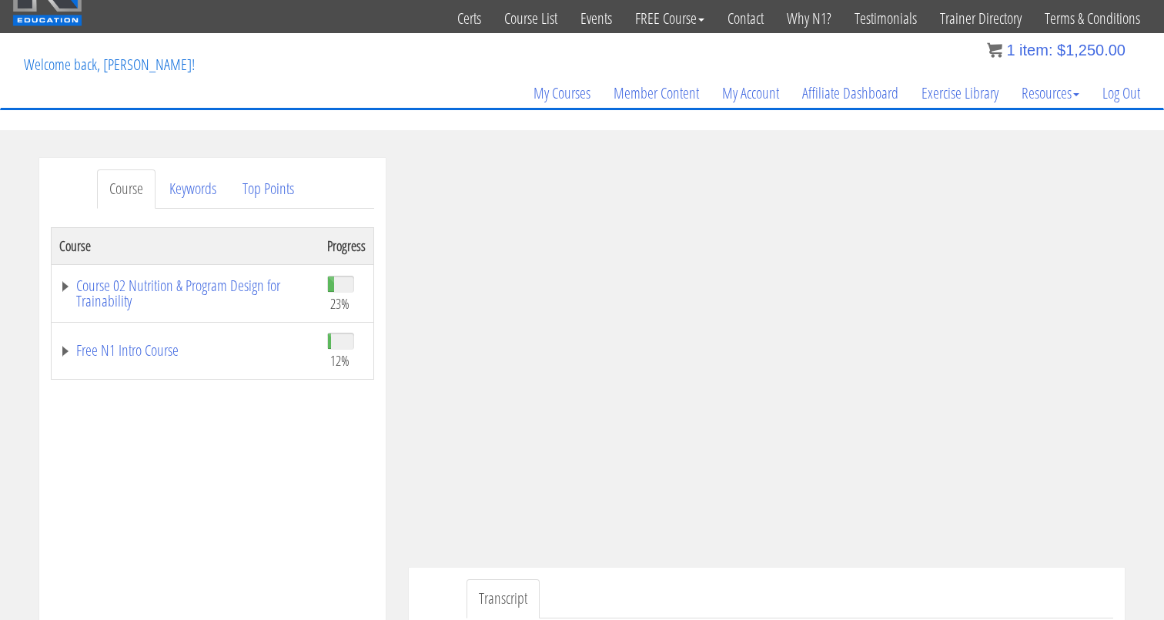
scroll to position [45, 0]
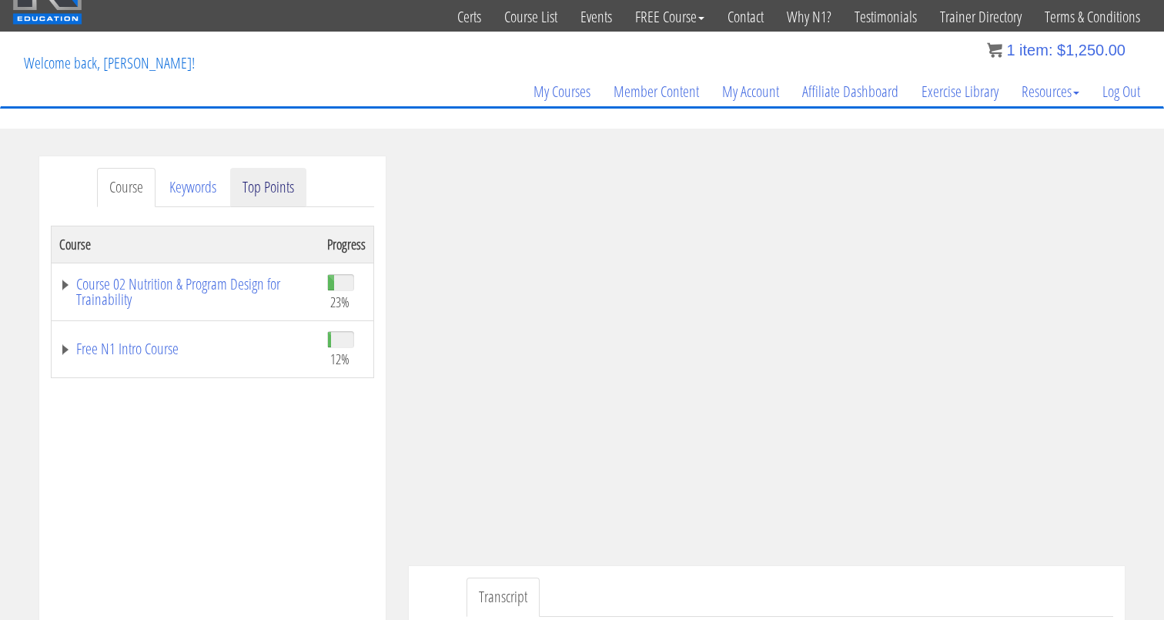
click at [277, 186] on link "Top Points" at bounding box center [268, 187] width 76 height 39
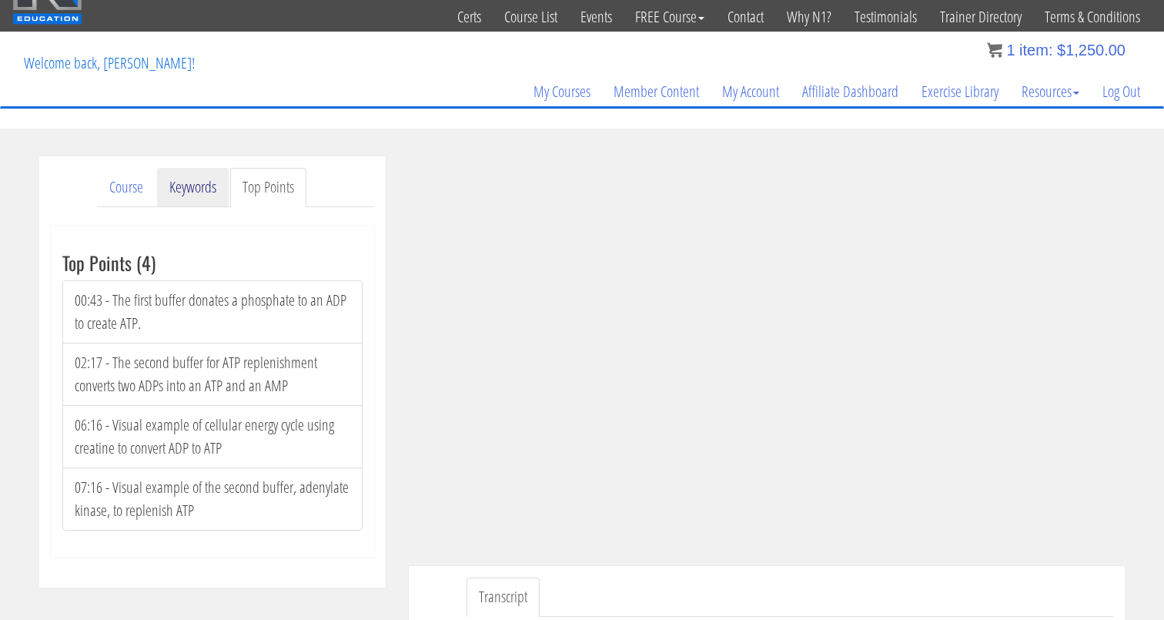
click at [203, 187] on link "Keywords" at bounding box center [193, 187] width 72 height 39
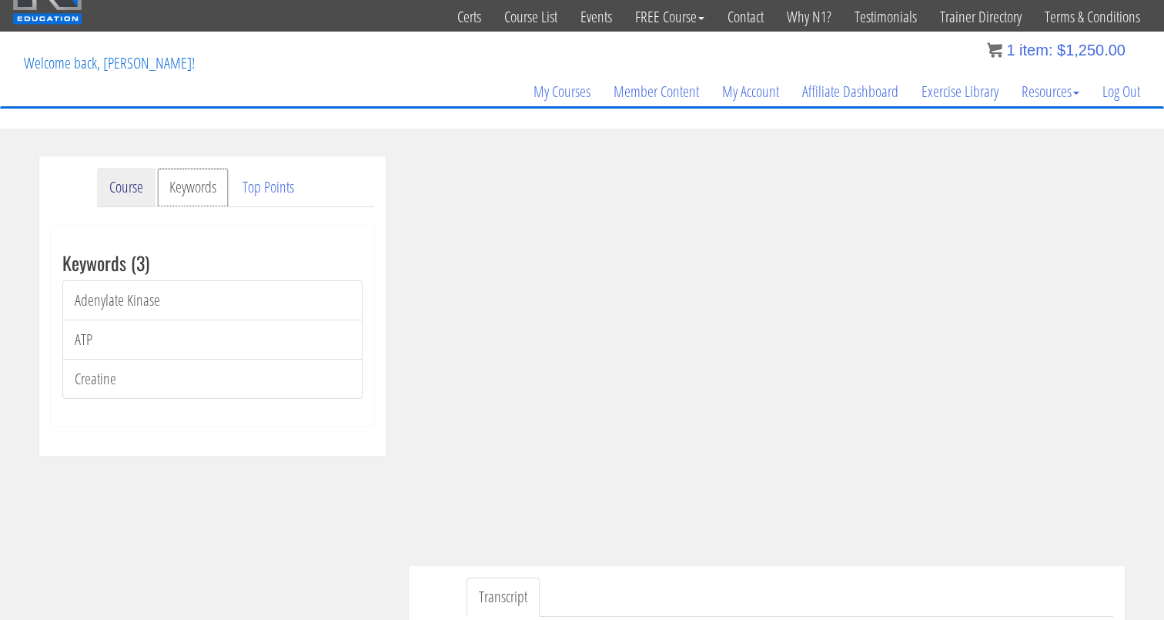
scroll to position [46, 0]
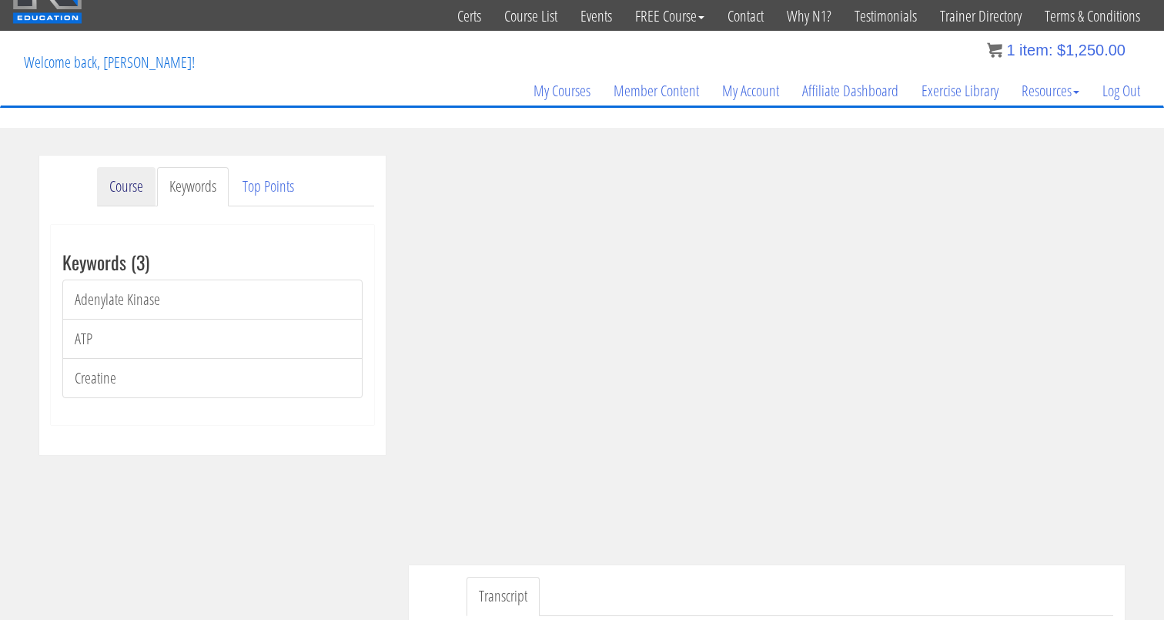
click at [136, 186] on link "Course" at bounding box center [126, 186] width 59 height 39
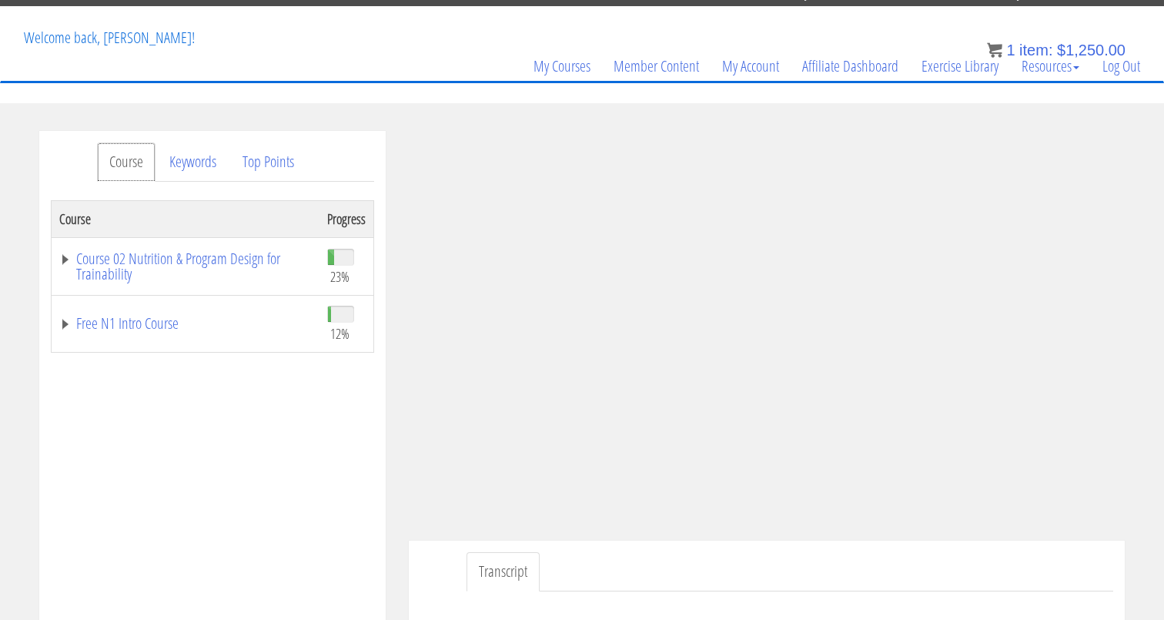
scroll to position [76, 0]
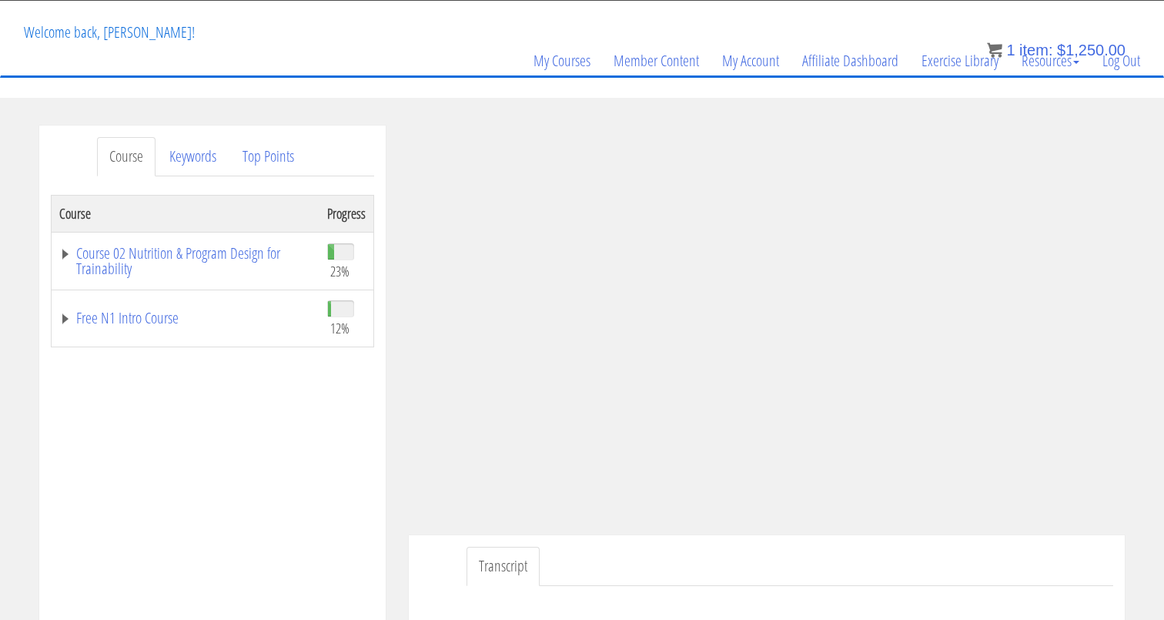
click at [912, 570] on ul "Transcript" at bounding box center [790, 566] width 647 height 39
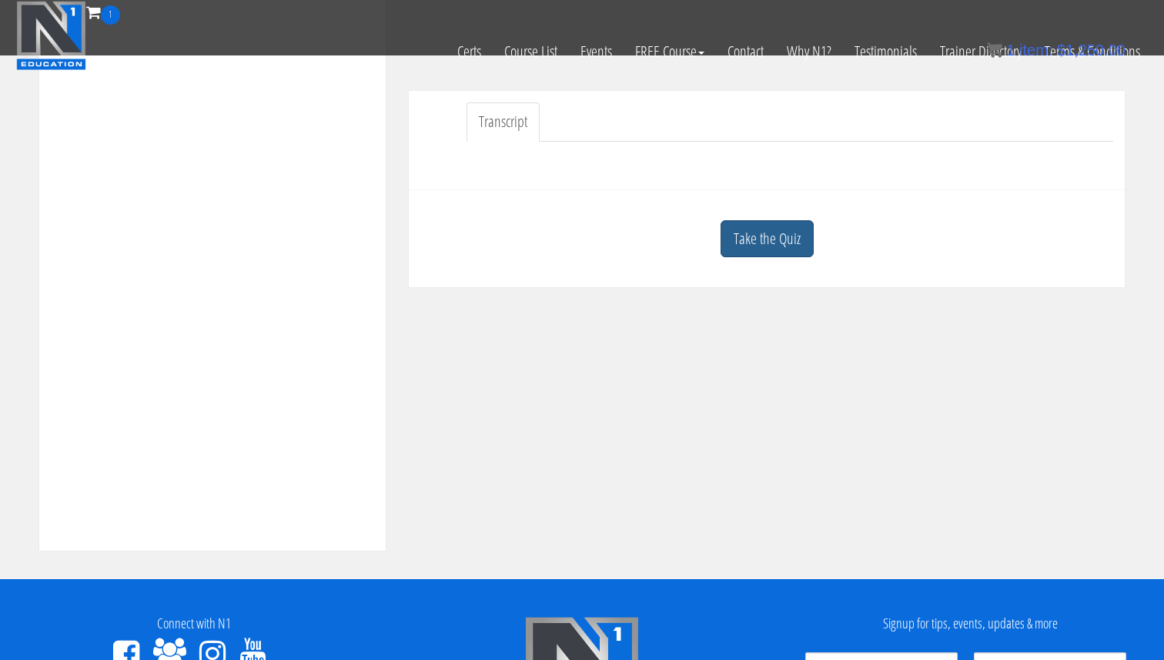
scroll to position [477, 0]
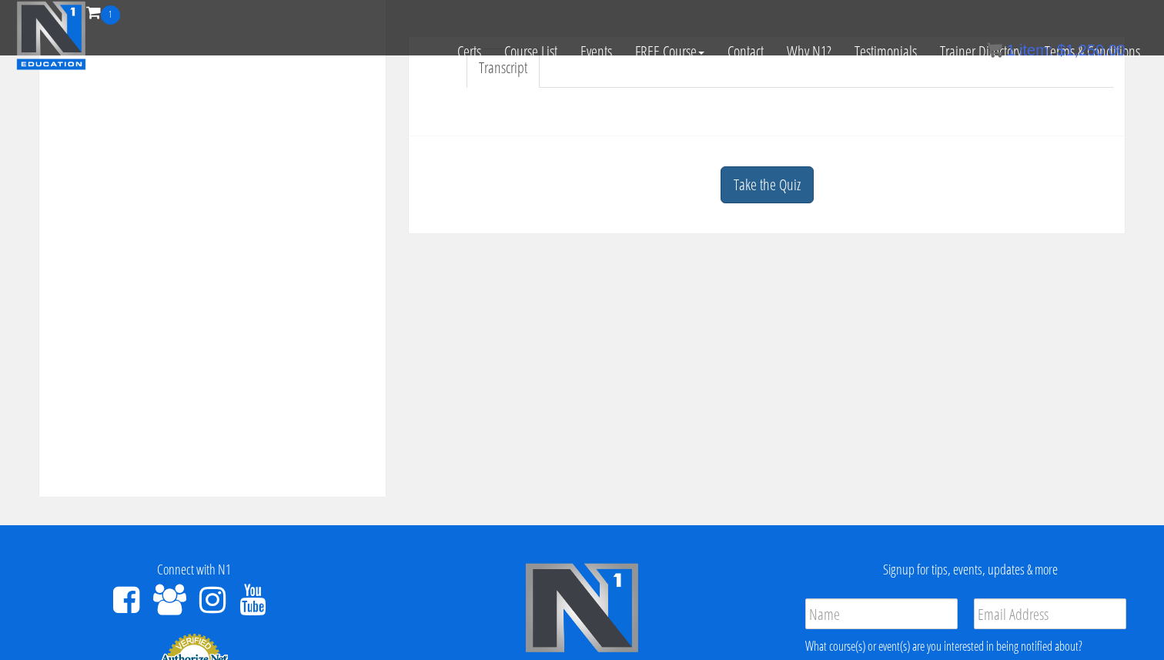
click at [770, 182] on link "Take the Quiz" at bounding box center [767, 185] width 93 height 38
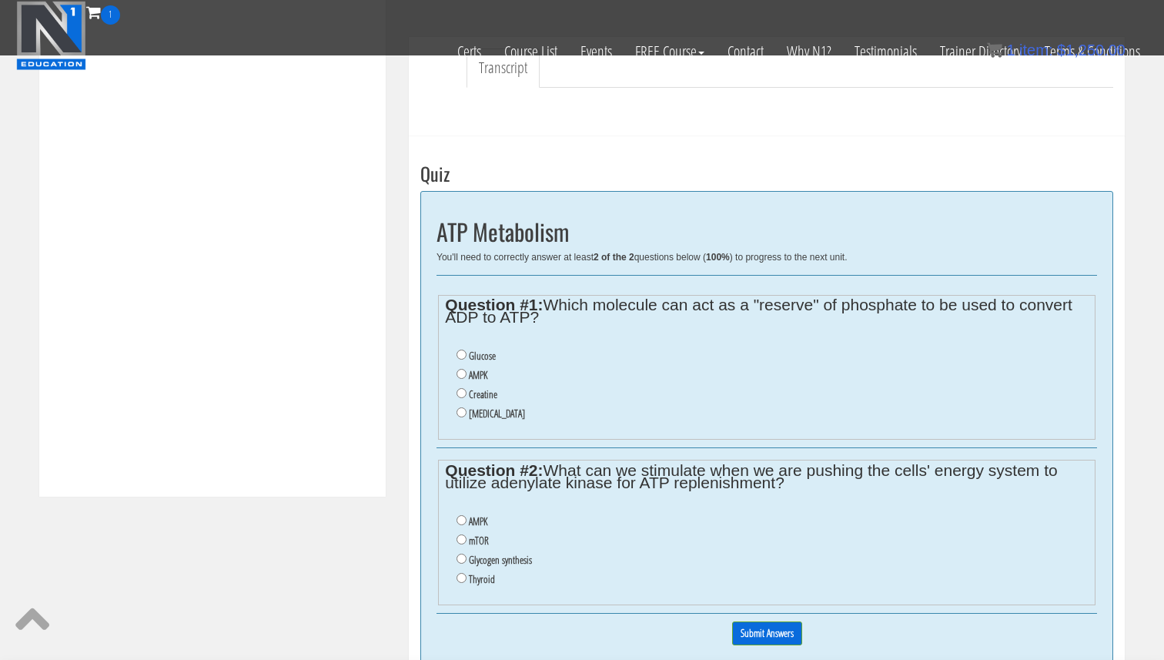
click at [490, 397] on label "Creatine" at bounding box center [483, 394] width 28 height 12
click at [467, 397] on input "Creatine" at bounding box center [462, 393] width 10 height 10
radio input "true"
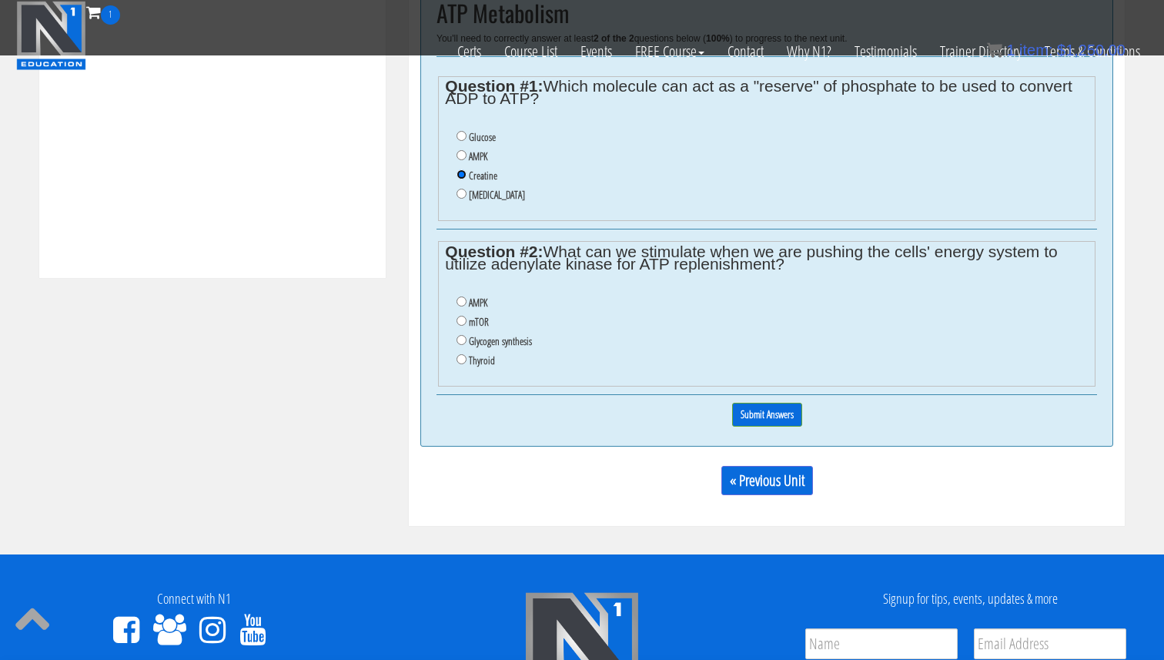
scroll to position [695, 0]
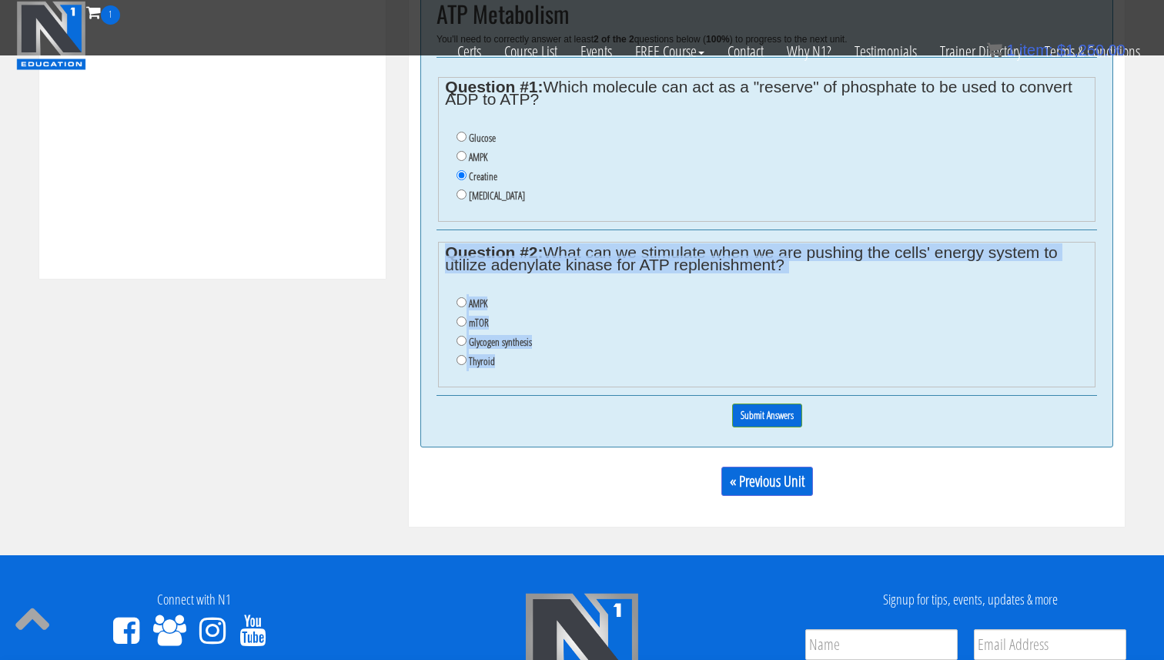
drag, startPoint x: 490, startPoint y: 360, endPoint x: 427, endPoint y: 248, distance: 128.6
click at [427, 248] on div "ATP Metabolism You'll need to correctly answer at least 2 of the 2 questions be…" at bounding box center [766, 210] width 693 height 474
copy fieldset "Question #2: What can we stimulate when we are pushing the cells' energy system…"
click at [460, 300] on input "AMPK" at bounding box center [462, 302] width 10 height 10
radio input "true"
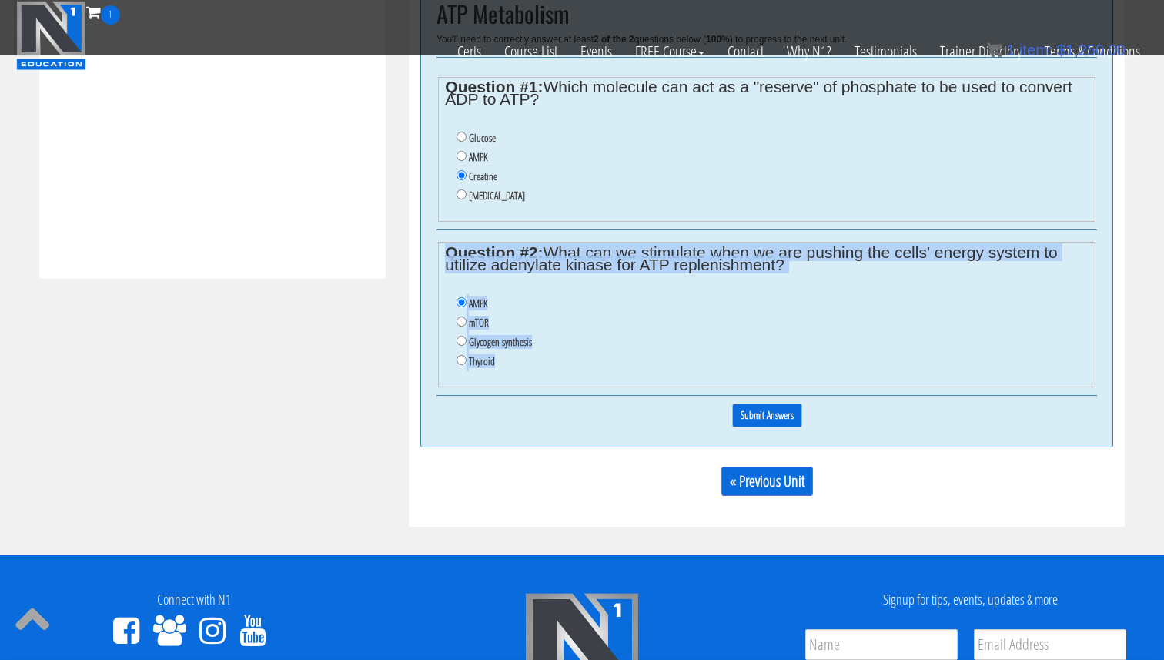
click at [788, 417] on input "Submit Answers" at bounding box center [767, 415] width 70 height 24
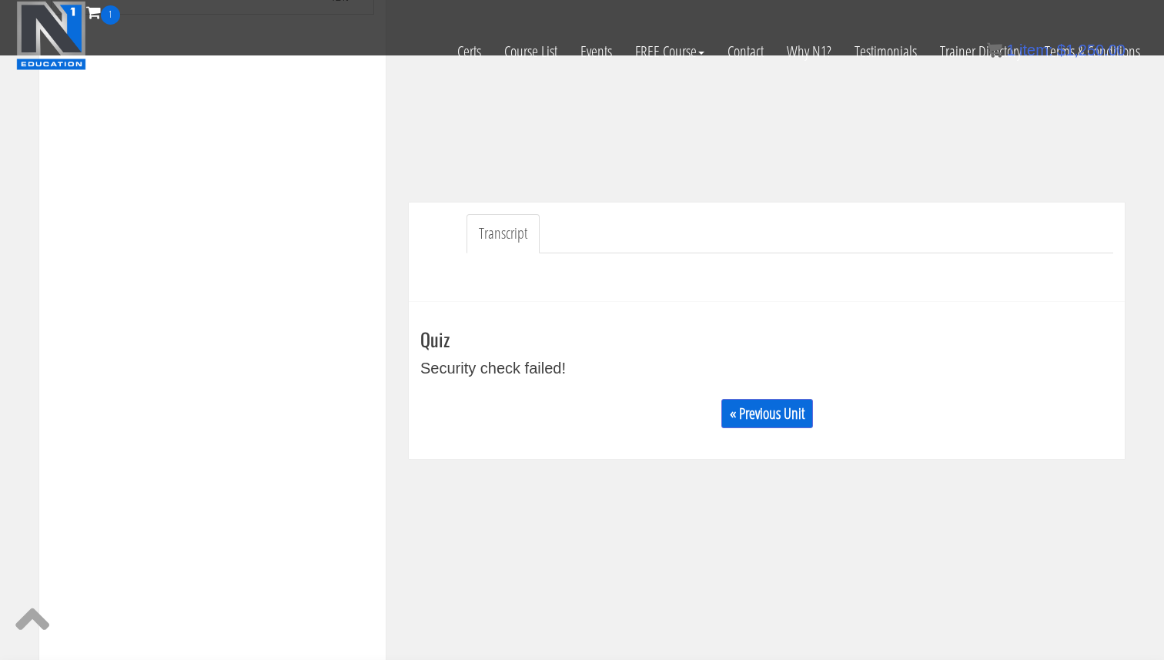
scroll to position [304, 0]
click at [761, 431] on link "« Previous Unit" at bounding box center [767, 421] width 92 height 29
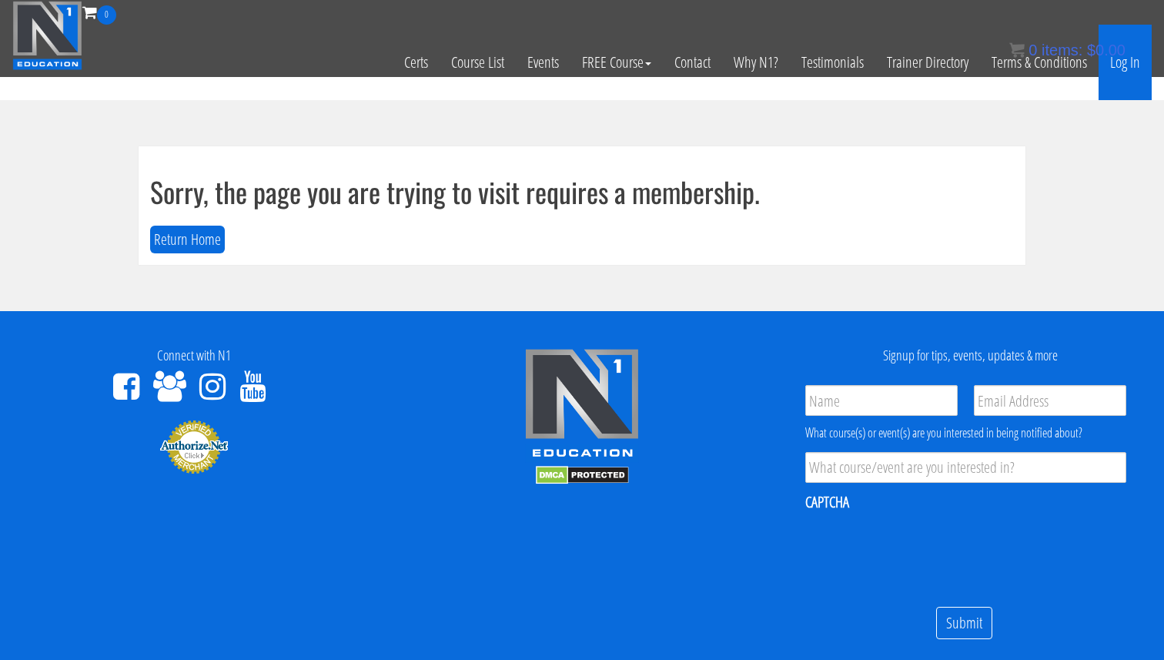
click at [1133, 58] on link "Log In" at bounding box center [1125, 62] width 53 height 75
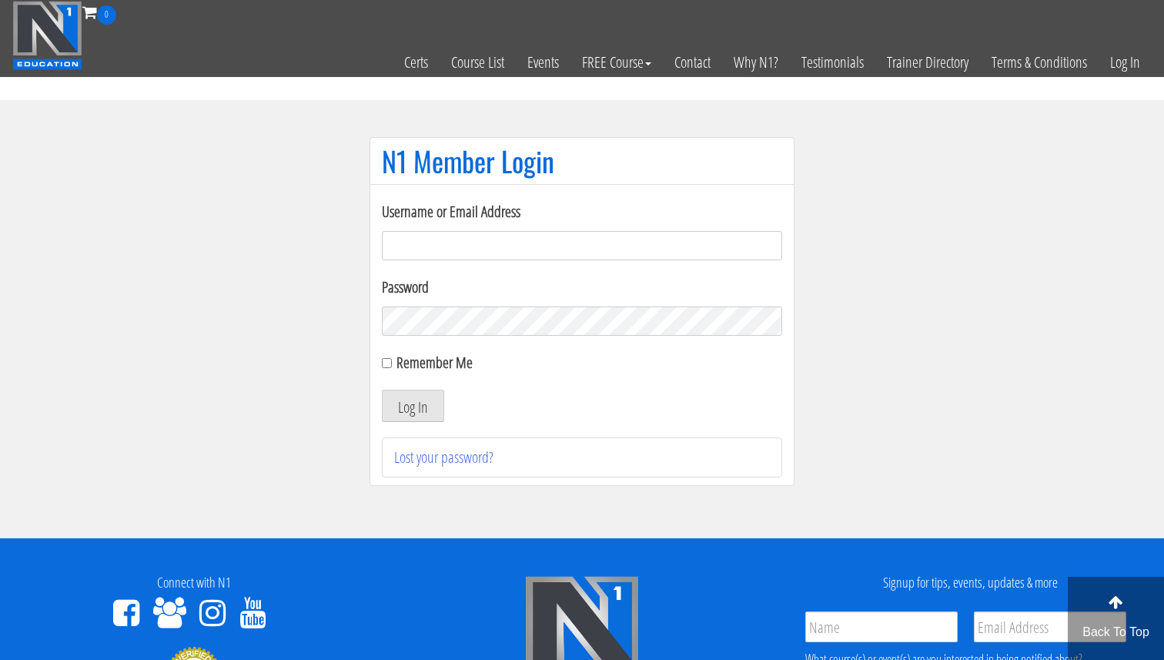
click at [556, 247] on input "Username or Email Address" at bounding box center [582, 245] width 400 height 29
type input "svenarends@live.nl"
click at [402, 406] on button "Log In" at bounding box center [413, 406] width 62 height 32
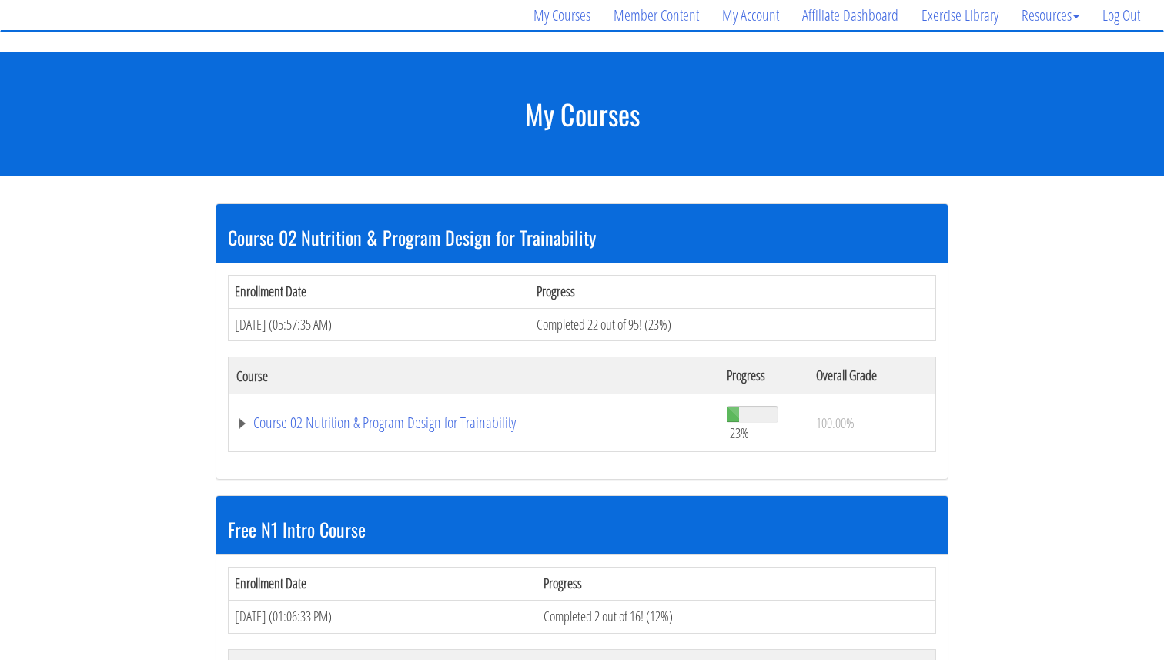
scroll to position [158, 0]
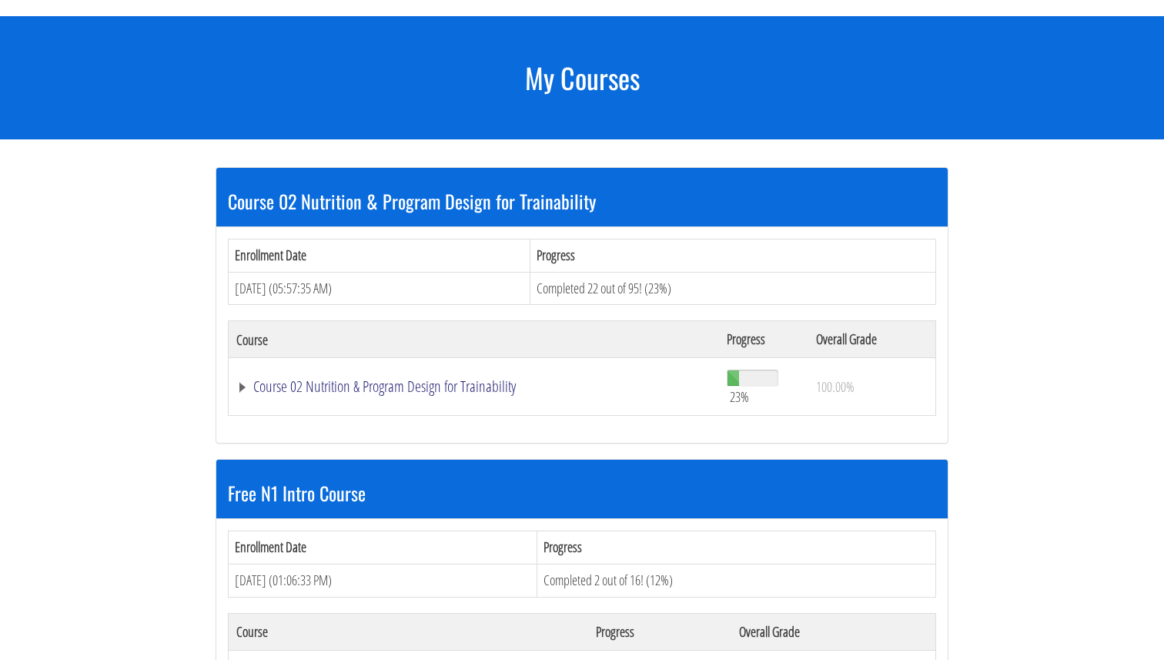
click at [351, 387] on link "Course 02 Nutrition & Program Design for Trainability" at bounding box center [473, 386] width 475 height 15
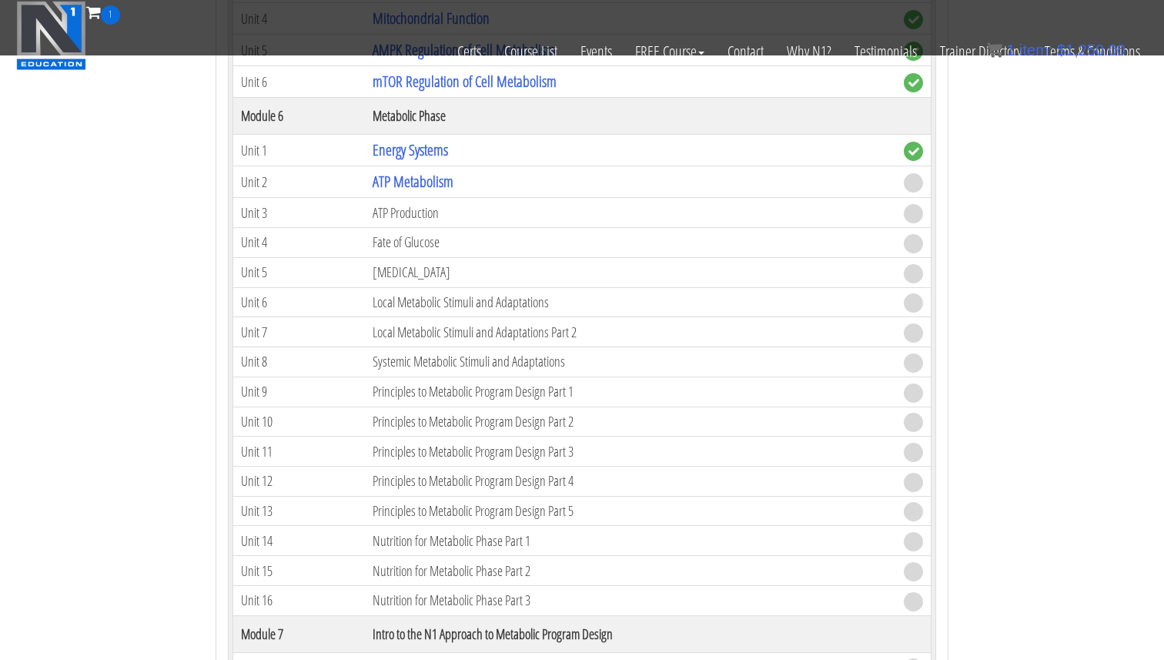
scroll to position [1198, 0]
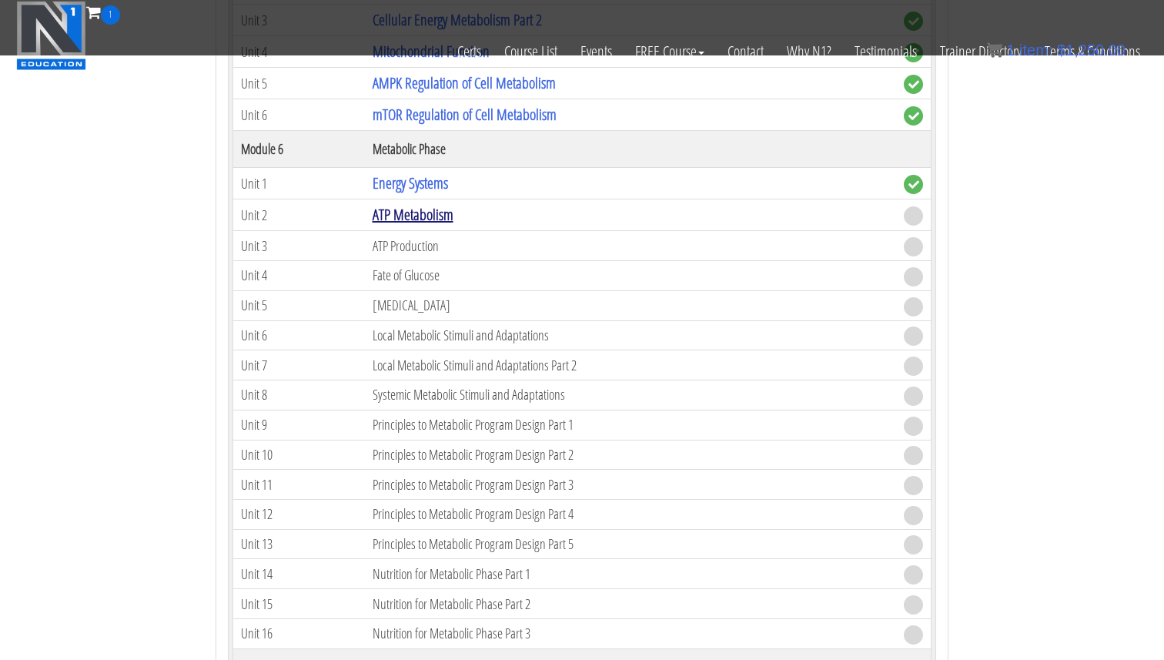
click at [439, 217] on link "ATP Metabolism" at bounding box center [413, 214] width 81 height 21
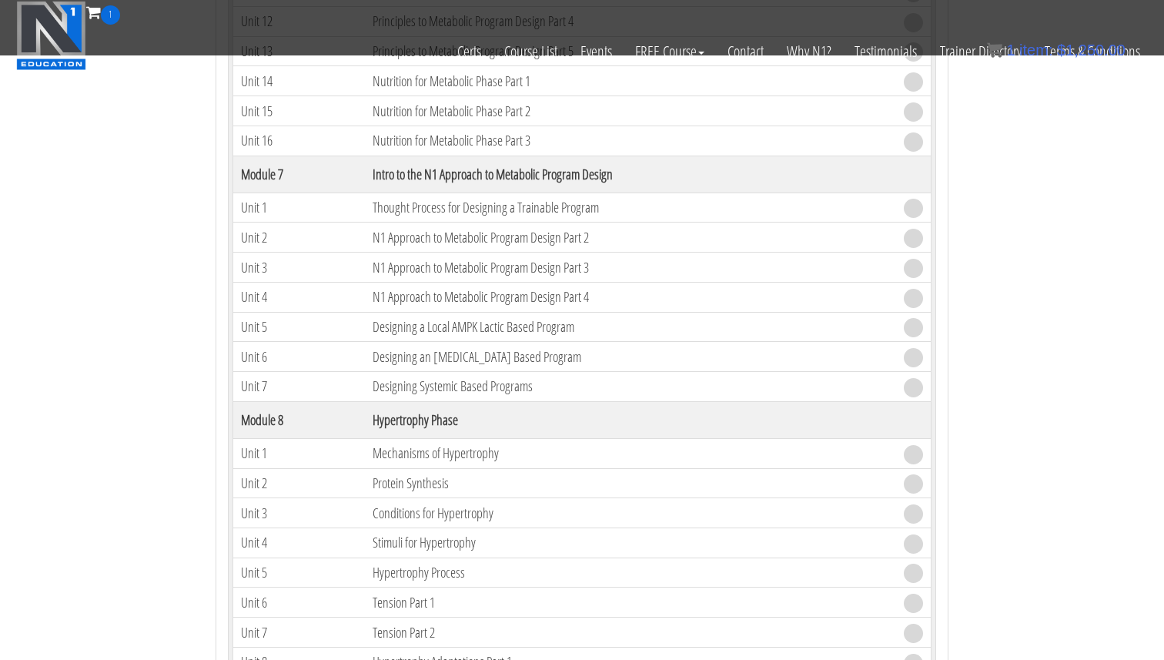
scroll to position [1695, 0]
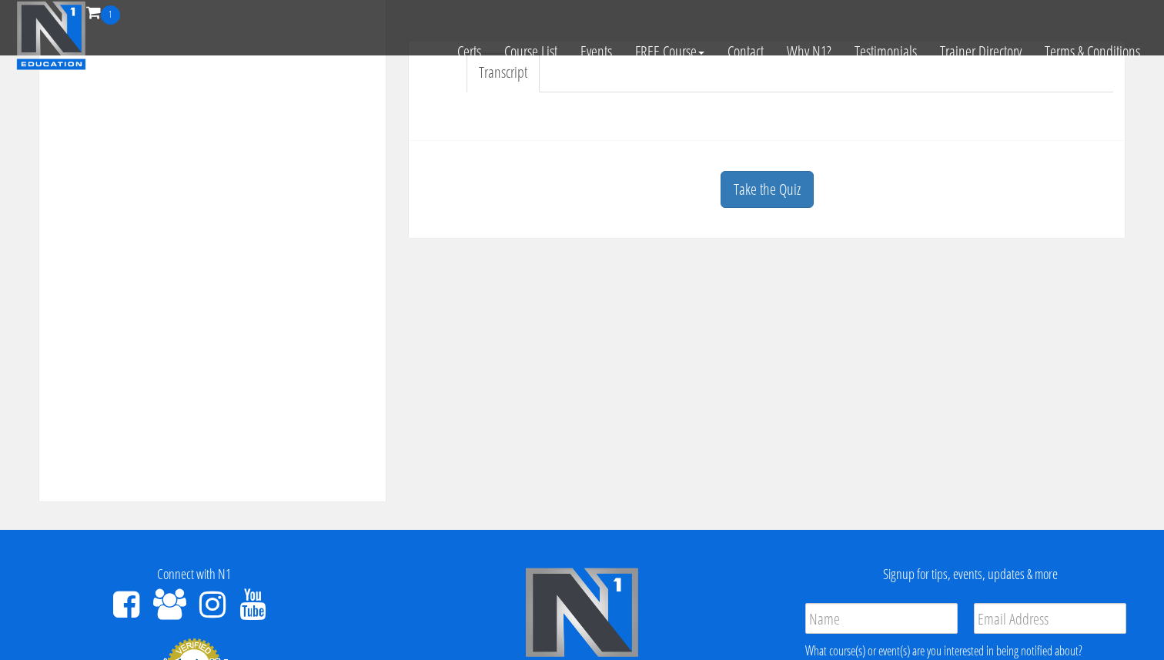
scroll to position [440, 0]
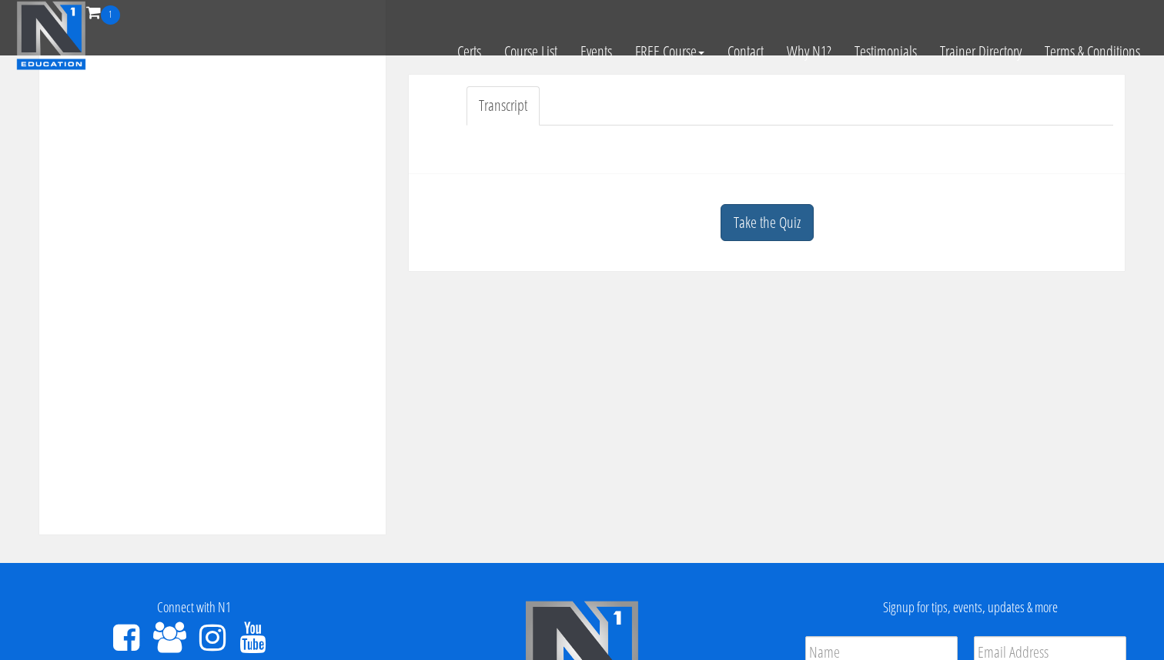
click at [764, 233] on link "Take the Quiz" at bounding box center [767, 223] width 93 height 38
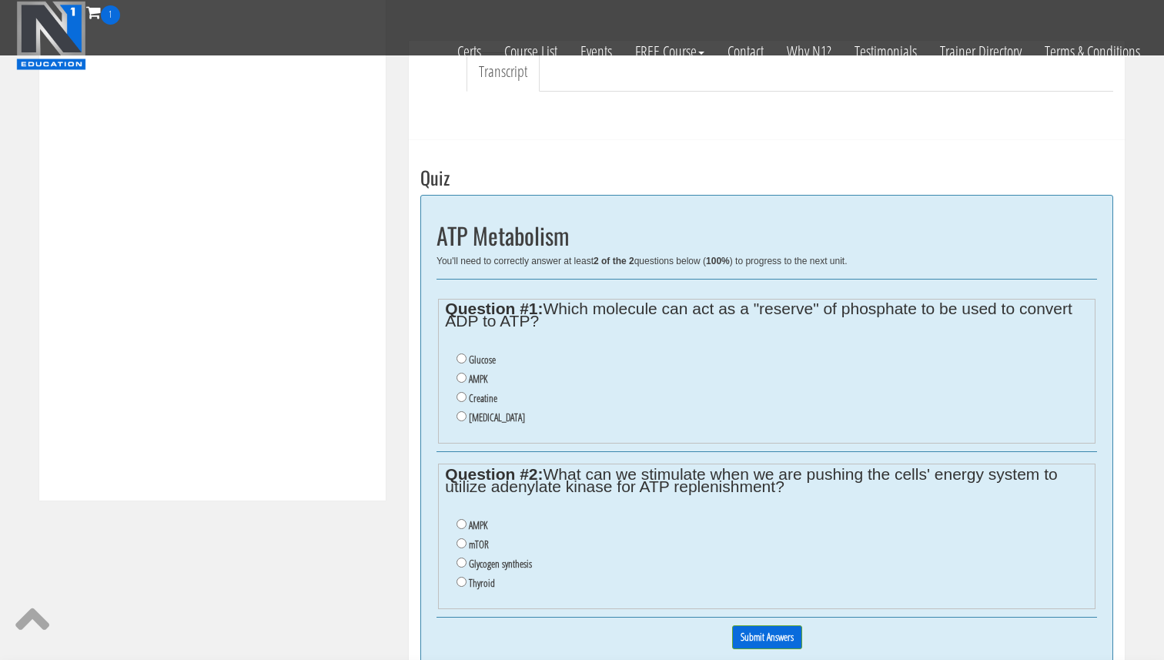
scroll to position [487, 0]
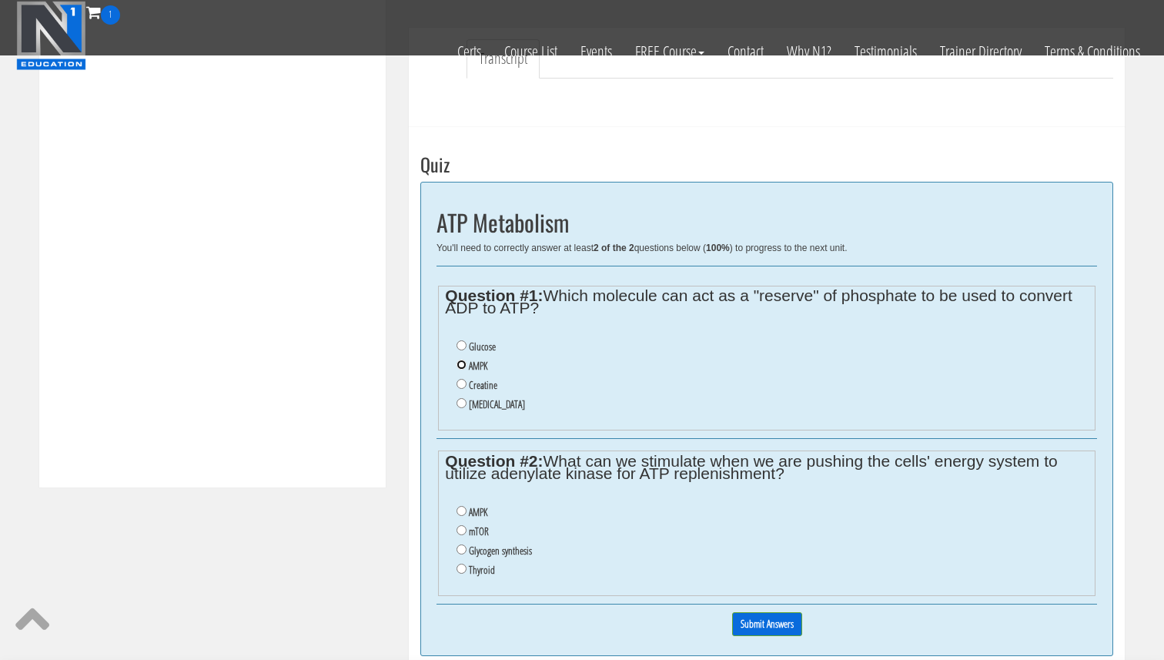
click at [460, 366] on input "AMPK" at bounding box center [462, 365] width 10 height 10
radio input "true"
click at [464, 377] on li "Creatine" at bounding box center [772, 385] width 631 height 19
click at [464, 384] on input "Creatine" at bounding box center [462, 384] width 10 height 10
radio input "true"
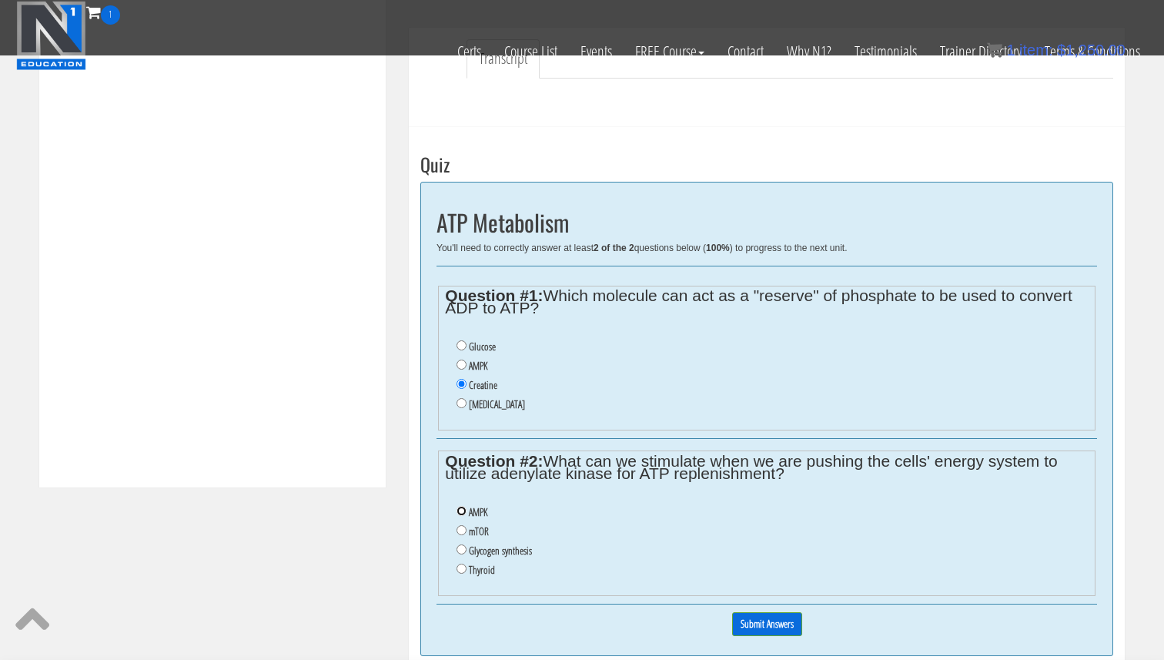
click at [461, 512] on input "AMPK" at bounding box center [462, 511] width 10 height 10
radio input "true"
click at [775, 619] on input "Submit Answers" at bounding box center [767, 624] width 70 height 24
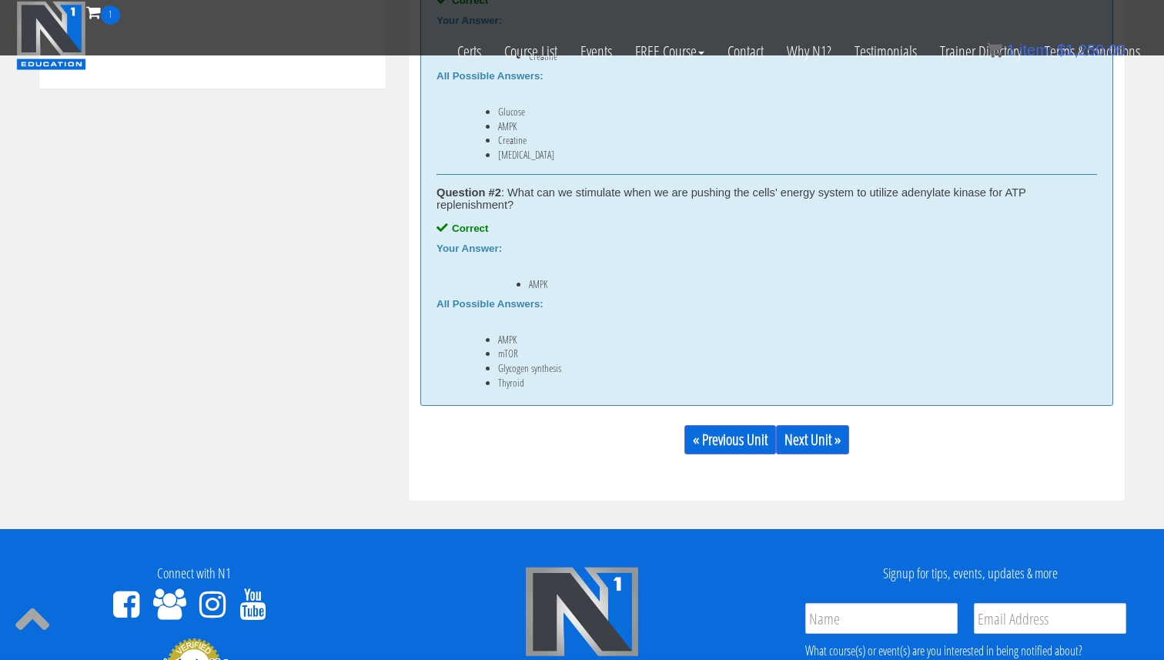
scroll to position [994, 0]
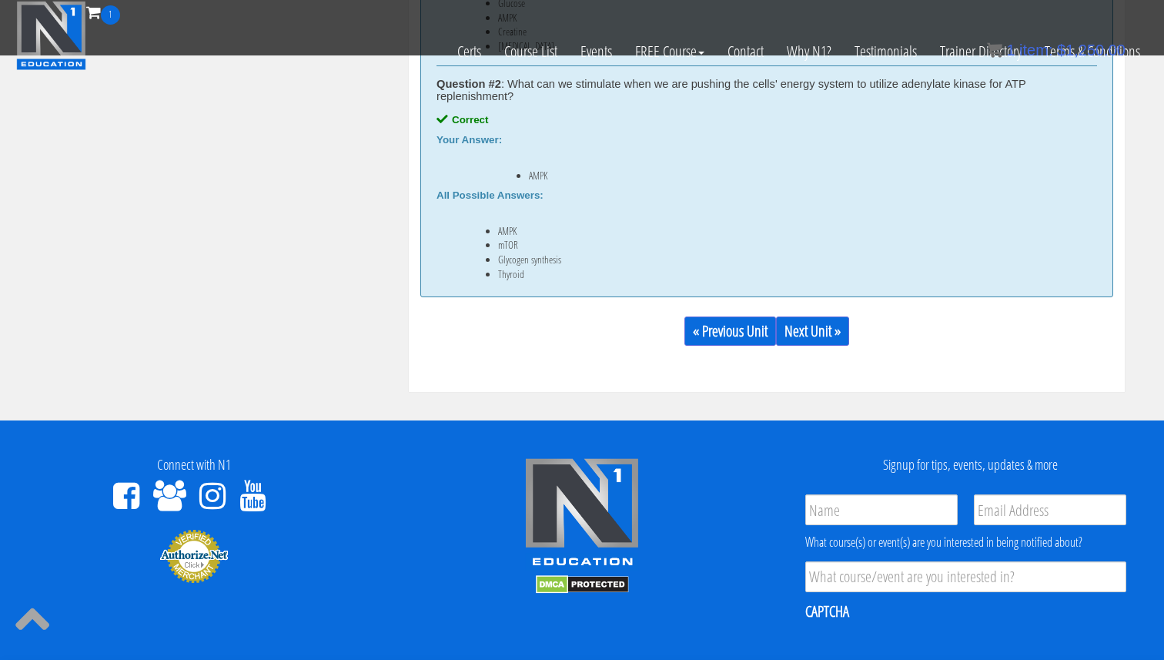
click at [825, 346] on div "« Previous Unit Next Unit »" at bounding box center [766, 331] width 693 height 52
click at [825, 340] on link "Next Unit »" at bounding box center [812, 330] width 73 height 29
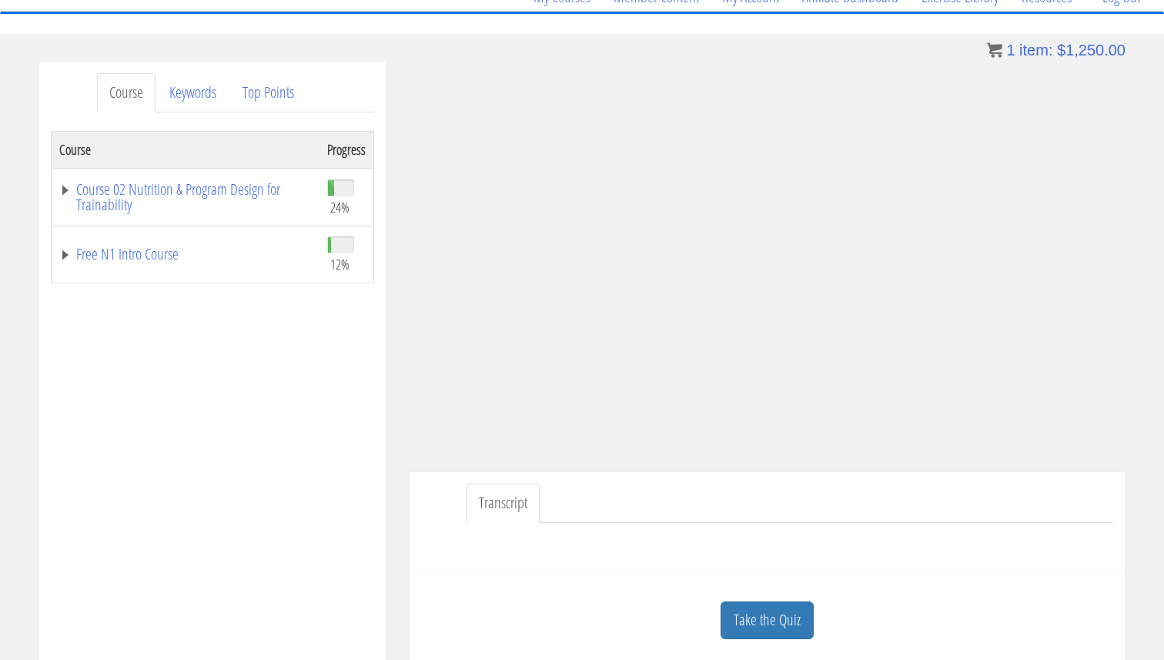
scroll to position [112, 0]
